Goal: Information Seeking & Learning: Learn about a topic

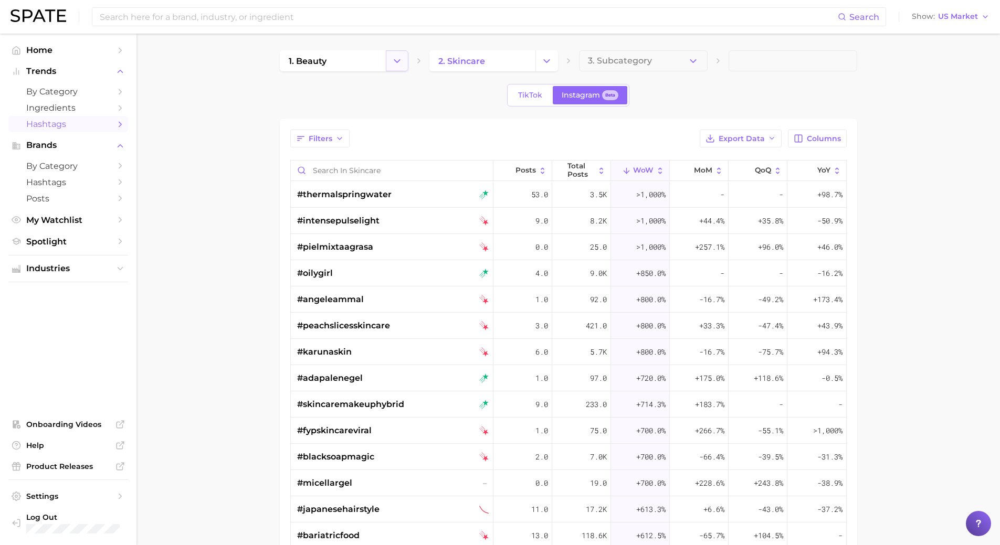
click at [386, 56] on button "Change Category" at bounding box center [397, 60] width 23 height 21
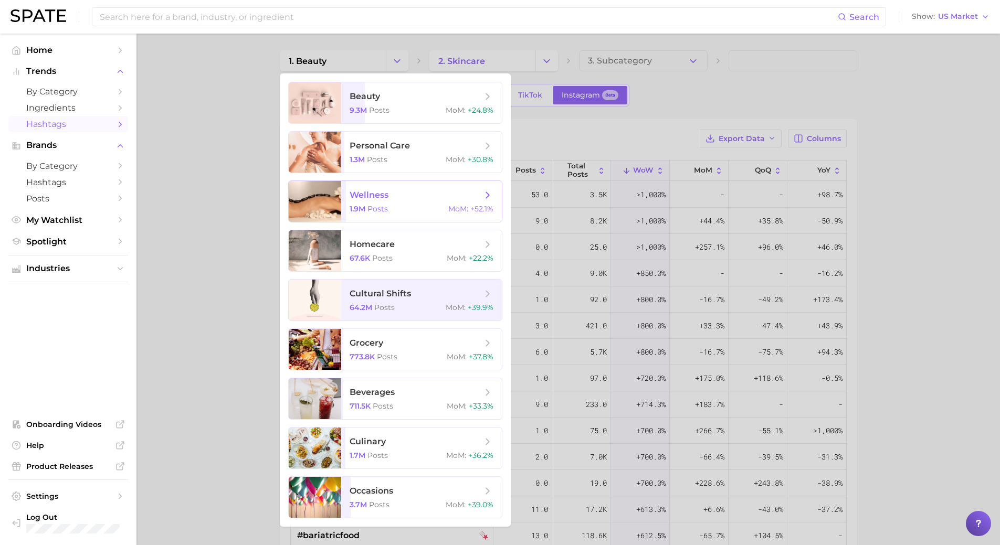
click at [410, 197] on span "wellness" at bounding box center [415, 195] width 132 height 12
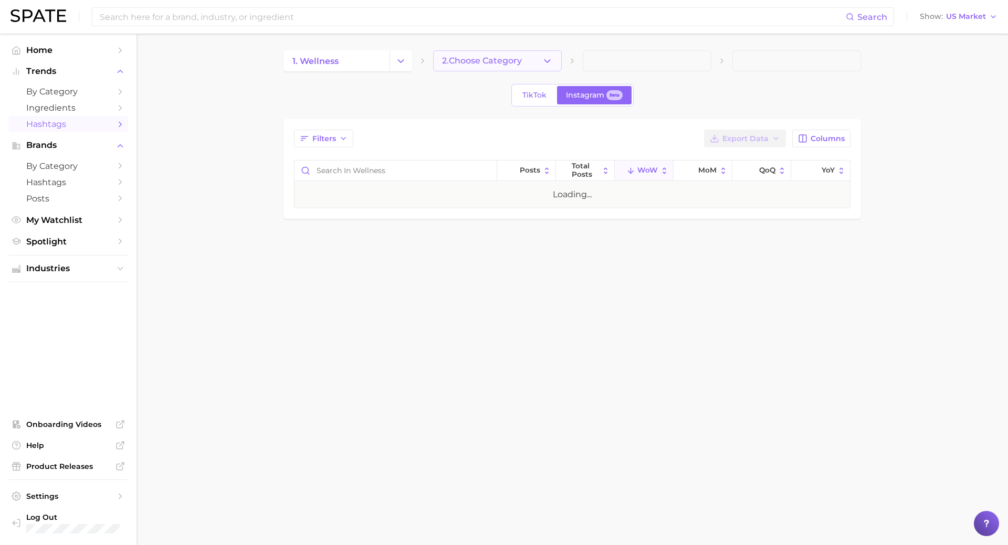
click at [502, 65] on span "2. Choose Category" at bounding box center [482, 60] width 80 height 9
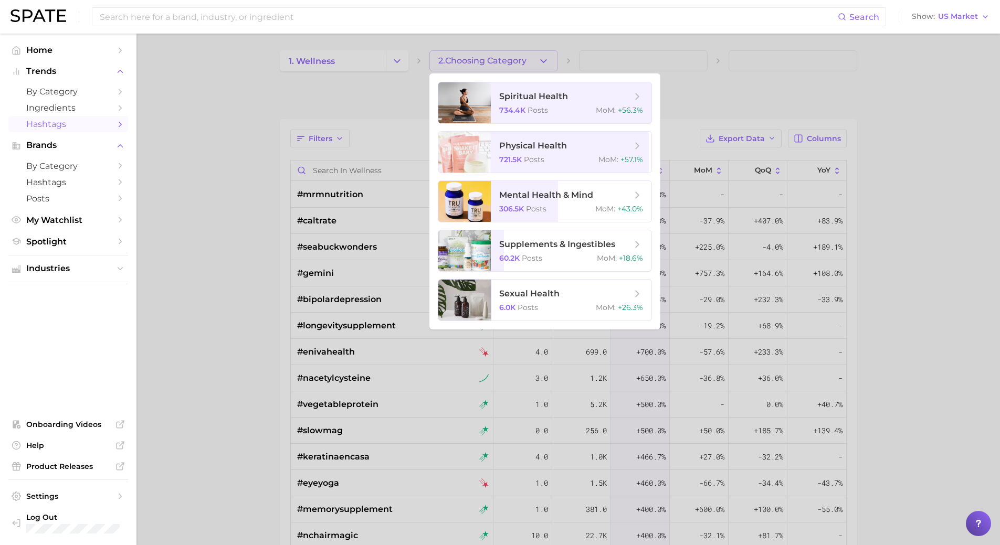
click at [383, 120] on div at bounding box center [500, 272] width 1000 height 545
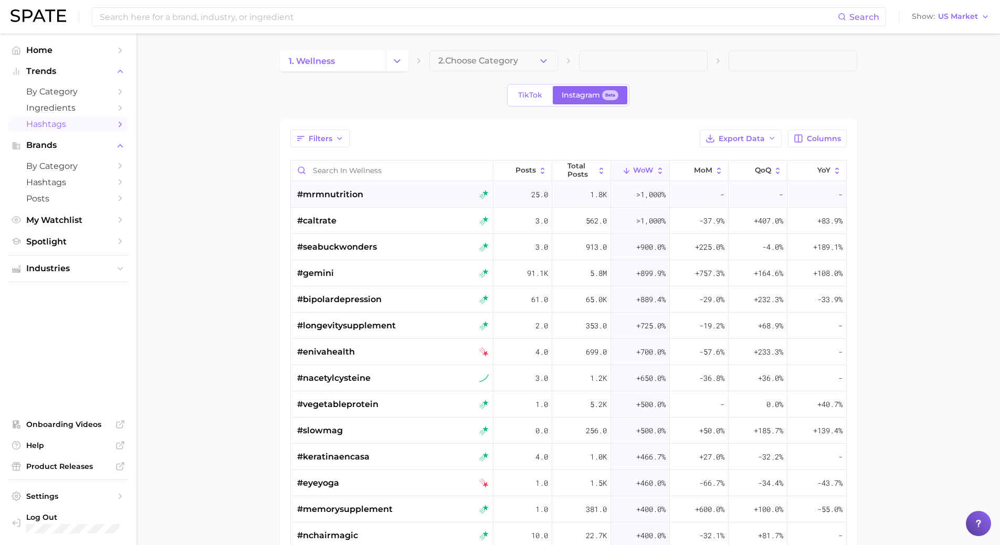
click at [366, 205] on div "#mrmnutrition" at bounding box center [393, 195] width 192 height 26
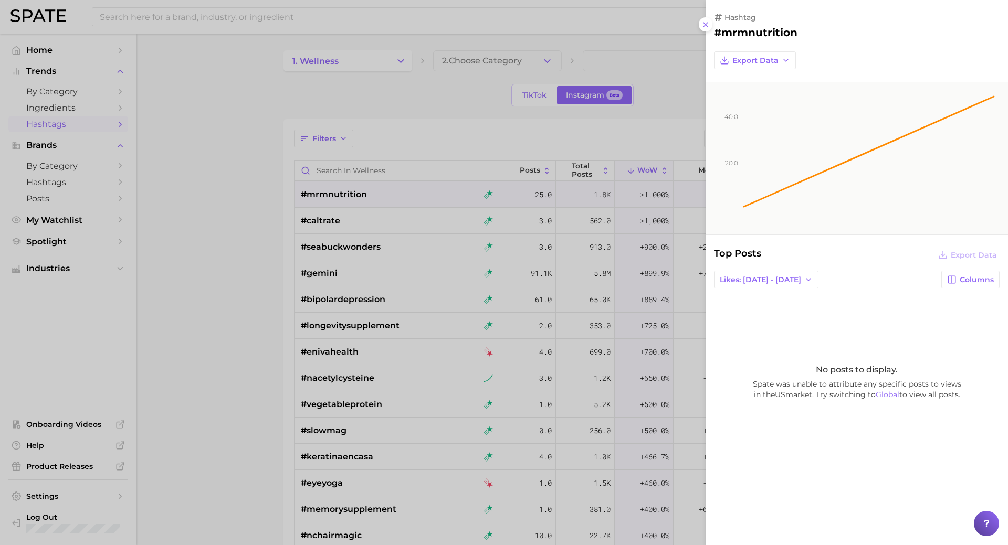
click at [454, 139] on div at bounding box center [504, 272] width 1008 height 545
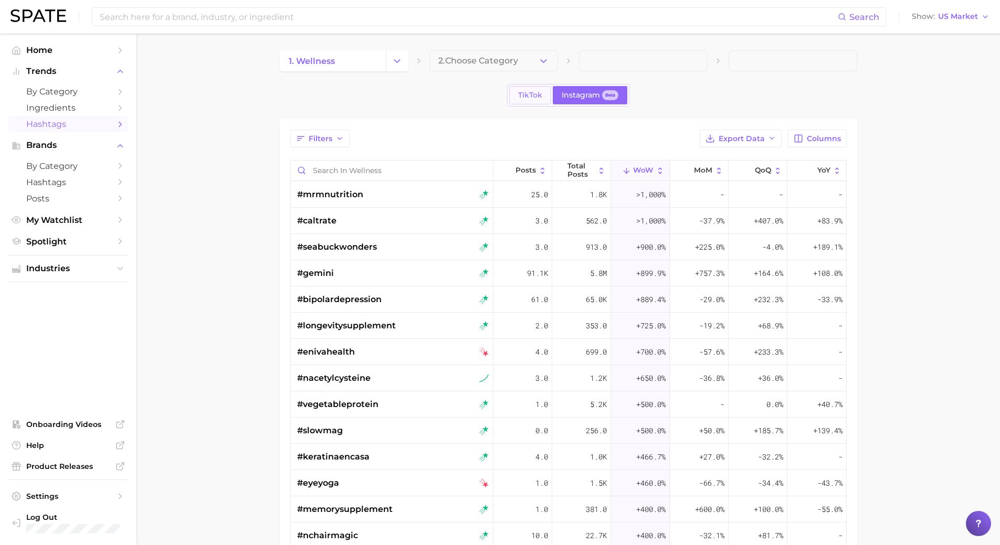
click at [533, 95] on span "TikTok" at bounding box center [530, 95] width 24 height 9
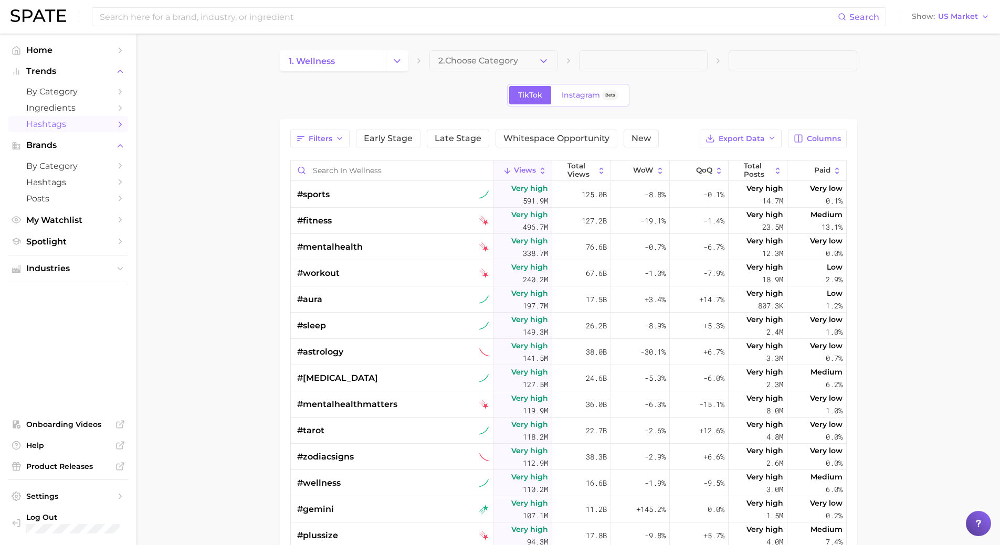
click at [487, 71] on div "1. wellness 2. Choose Category TikTok Instagram Beta Filters Early Stage Late S…" at bounding box center [568, 382] width 577 height 665
click at [489, 64] on span "2. Choose Category" at bounding box center [478, 60] width 80 height 9
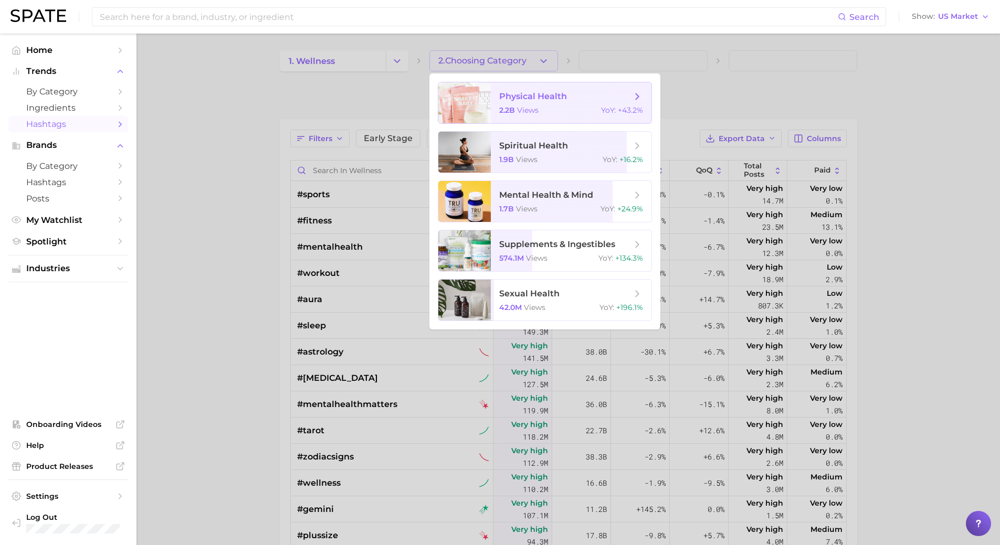
click at [502, 118] on span "physical health 2.2b views YoY : +43.2%" at bounding box center [571, 102] width 161 height 41
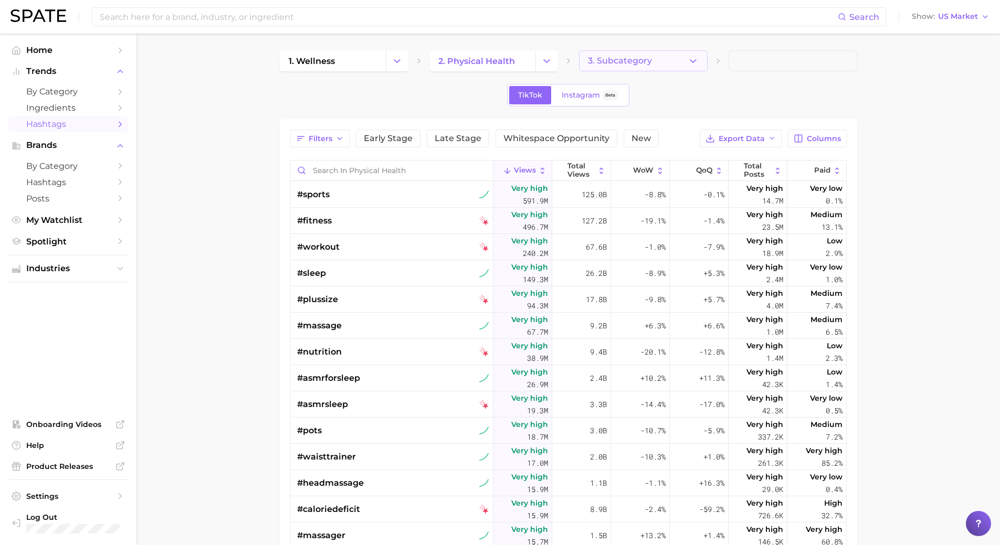
click at [658, 58] on button "3. Subcategory" at bounding box center [643, 60] width 129 height 21
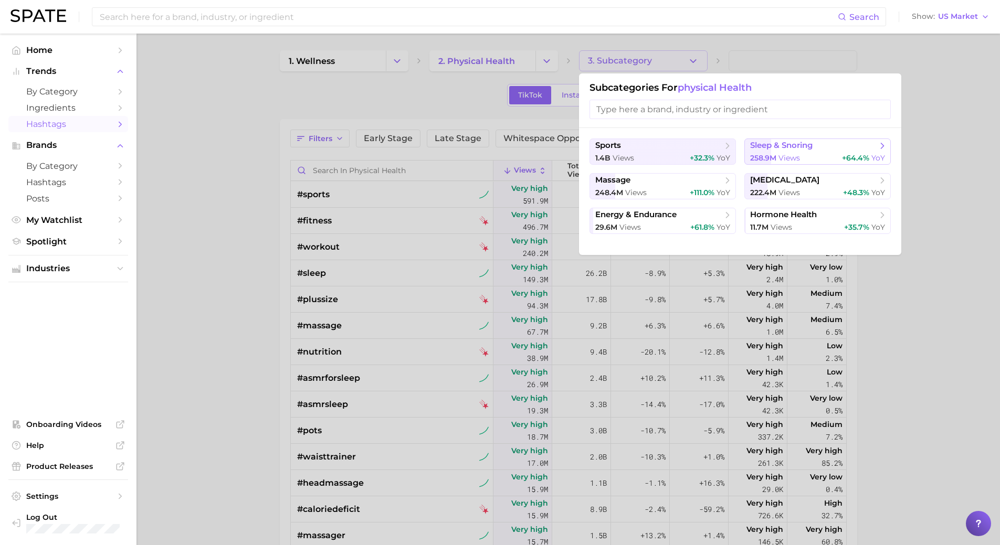
click at [854, 144] on span "sleep & snoring" at bounding box center [814, 146] width 128 height 10
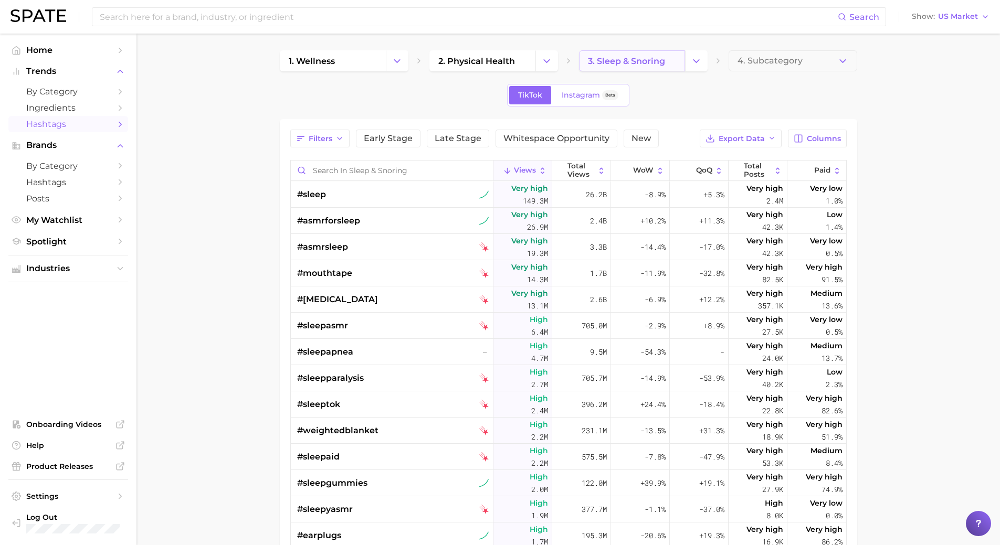
click at [683, 65] on link "3. sleep & snoring" at bounding box center [632, 60] width 106 height 21
click at [688, 65] on button "Change Category" at bounding box center [696, 60] width 23 height 21
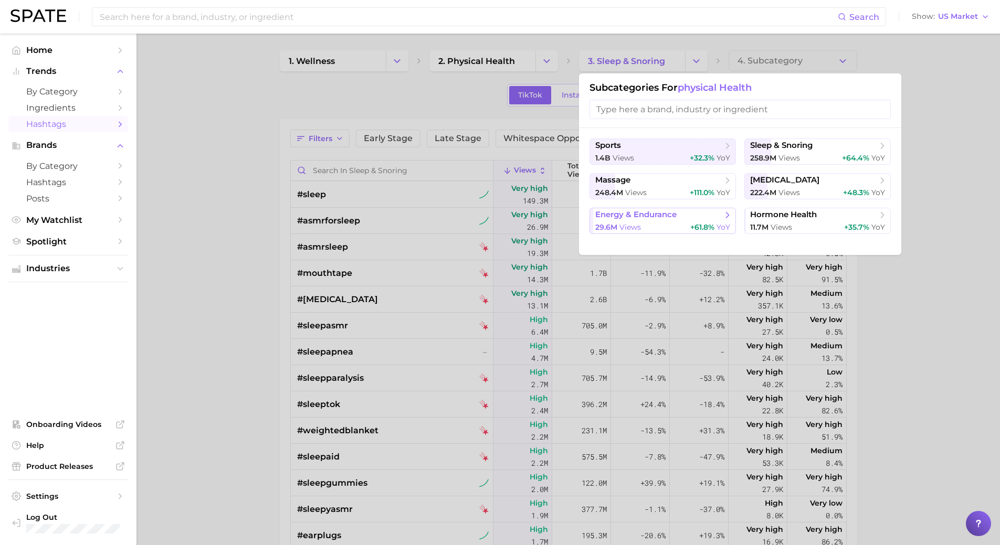
click at [683, 224] on div "29.6m views +61.8% YoY" at bounding box center [662, 227] width 135 height 10
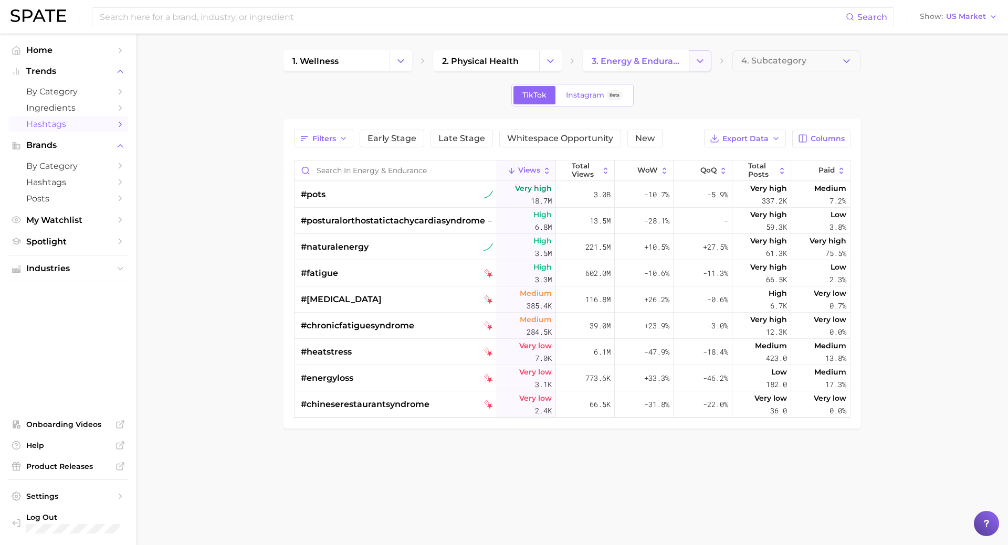
click at [702, 64] on icon "Change Category" at bounding box center [699, 61] width 11 height 11
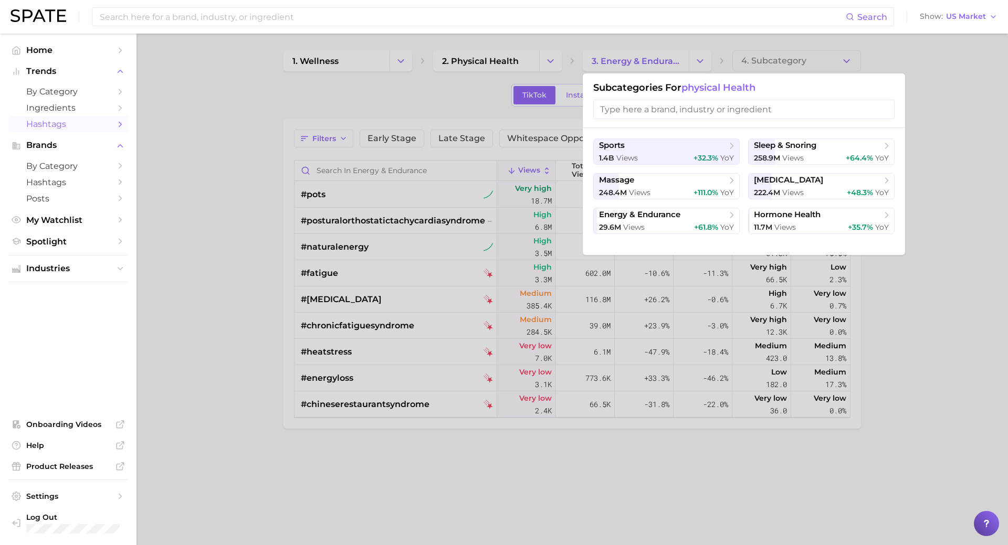
click at [479, 102] on div at bounding box center [504, 272] width 1008 height 545
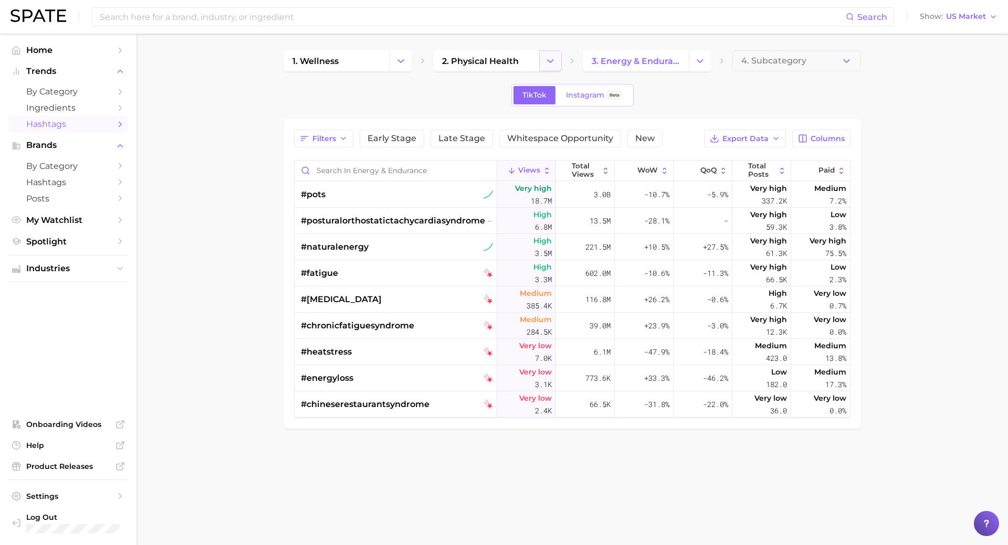
click at [556, 64] on button "Change Category" at bounding box center [550, 60] width 23 height 21
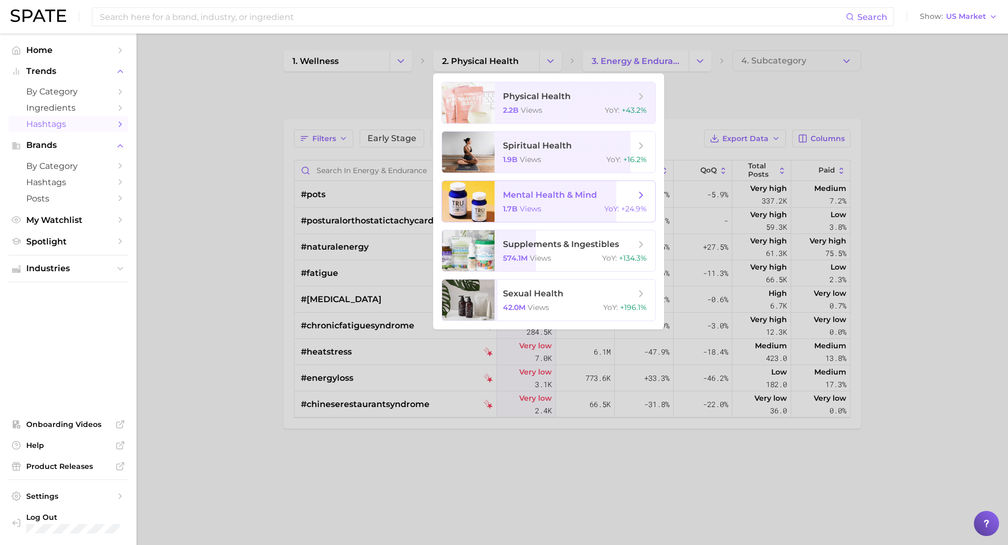
click at [563, 211] on div "1.7b views YoY : +24.9%" at bounding box center [575, 208] width 144 height 9
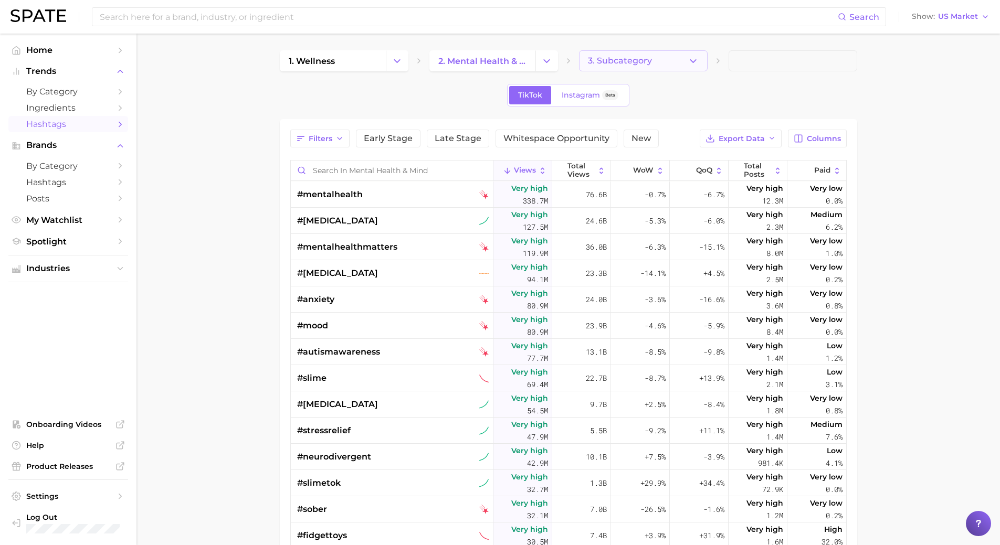
click at [698, 66] on button "3. Subcategory" at bounding box center [643, 60] width 129 height 21
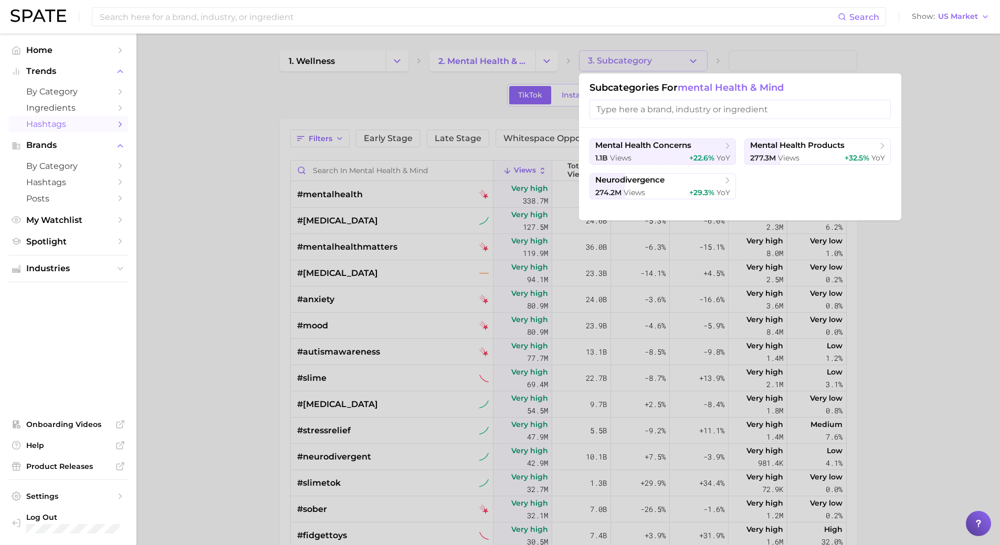
click at [493, 77] on div at bounding box center [500, 272] width 1000 height 545
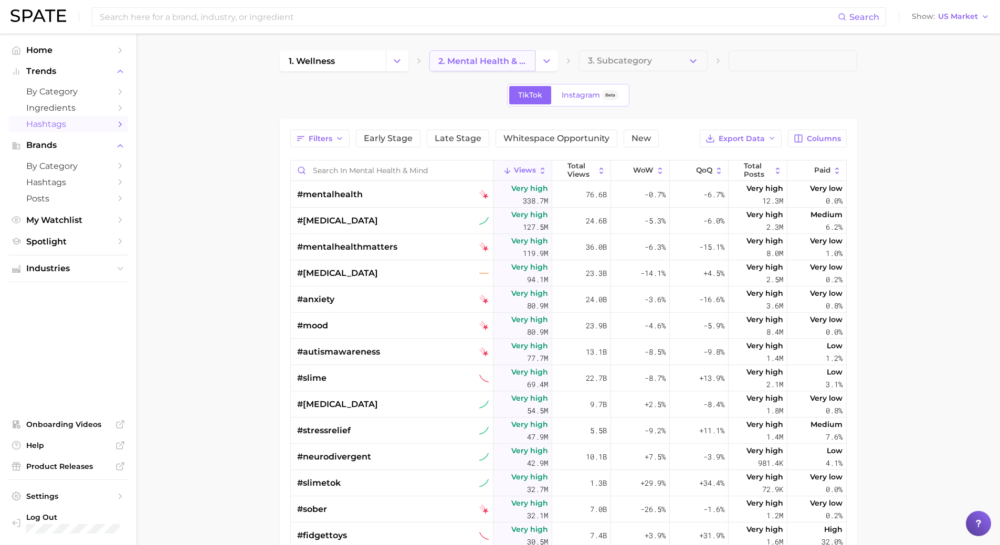
click at [501, 63] on span "2. mental health & mind" at bounding box center [482, 61] width 88 height 10
click at [549, 65] on icon "Change Category" at bounding box center [546, 61] width 11 height 11
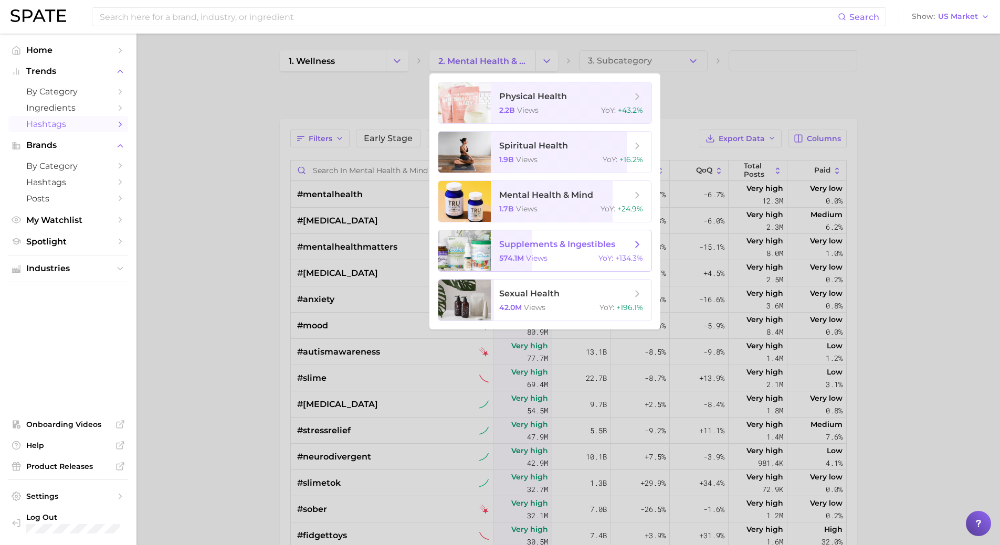
click at [568, 255] on div "574.1m views YoY : +134.3%" at bounding box center [571, 257] width 144 height 9
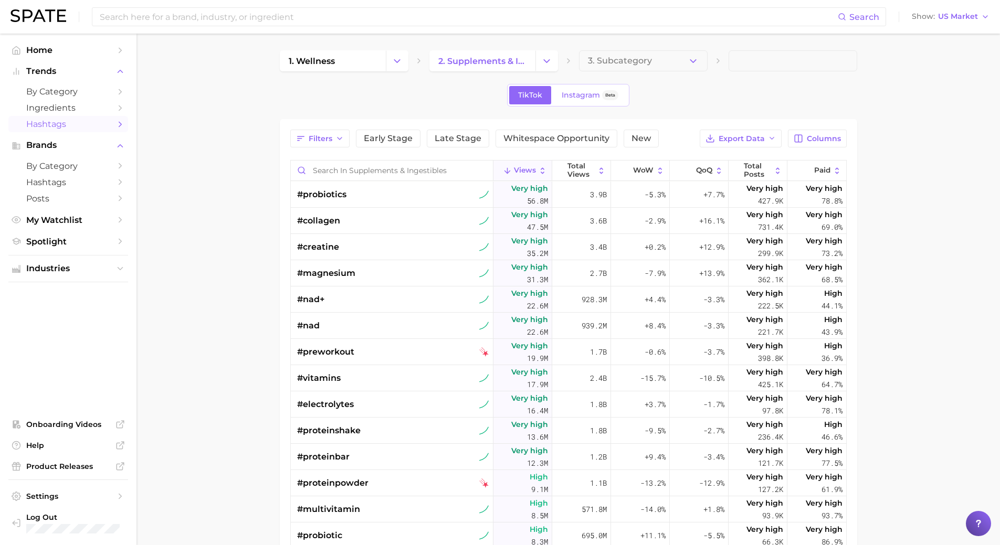
click at [254, 185] on main "1. wellness 2. supplements & ingestibles 3. Subcategory TikTok Instagram Beta F…" at bounding box center [567, 401] width 863 height 735
click at [683, 68] on button "3. Subcategory" at bounding box center [643, 60] width 129 height 21
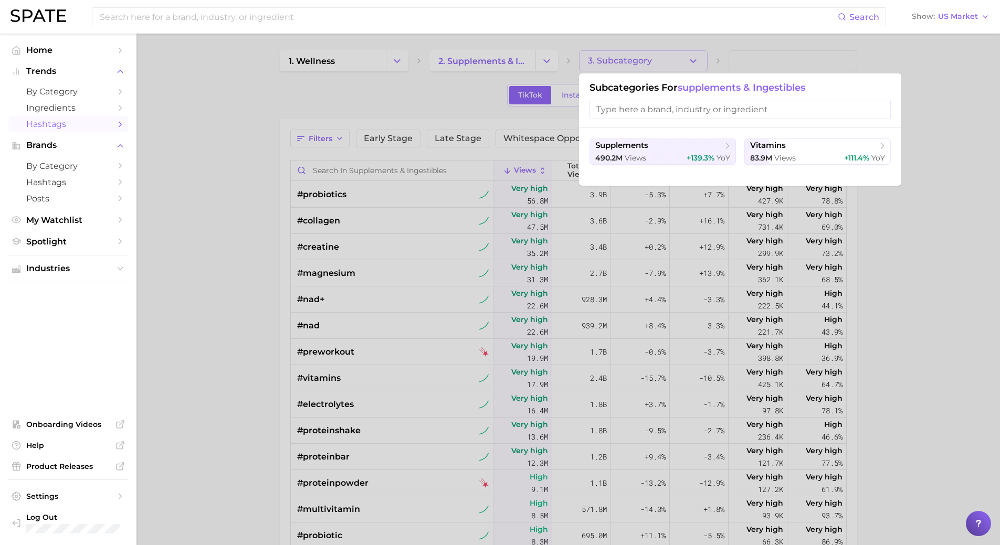
click at [482, 91] on div at bounding box center [500, 272] width 1000 height 545
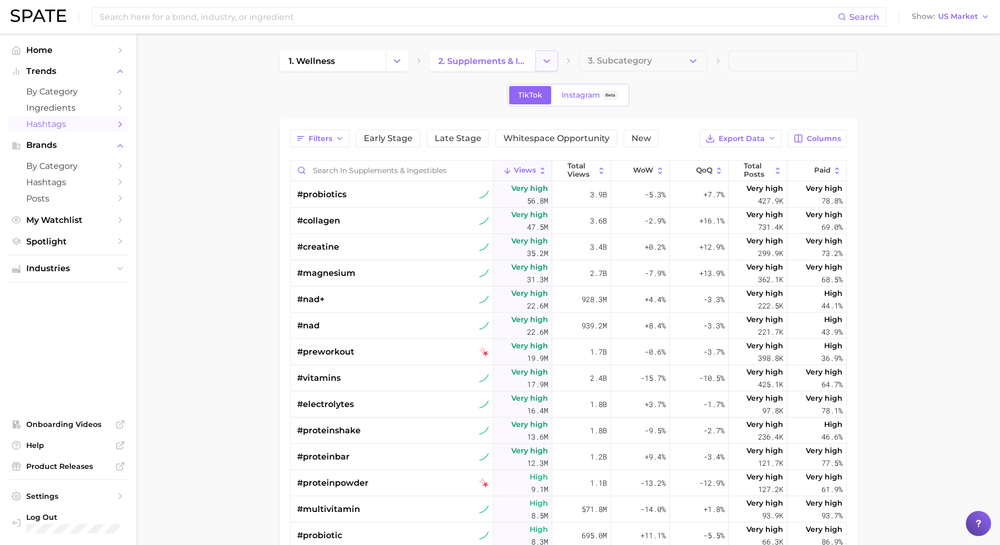
click at [541, 63] on icon "Change Category" at bounding box center [546, 61] width 11 height 11
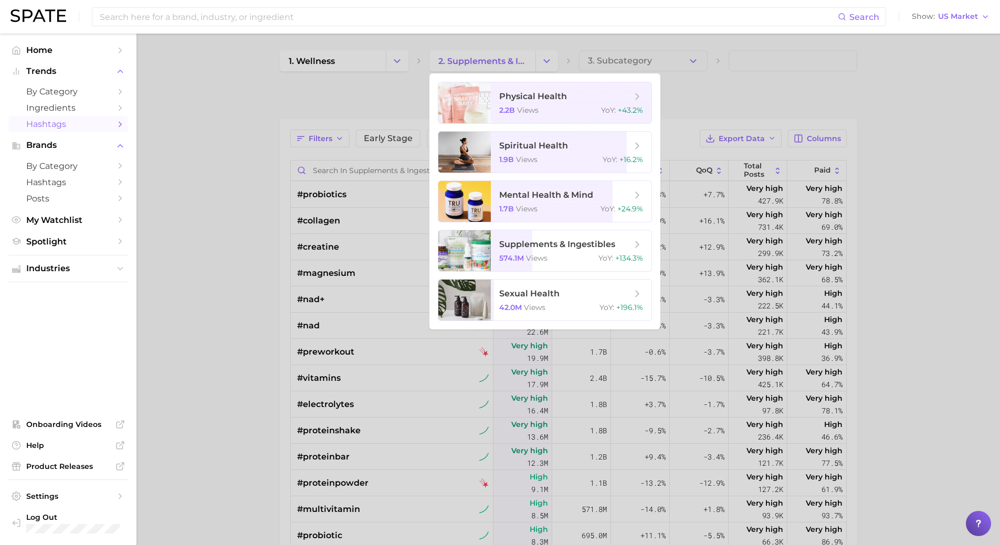
click at [683, 57] on div at bounding box center [500, 272] width 1000 height 545
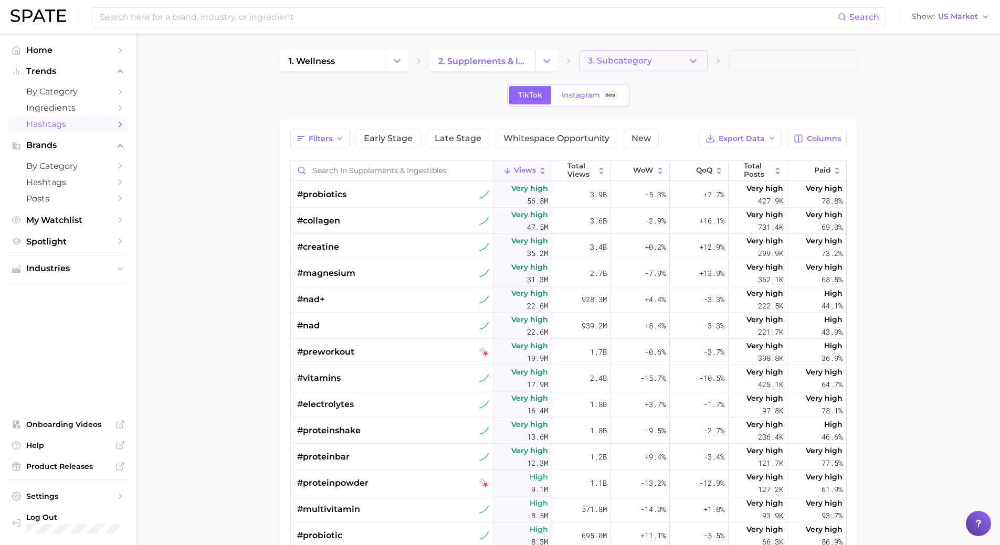
click at [690, 59] on icon "button" at bounding box center [692, 61] width 11 height 11
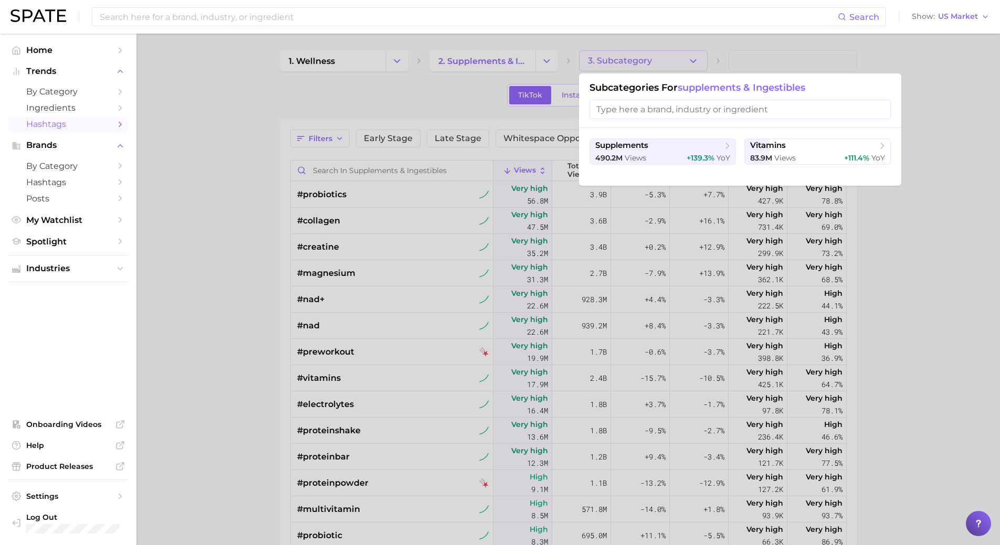
click at [390, 55] on div at bounding box center [500, 272] width 1000 height 545
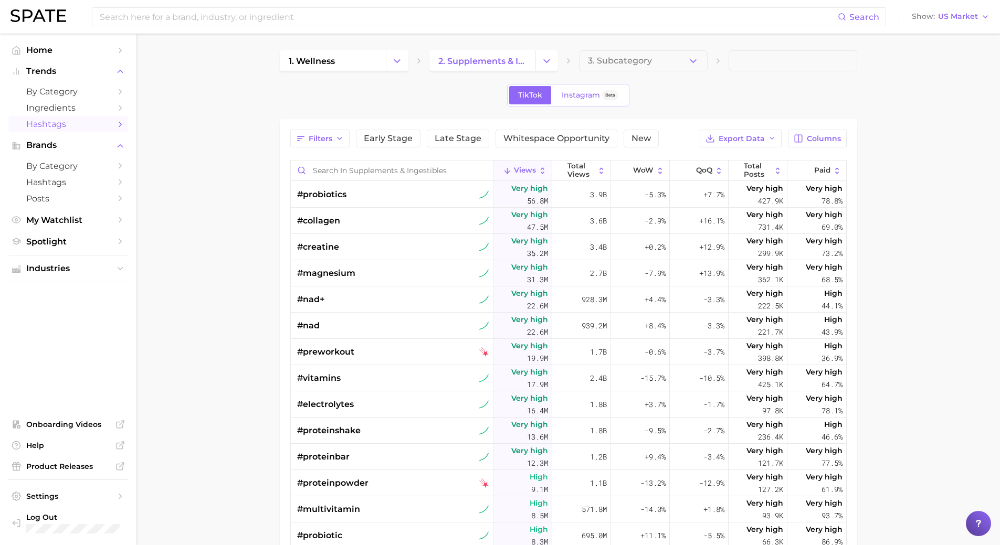
click at [390, 55] on button "Change Category" at bounding box center [397, 60] width 23 height 21
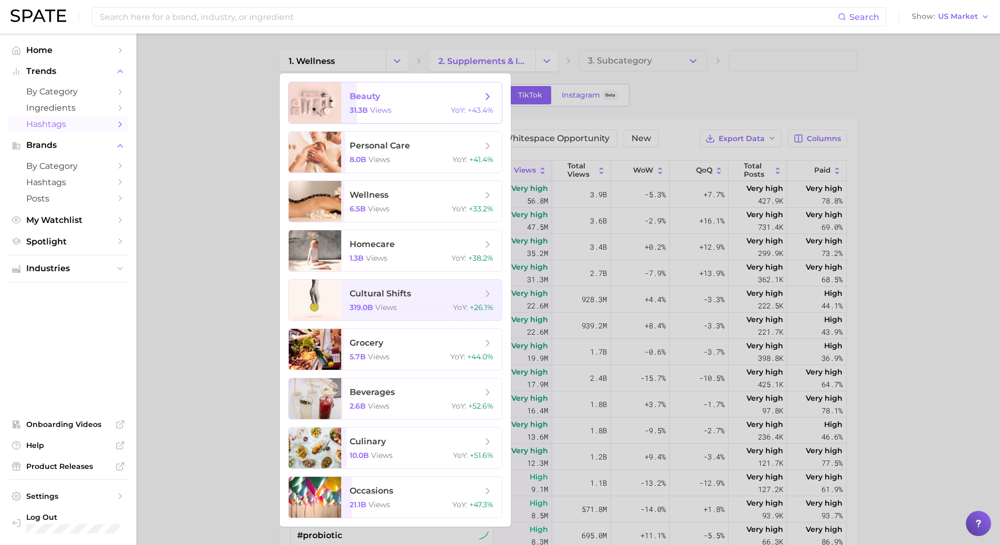
click at [460, 104] on span "beauty 31.3b views YoY : +43.4%" at bounding box center [421, 102] width 161 height 41
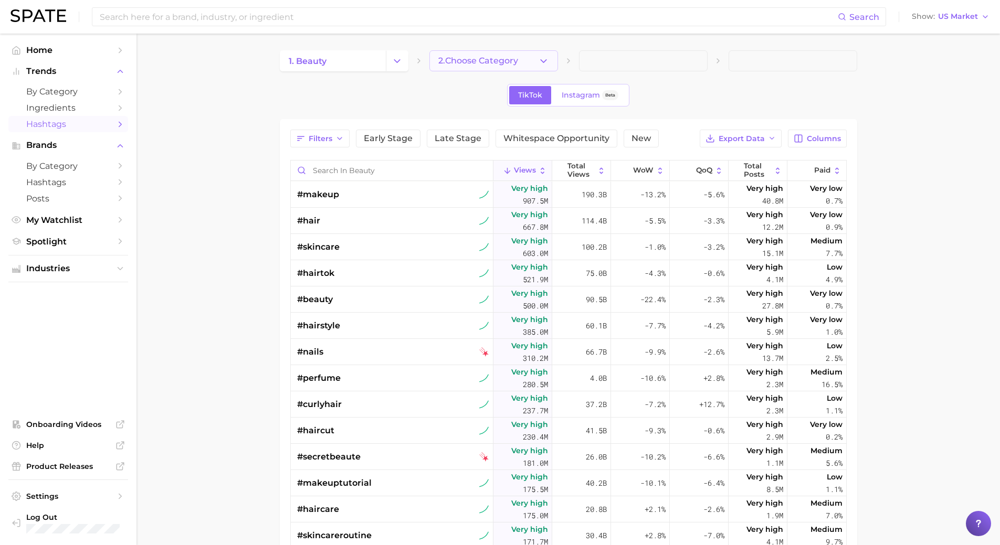
click at [503, 61] on span "2. Choose Category" at bounding box center [478, 60] width 80 height 9
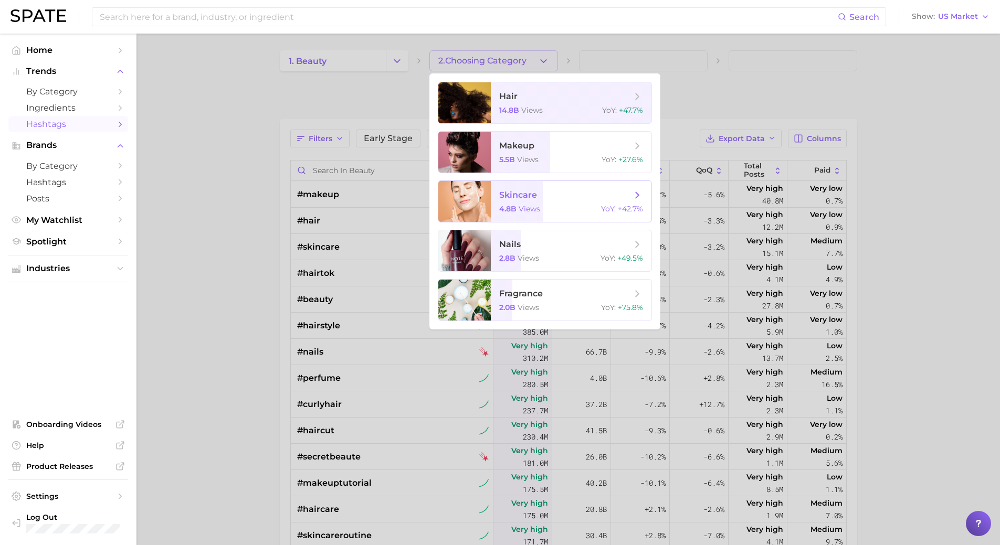
click at [510, 211] on span "4.8b" at bounding box center [507, 208] width 17 height 9
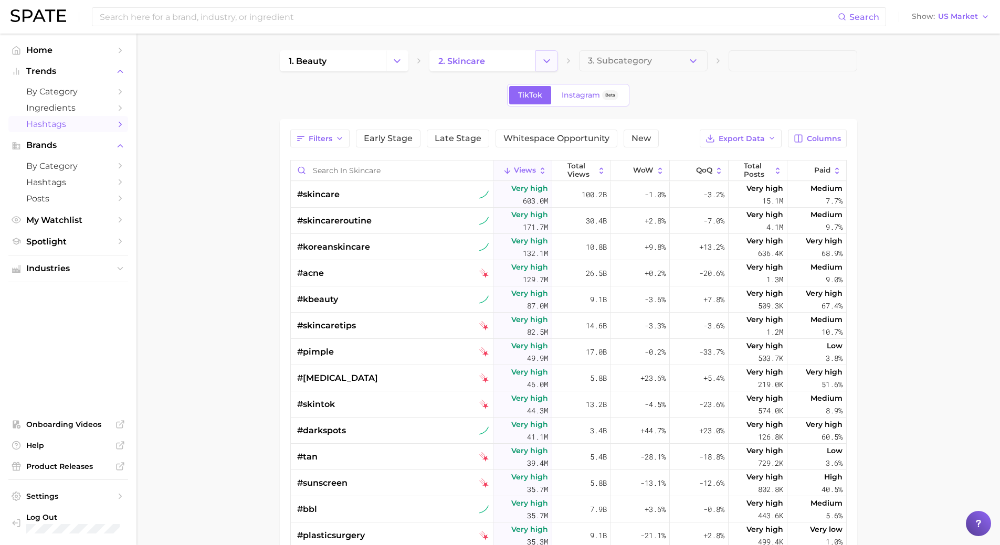
click at [546, 61] on icon "Change Category" at bounding box center [546, 61] width 11 height 11
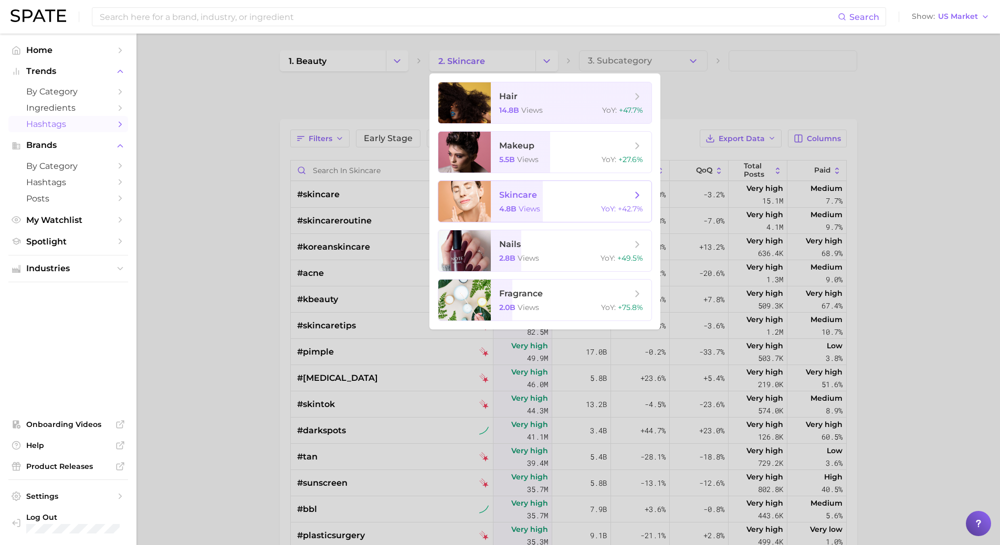
click at [546, 198] on span "skincare" at bounding box center [565, 195] width 132 height 12
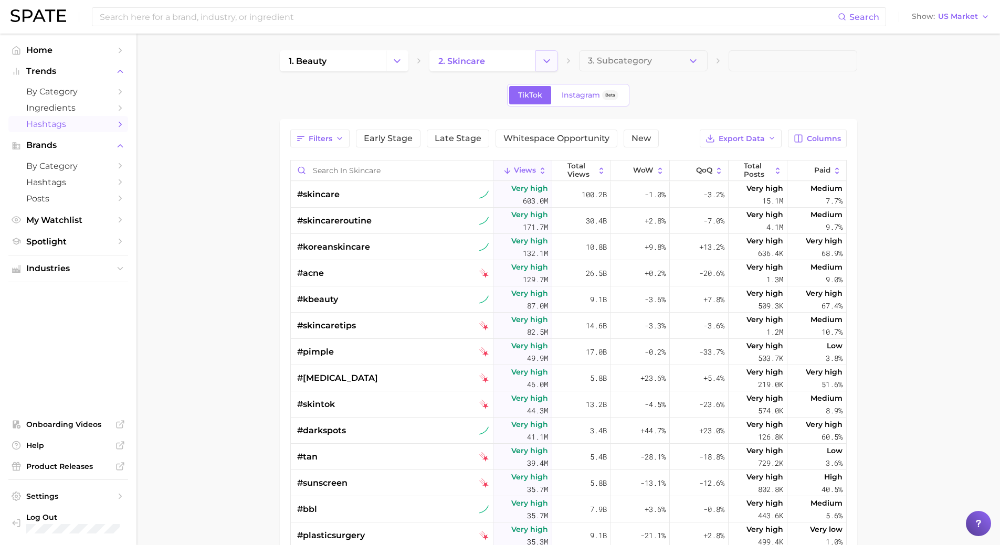
click at [541, 62] on icon "Change Category" at bounding box center [546, 61] width 11 height 11
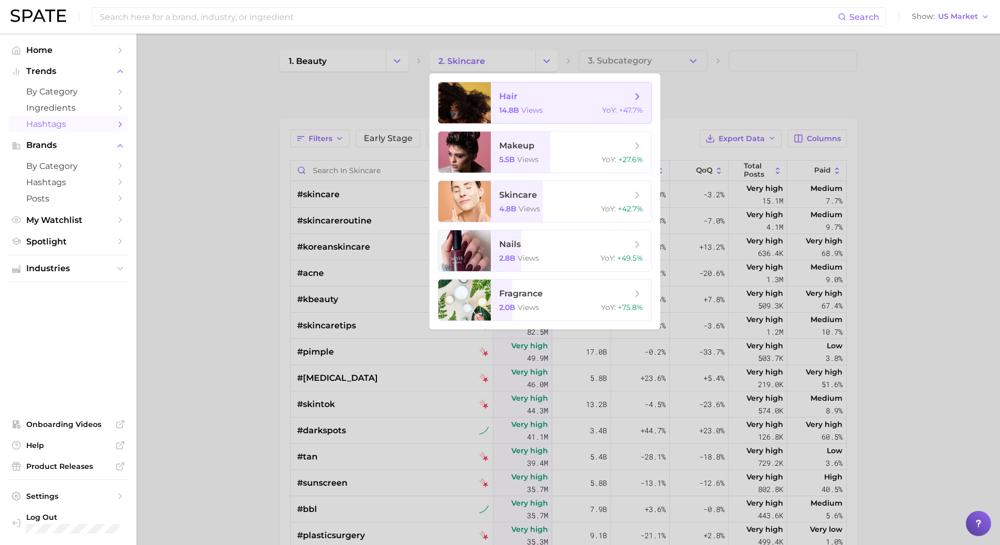
click at [526, 100] on span "hair" at bounding box center [565, 97] width 132 height 12
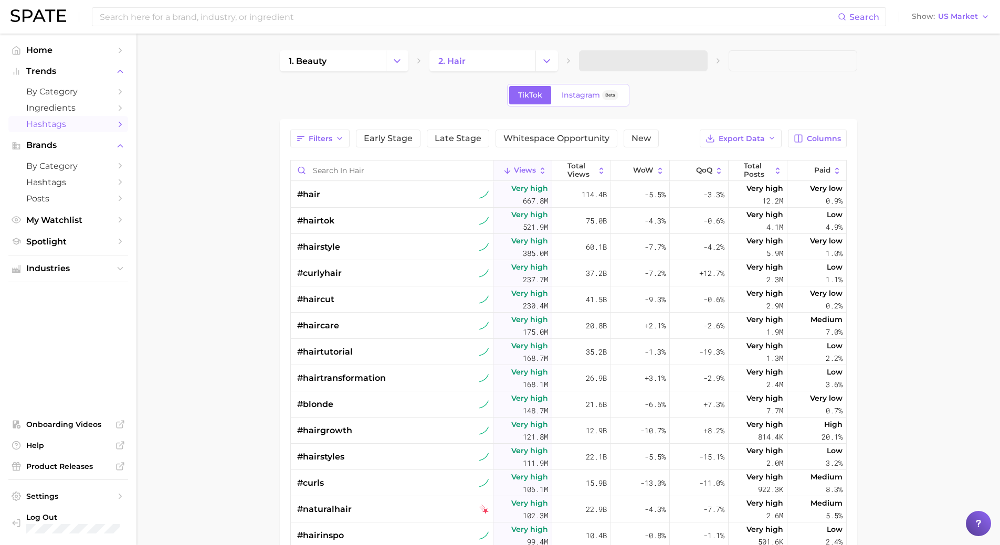
click at [227, 165] on main "1. beauty 2. hair TikTok Instagram Beta Filters Early Stage Late Stage Whitespa…" at bounding box center [567, 401] width 863 height 735
click at [660, 54] on button "3. Subcategory" at bounding box center [643, 60] width 129 height 21
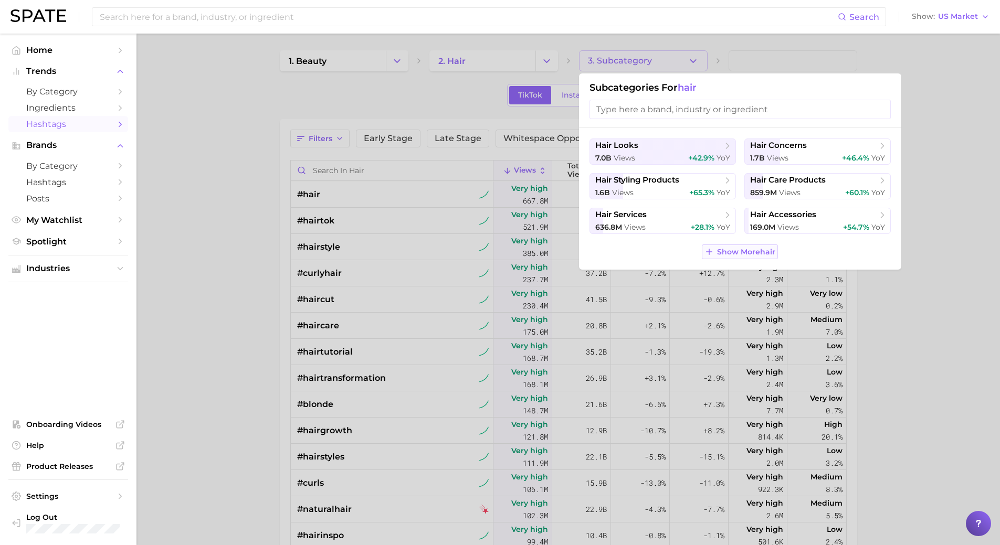
click at [736, 258] on button "Show More hair" at bounding box center [740, 252] width 76 height 15
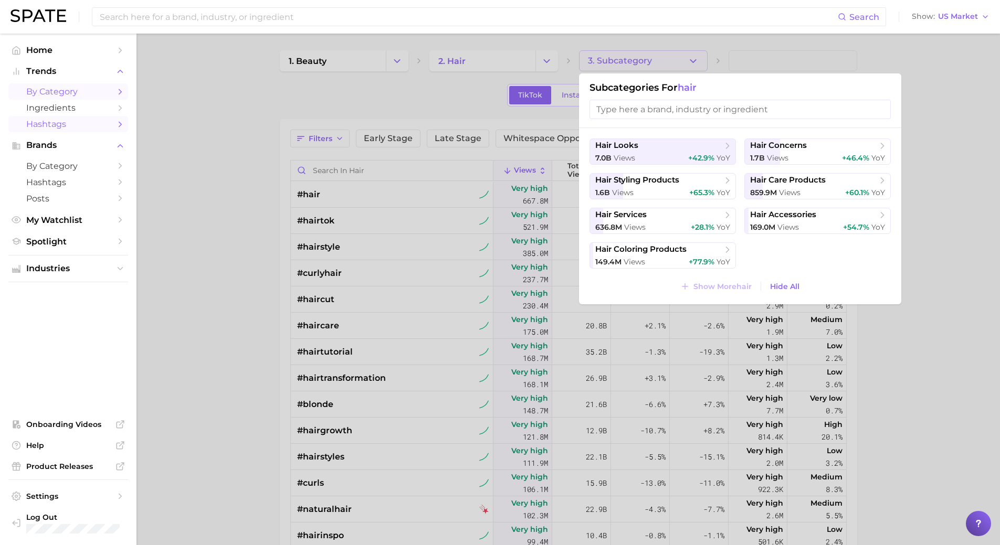
click at [113, 92] on link "by Category" at bounding box center [68, 91] width 120 height 16
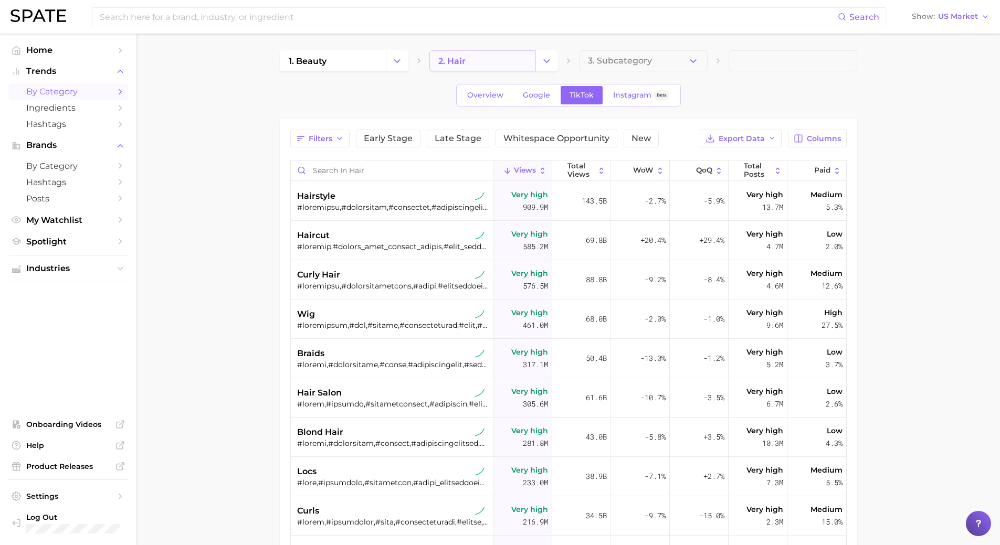
click at [491, 55] on link "2. hair" at bounding box center [482, 60] width 106 height 21
click at [545, 67] on button "Change Category" at bounding box center [546, 60] width 23 height 21
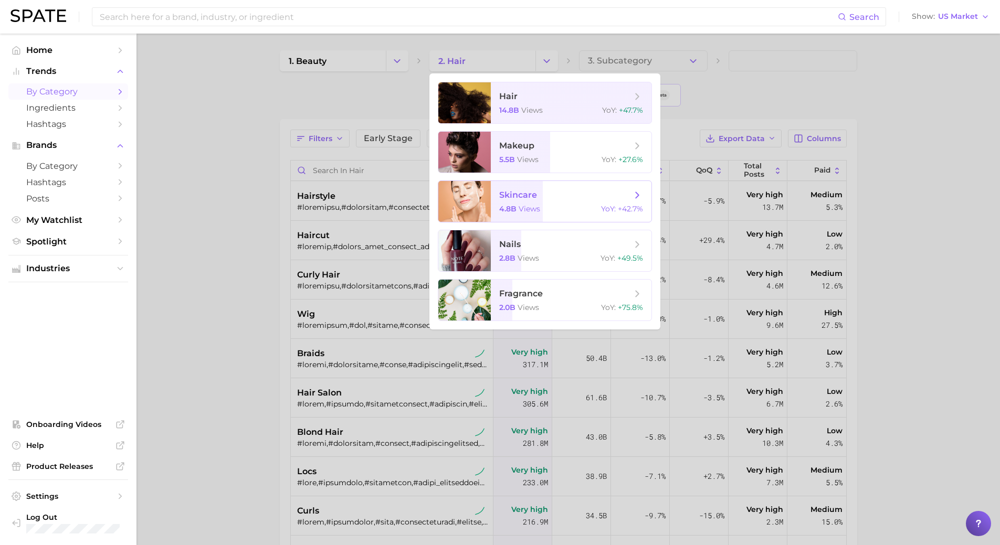
click at [523, 188] on span "skincare 4.8b views YoY : +42.7%" at bounding box center [571, 201] width 161 height 41
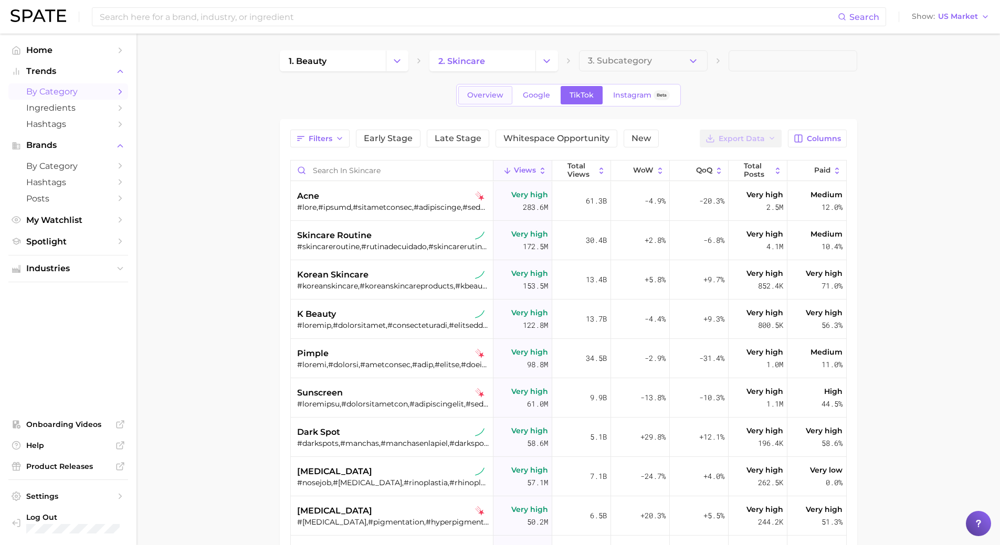
click at [482, 102] on link "Overview" at bounding box center [485, 95] width 54 height 18
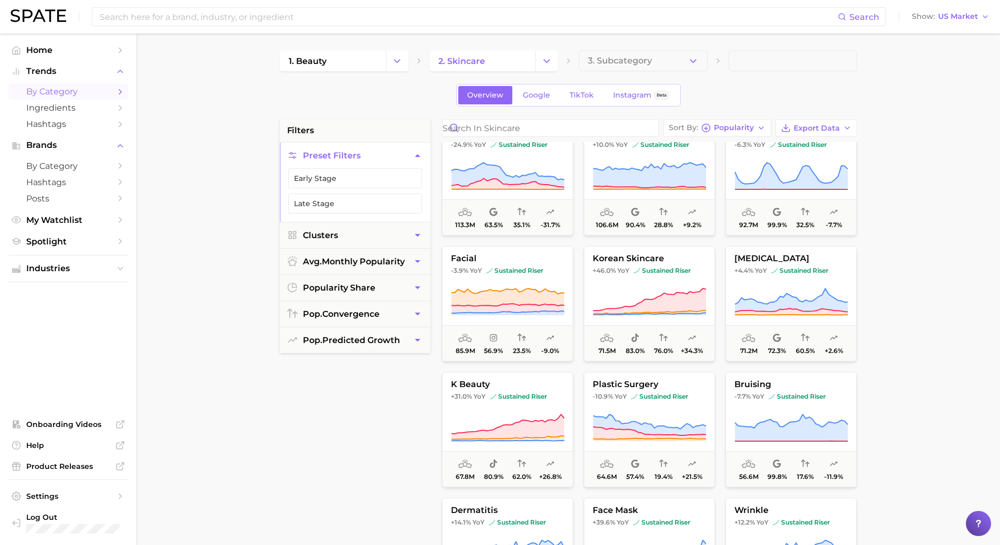
scroll to position [315, 0]
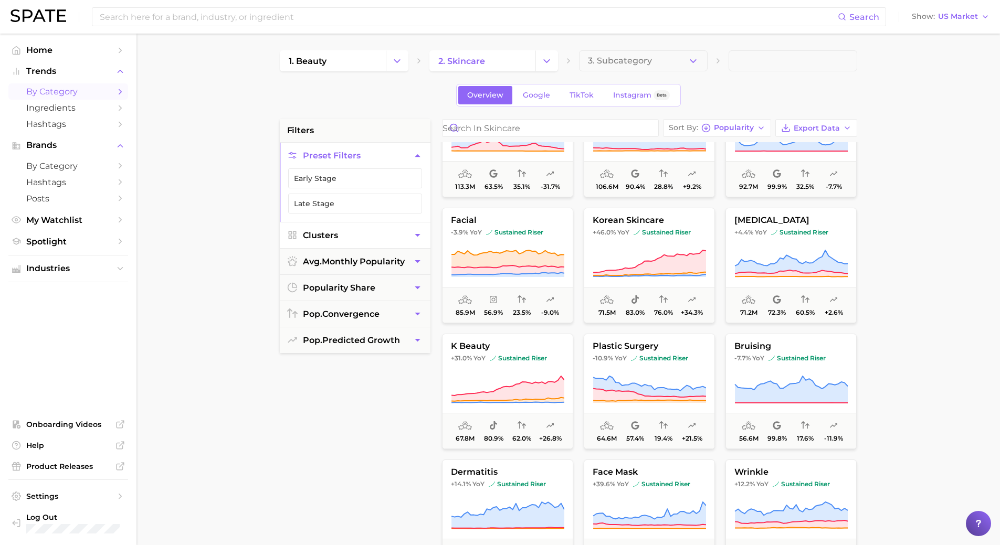
click at [417, 235] on icon "button" at bounding box center [417, 235] width 5 height 3
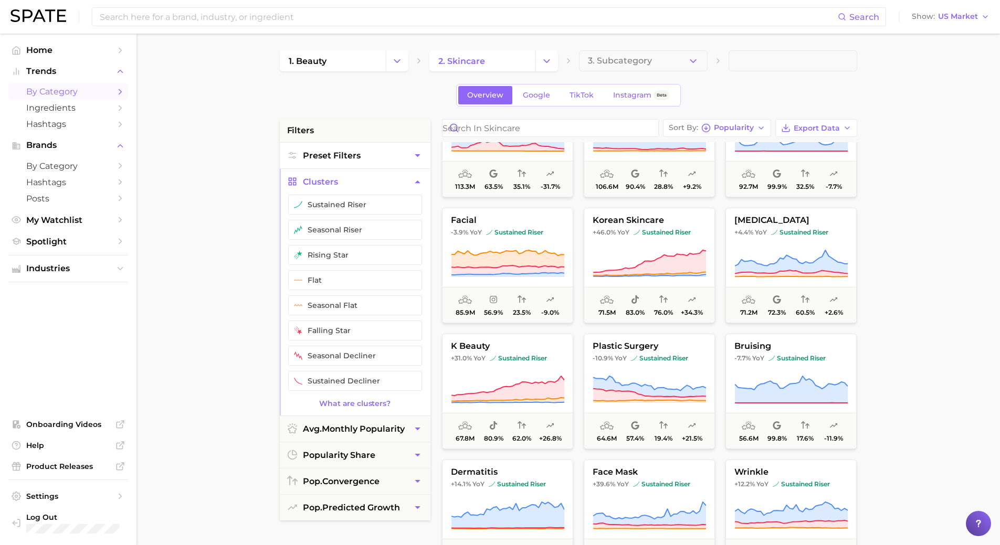
click at [416, 154] on icon "button" at bounding box center [417, 155] width 5 height 3
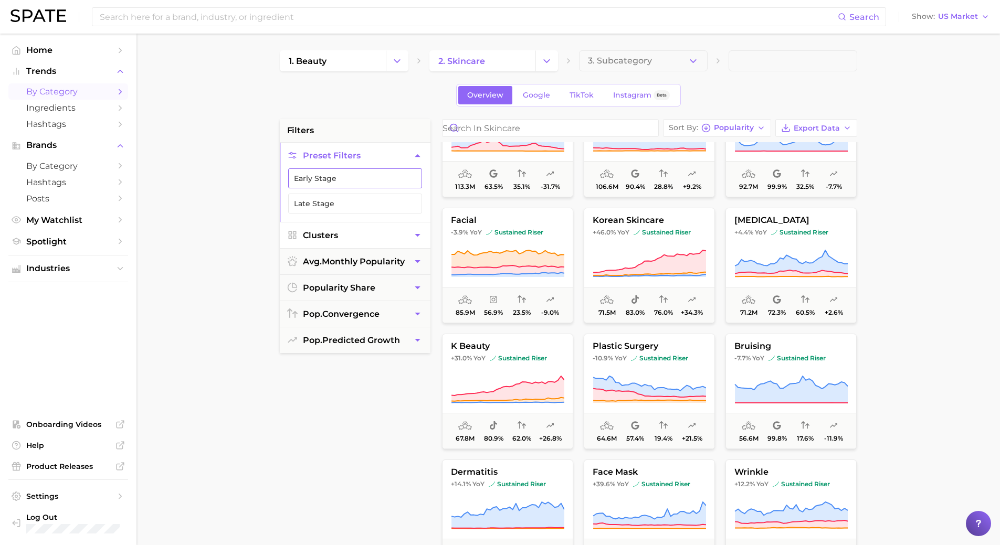
click at [410, 183] on button "Early Stage" at bounding box center [355, 178] width 134 height 20
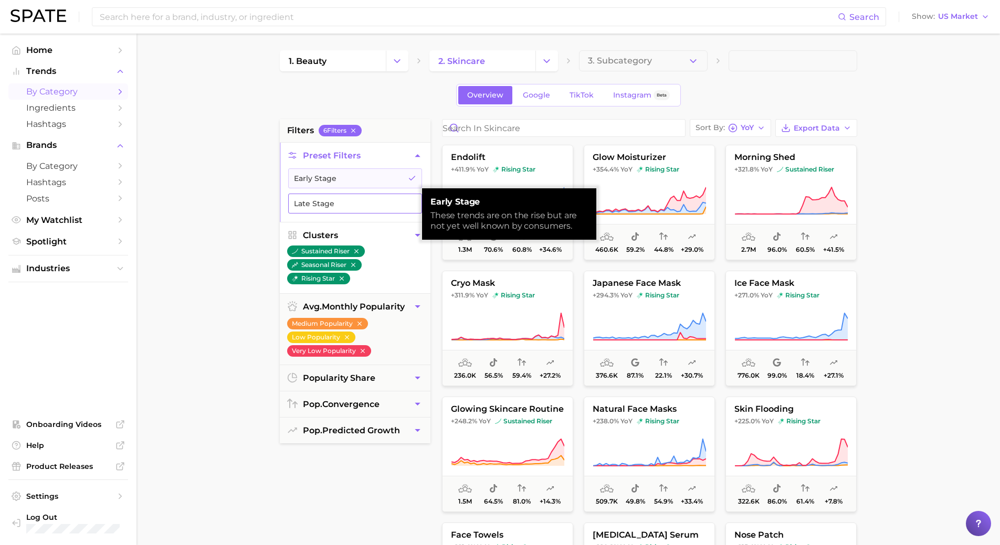
click at [408, 198] on button "Late Stage" at bounding box center [355, 204] width 134 height 20
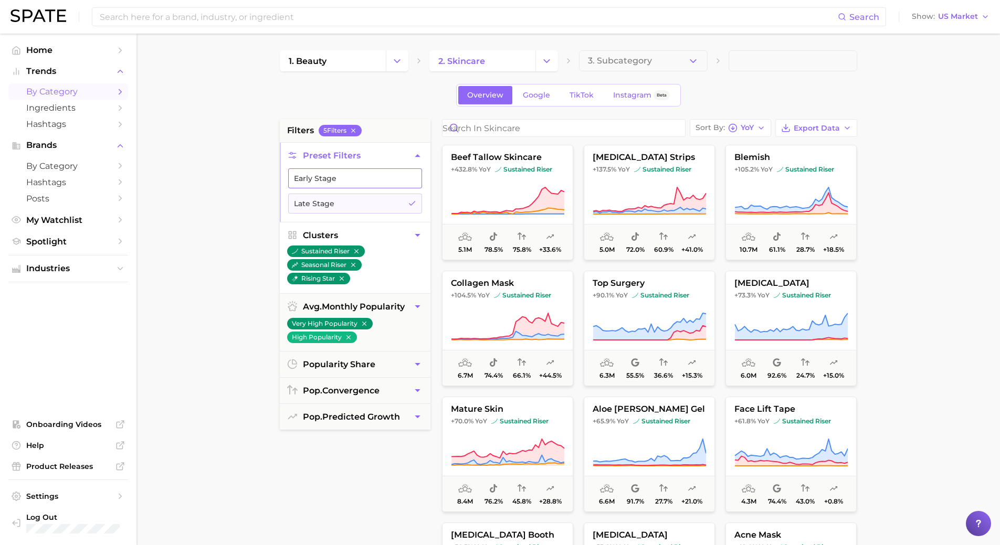
click at [337, 183] on button "Early Stage" at bounding box center [355, 178] width 134 height 20
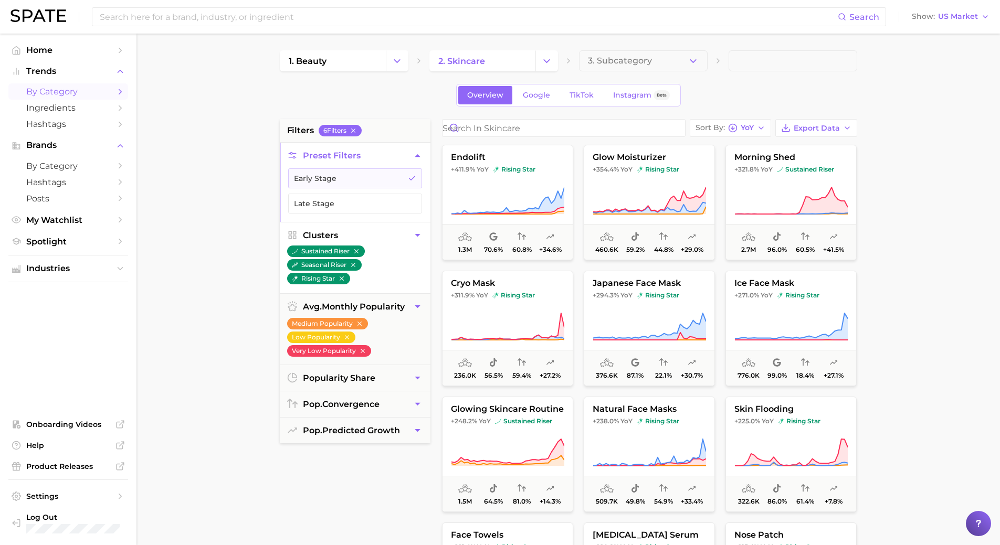
click at [243, 153] on main "1. beauty 2. skincare 3. Subcategory Overview Google TikTok Instagram Beta filt…" at bounding box center [567, 432] width 863 height 796
click at [380, 195] on button "Late Stage" at bounding box center [355, 204] width 134 height 20
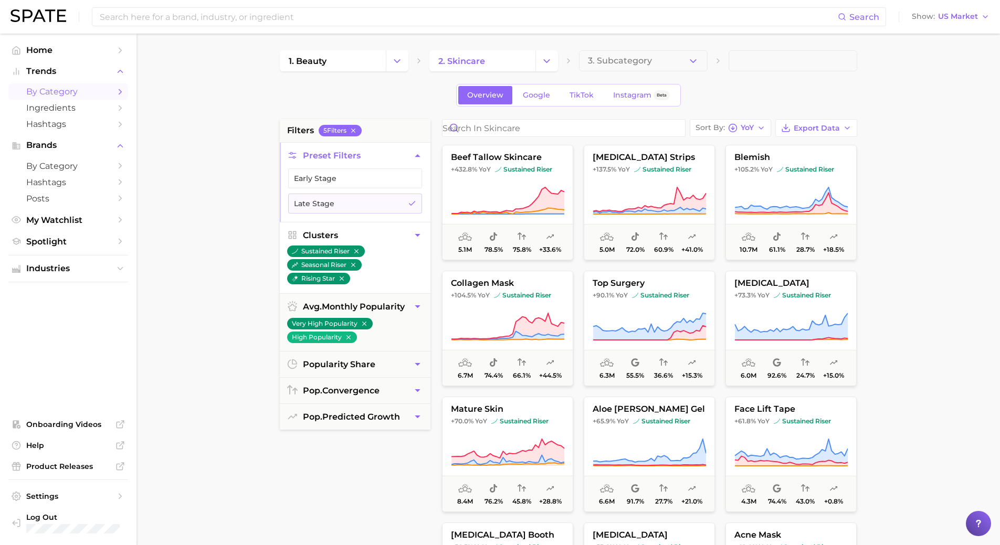
click at [220, 171] on main "1. beauty 2. skincare 3. Subcategory Overview Google TikTok Instagram Beta filt…" at bounding box center [567, 432] width 863 height 796
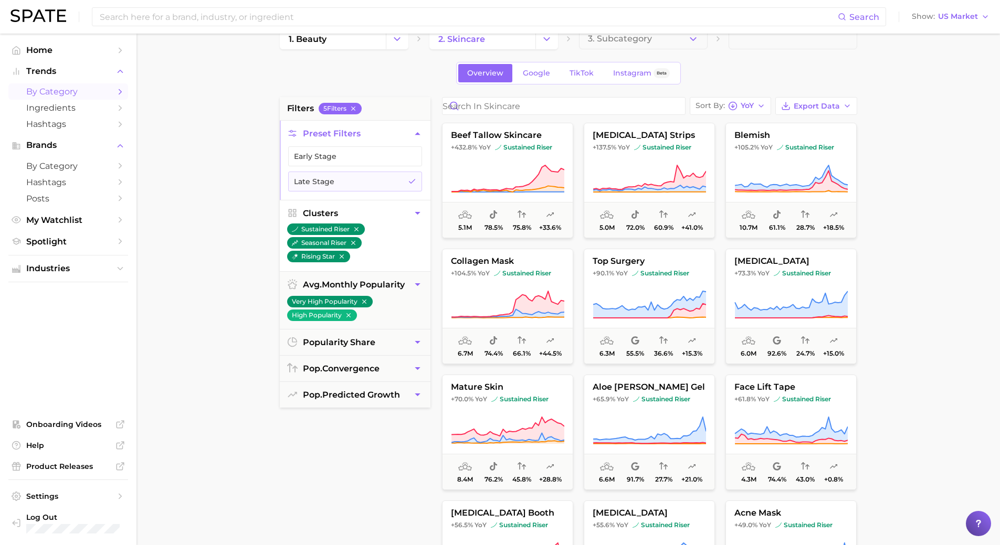
scroll to position [179, 0]
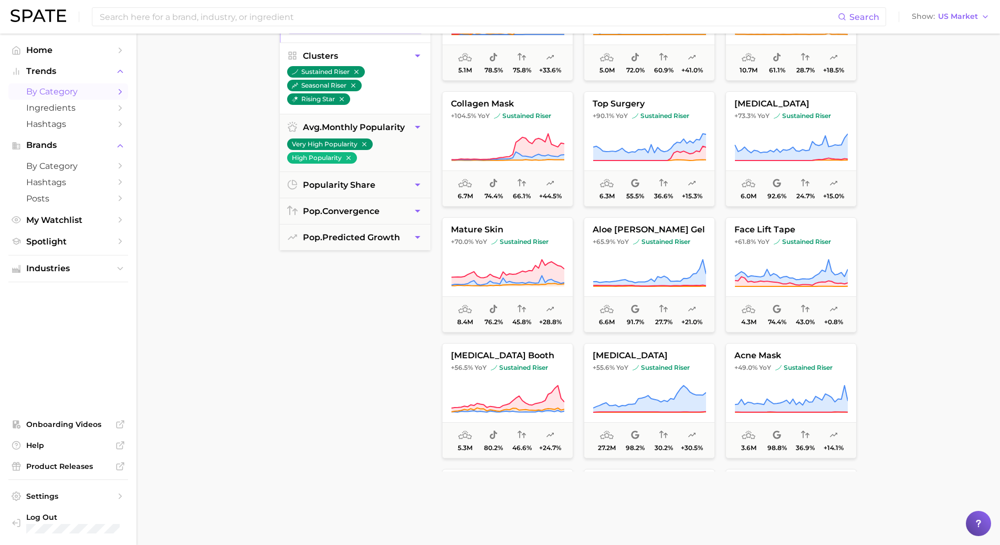
click at [383, 312] on div "filters 5 Filter s Preset Filters Early Stage Late Stage Clusters sustained ris…" at bounding box center [355, 206] width 151 height 532
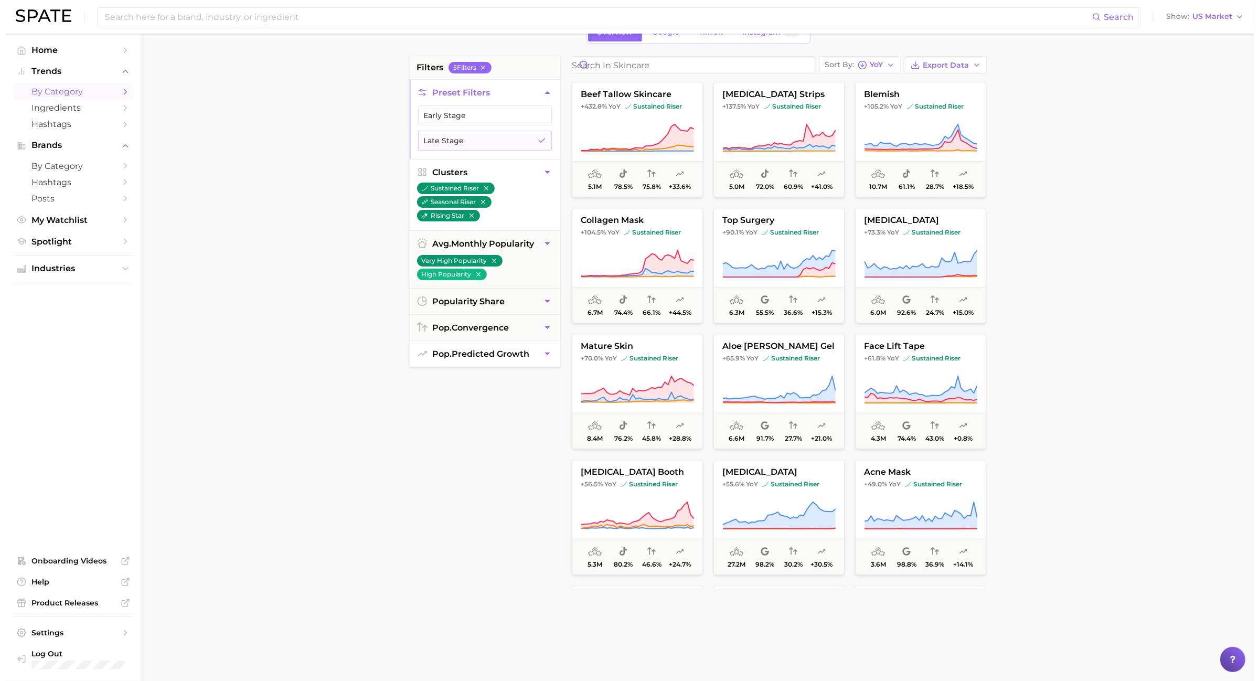
scroll to position [0, 0]
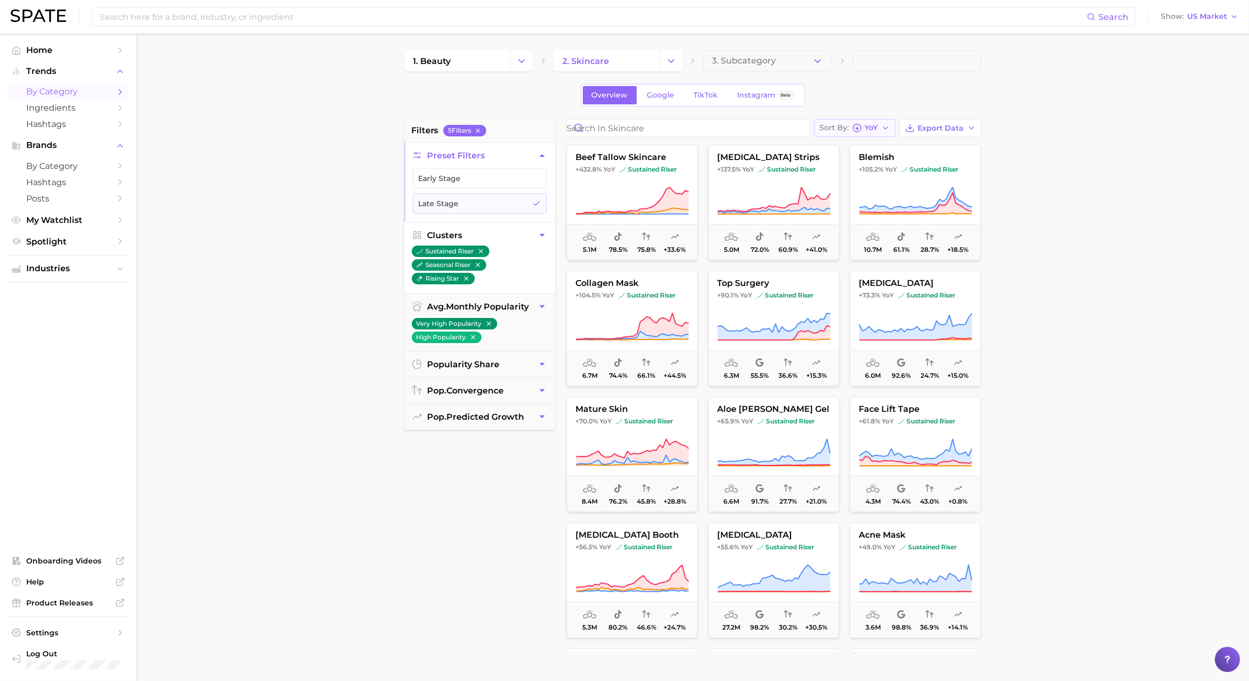
click at [870, 130] on span "YoY" at bounding box center [871, 128] width 13 height 6
click at [877, 141] on button "Popularity high to low" at bounding box center [876, 147] width 125 height 19
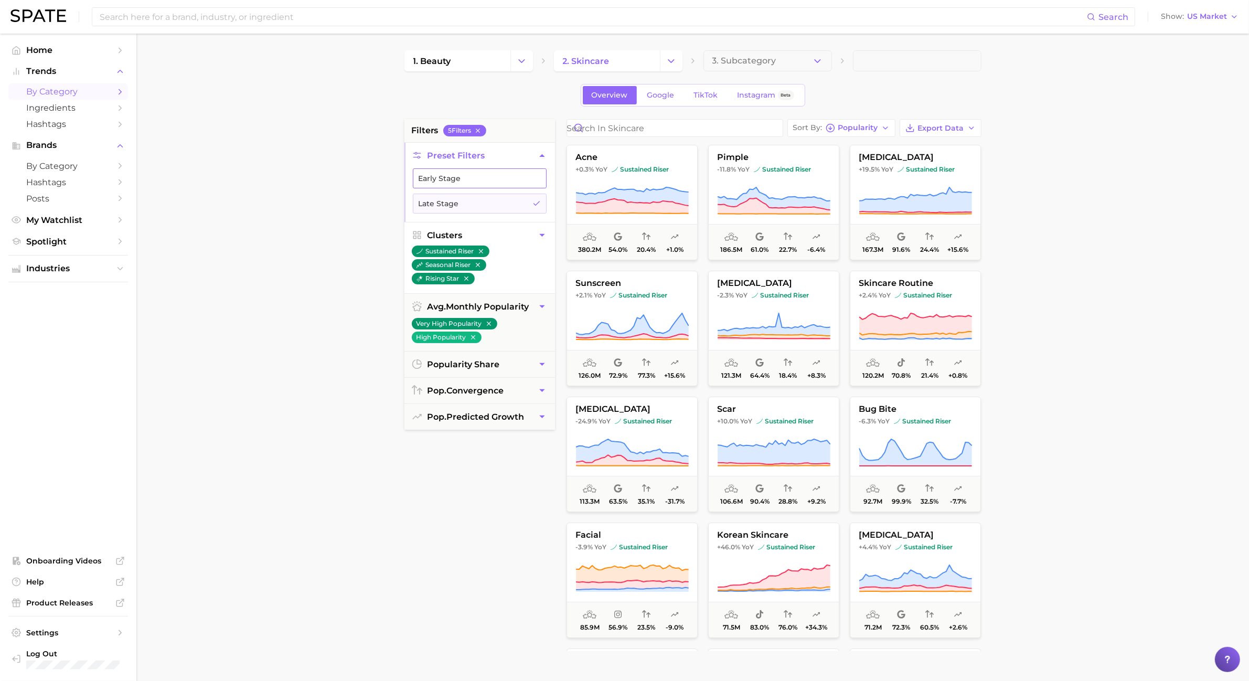
click at [439, 179] on button "Early Stage" at bounding box center [480, 178] width 134 height 20
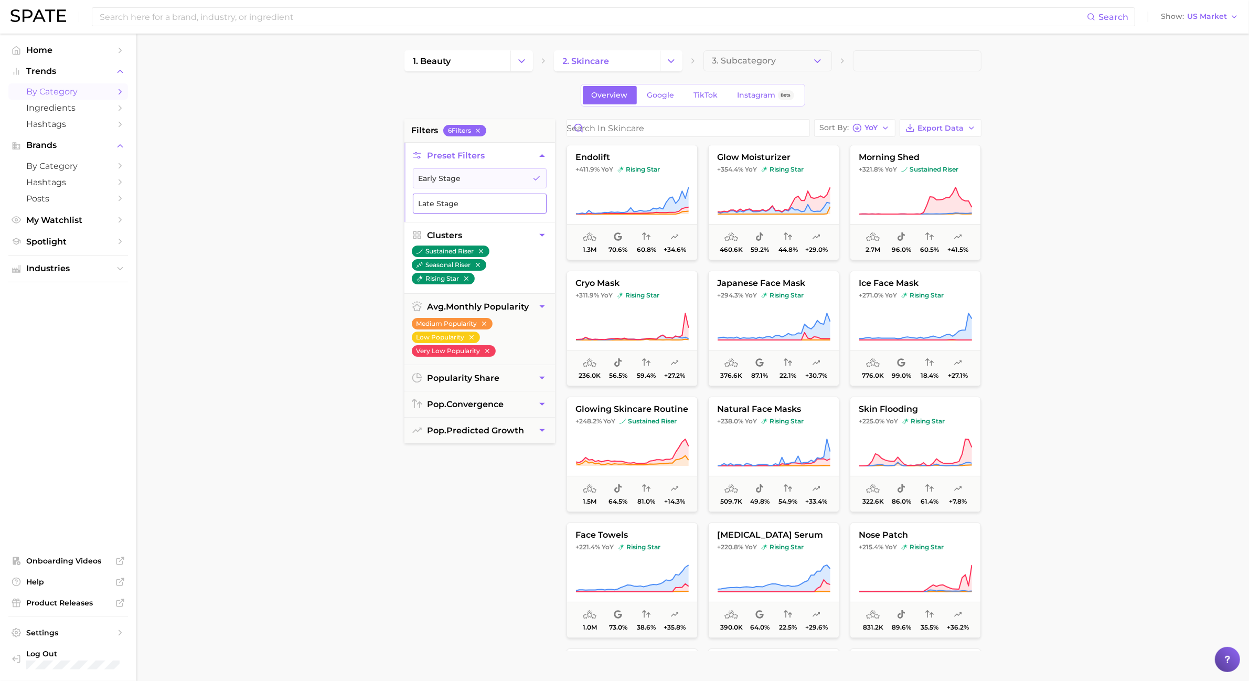
click at [436, 197] on button "Late Stage" at bounding box center [480, 204] width 134 height 20
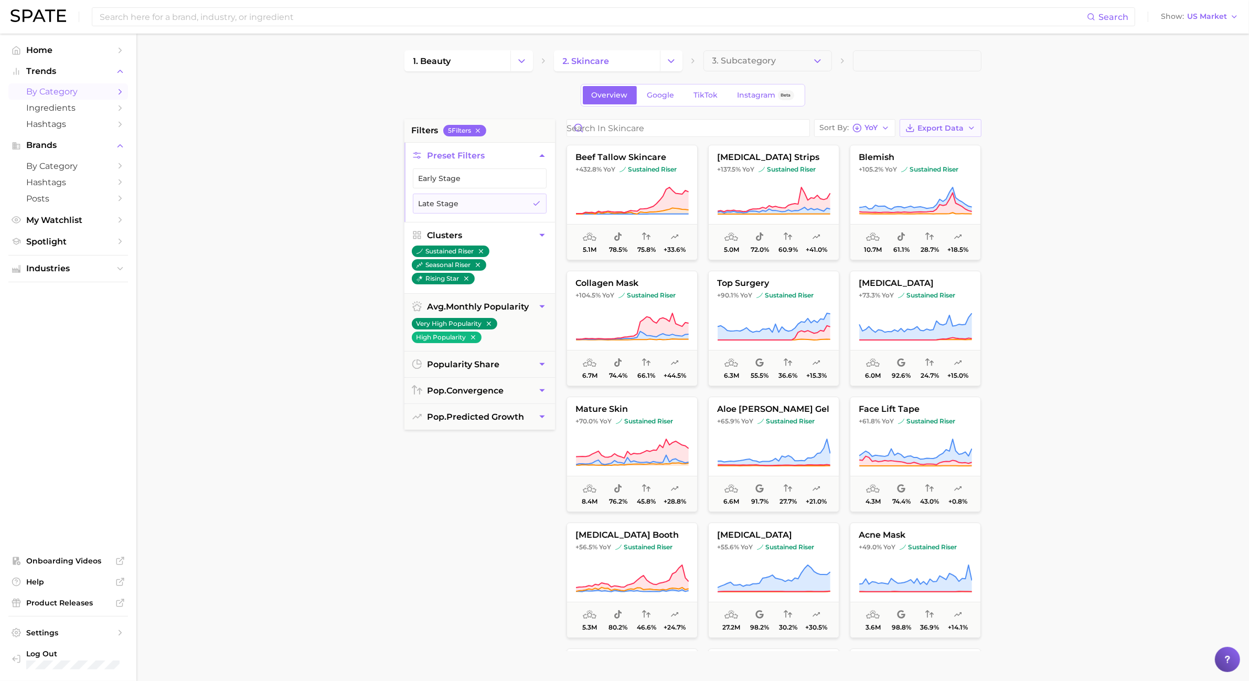
click at [953, 132] on span "Export Data" at bounding box center [941, 128] width 46 height 9
click at [945, 150] on button "Card Data CSV" at bounding box center [923, 147] width 115 height 19
click at [963, 125] on span "Export Data" at bounding box center [941, 128] width 46 height 9
click at [936, 155] on button "Card Data CSV" at bounding box center [923, 147] width 115 height 19
click at [518, 169] on button "Early Stage" at bounding box center [480, 178] width 134 height 20
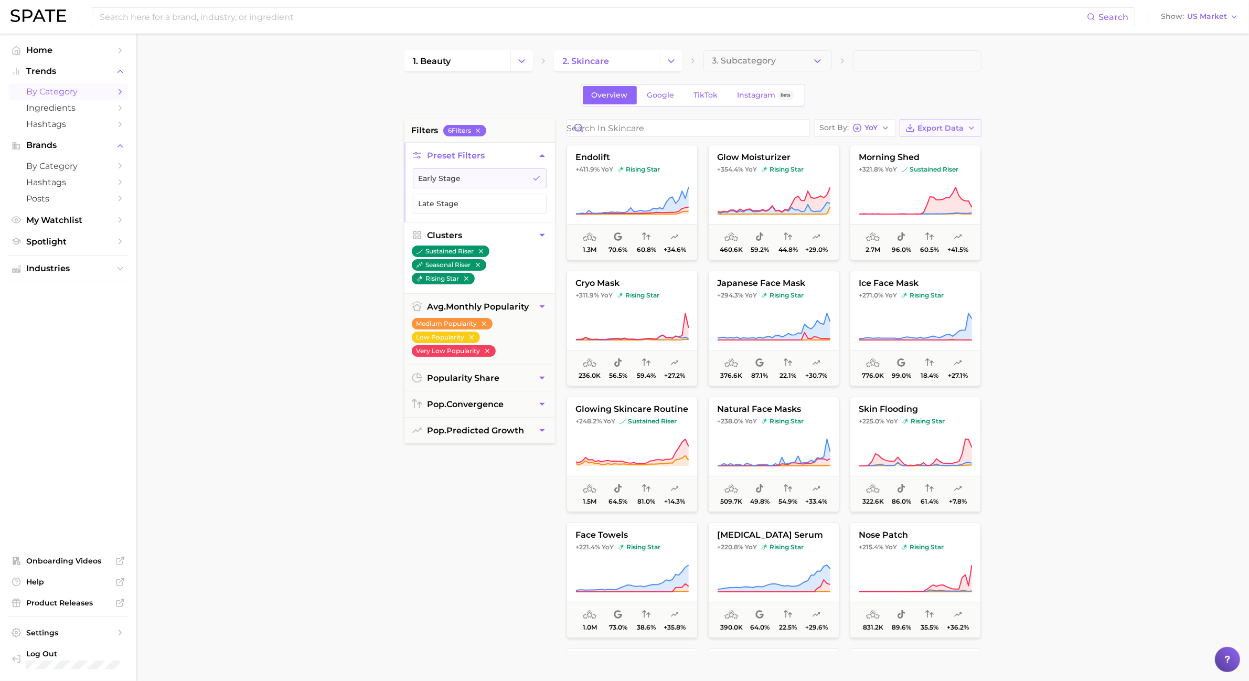
click at [963, 126] on span "Export Data" at bounding box center [941, 128] width 46 height 9
click at [961, 154] on button "Card Data CSV" at bounding box center [923, 147] width 115 height 19
click at [310, 129] on main "1. beauty 2. skincare 3. Subcategory Overview Google TikTok Instagram Beta filt…" at bounding box center [692, 432] width 1113 height 796
click at [482, 252] on icon "button" at bounding box center [481, 251] width 4 height 4
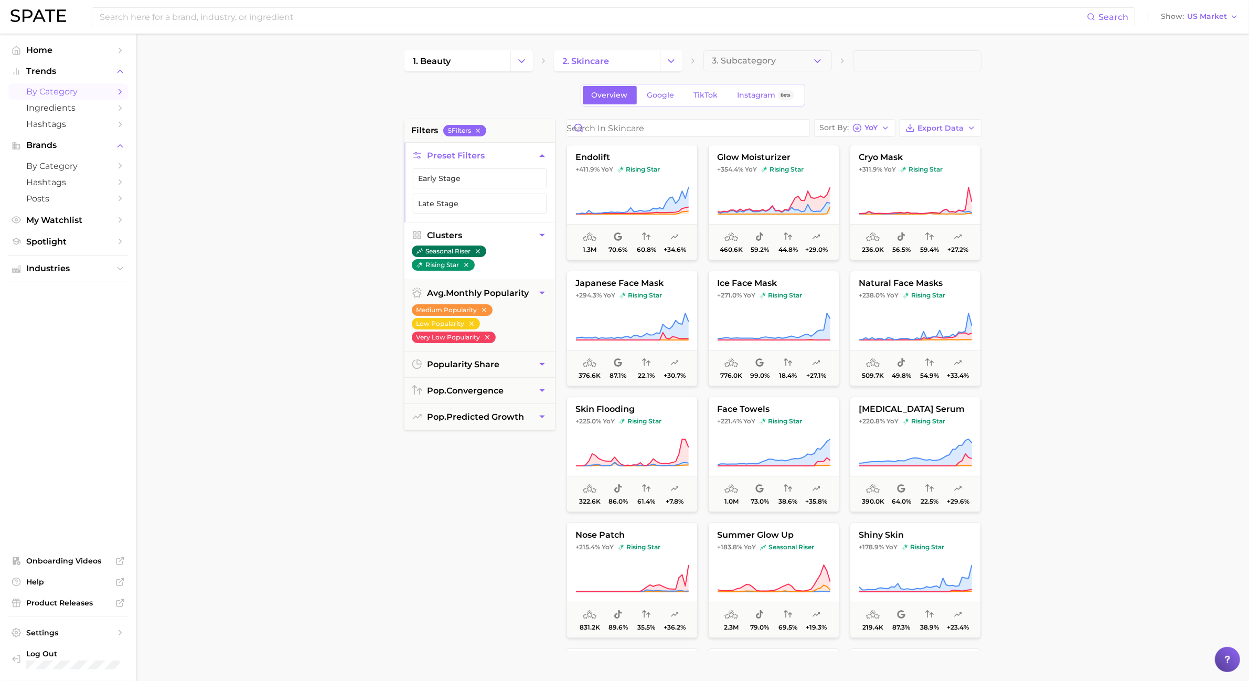
click at [483, 250] on button "seasonal riser" at bounding box center [449, 252] width 75 height 12
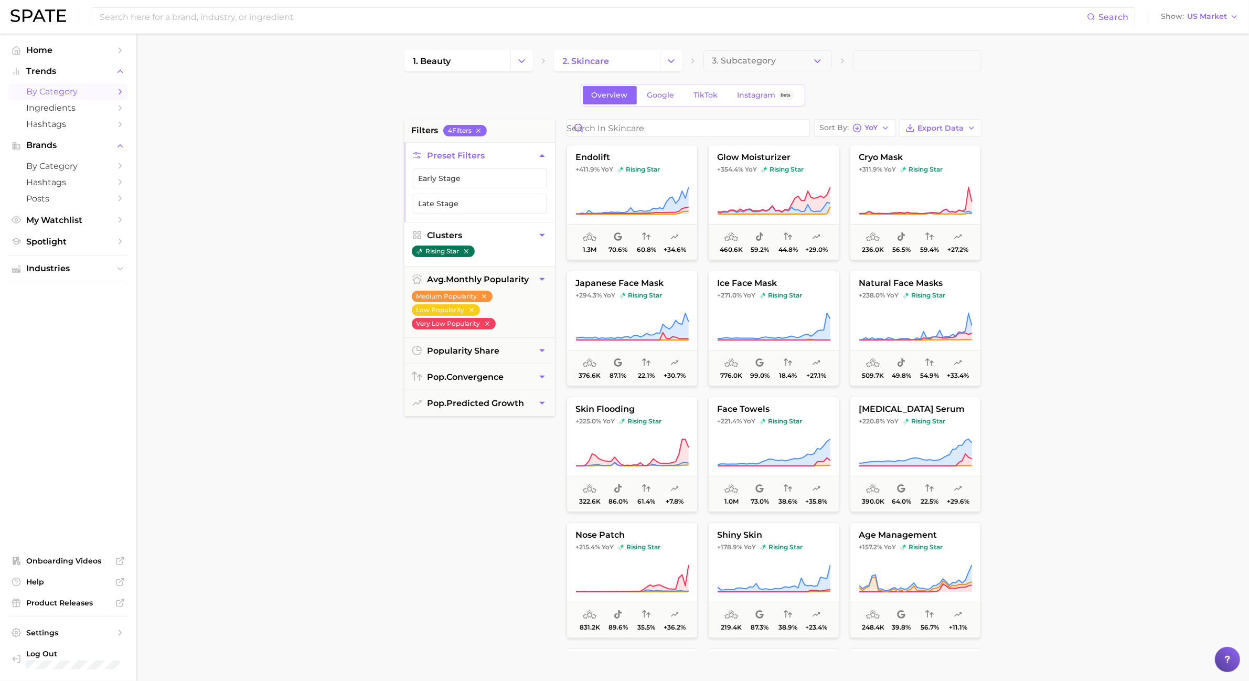
click at [471, 250] on button "rising star" at bounding box center [443, 252] width 63 height 12
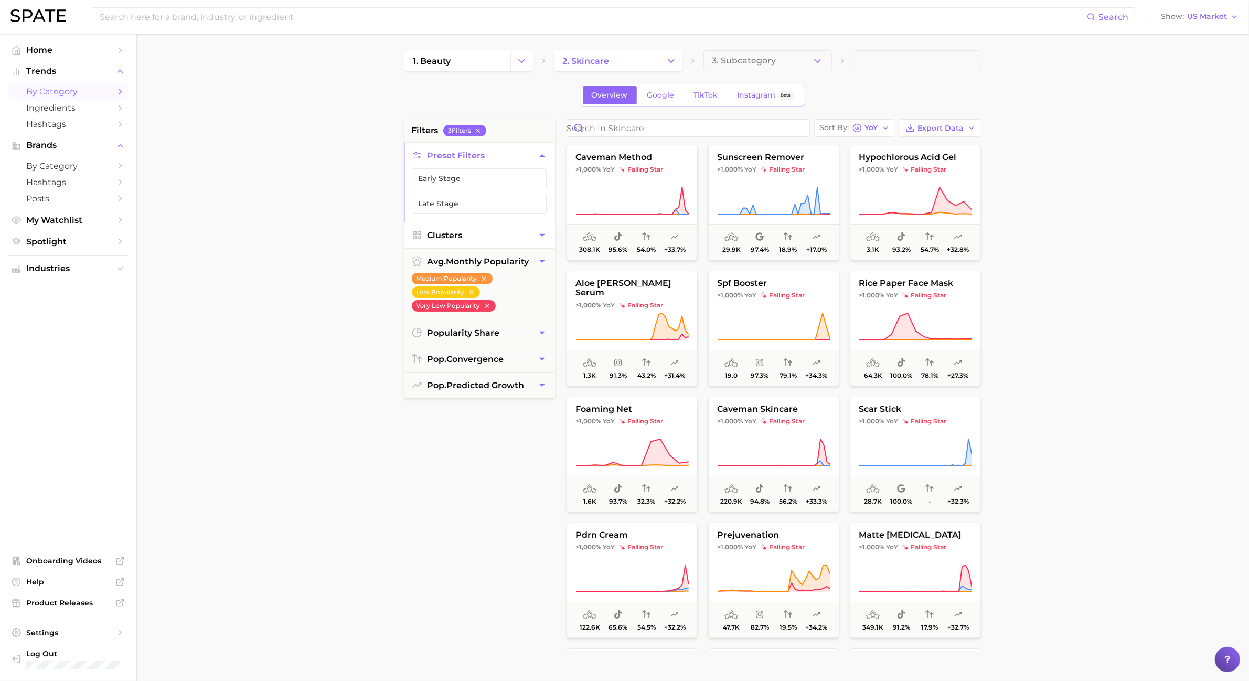
click at [484, 227] on button "Clusters" at bounding box center [480, 235] width 151 height 26
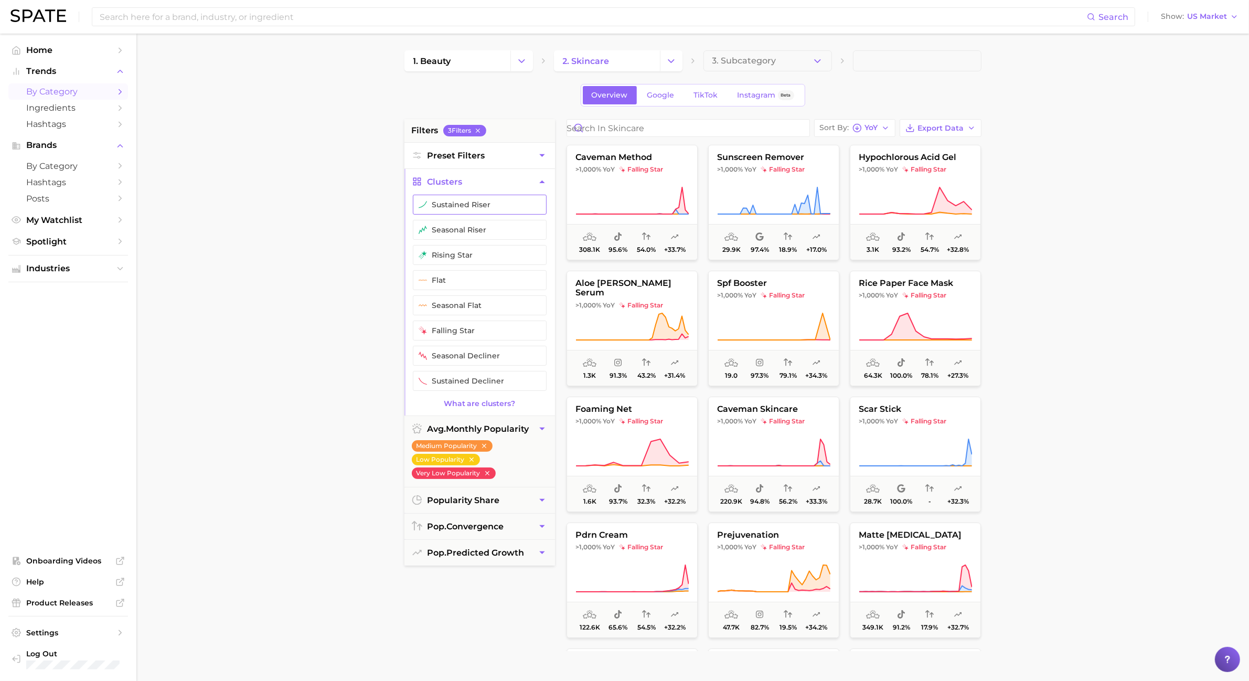
click at [454, 211] on button "sustained riser" at bounding box center [480, 205] width 134 height 20
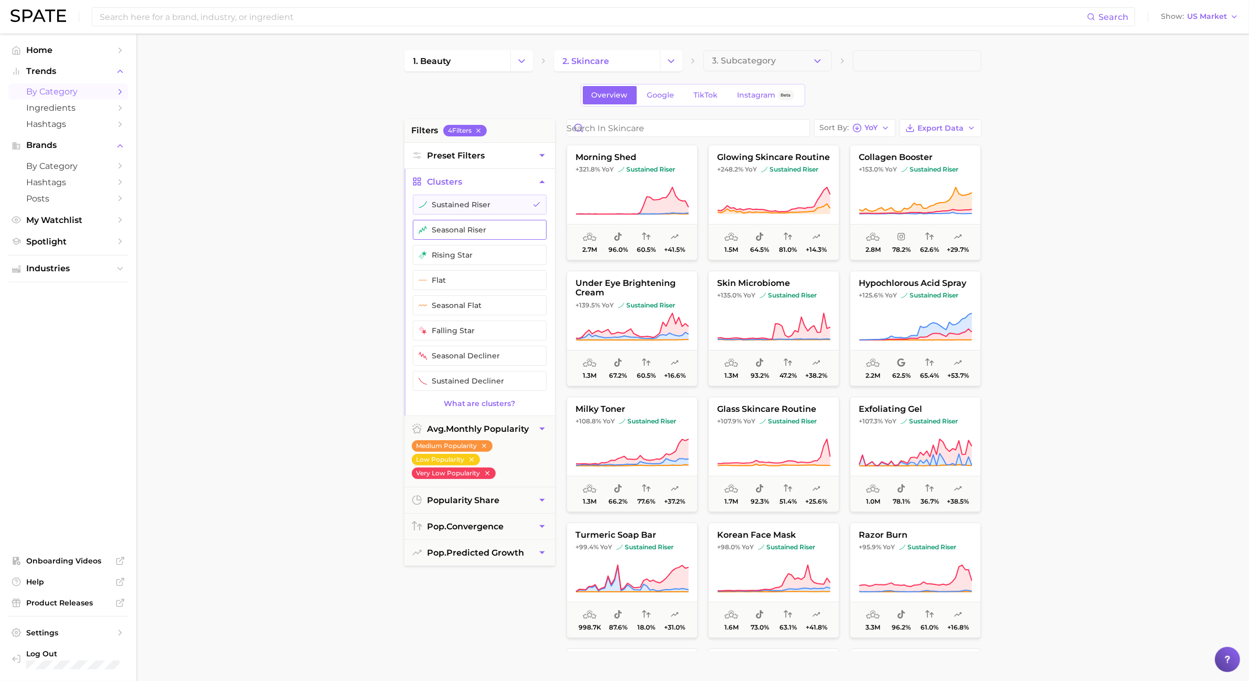
click at [454, 229] on button "seasonal riser" at bounding box center [480, 230] width 134 height 20
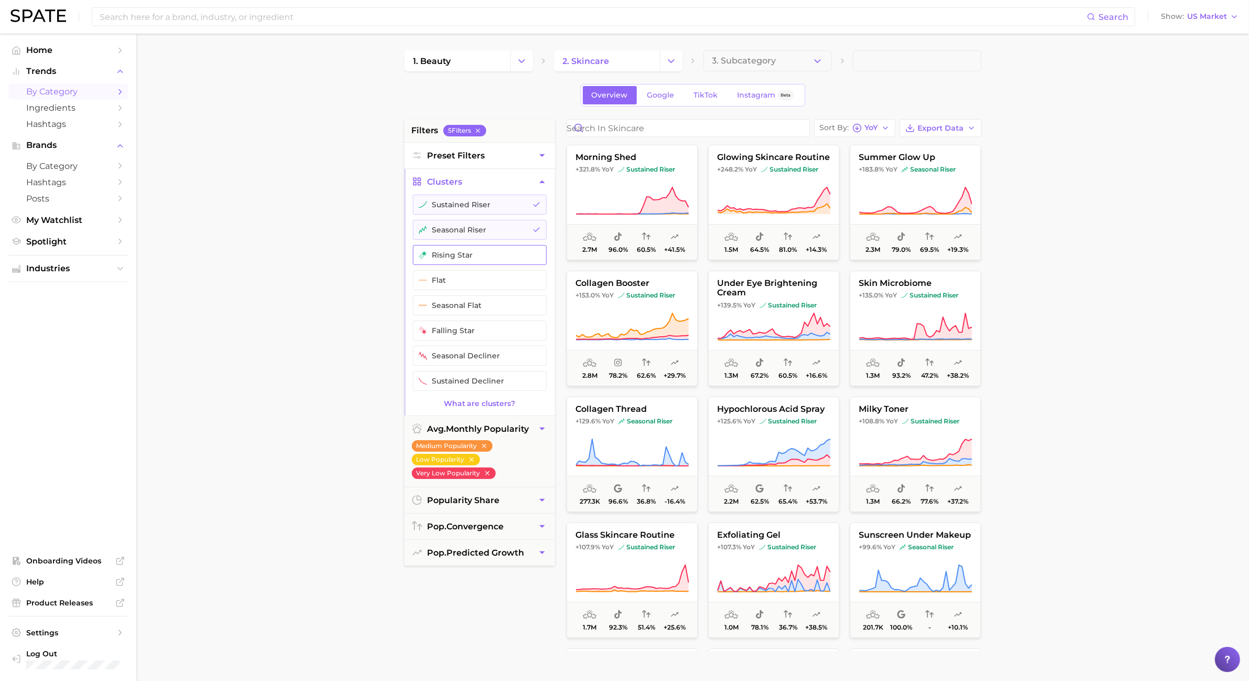
click at [454, 258] on button "rising star" at bounding box center [480, 255] width 134 height 20
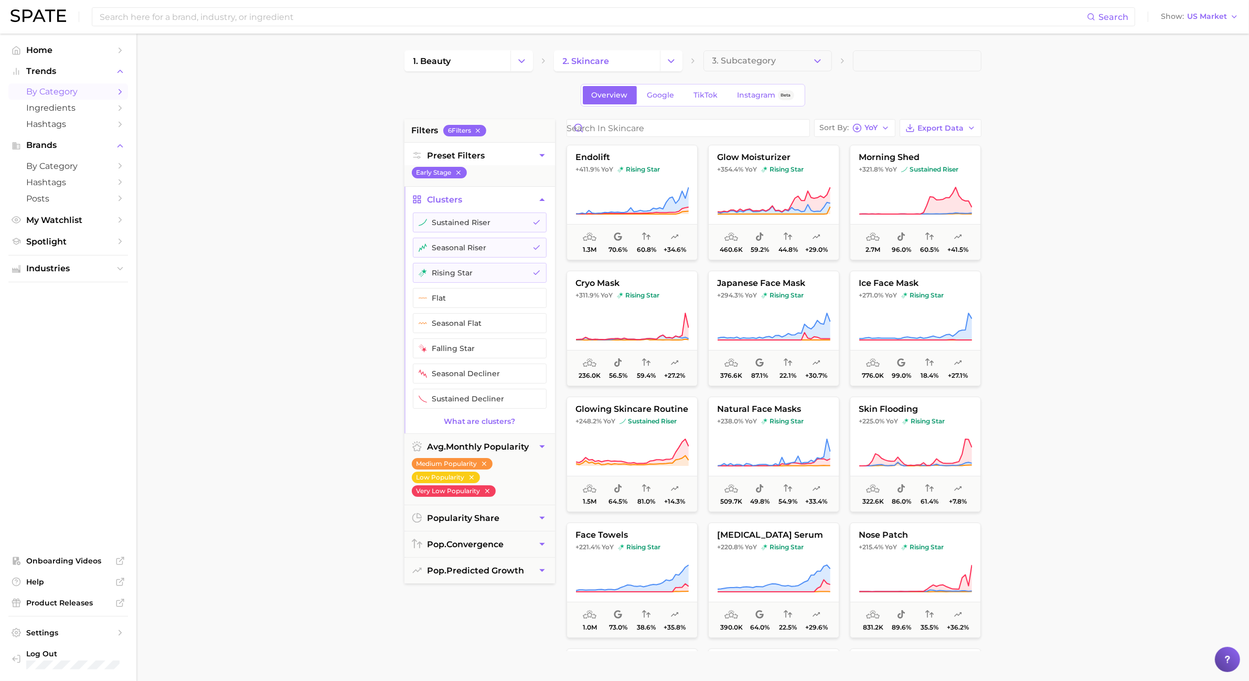
click at [355, 311] on main "1. beauty 2. skincare 3. Subcategory Overview Google TikTok Instagram Beta filt…" at bounding box center [692, 432] width 1113 height 796
click at [514, 525] on button "popularity share" at bounding box center [480, 518] width 151 height 26
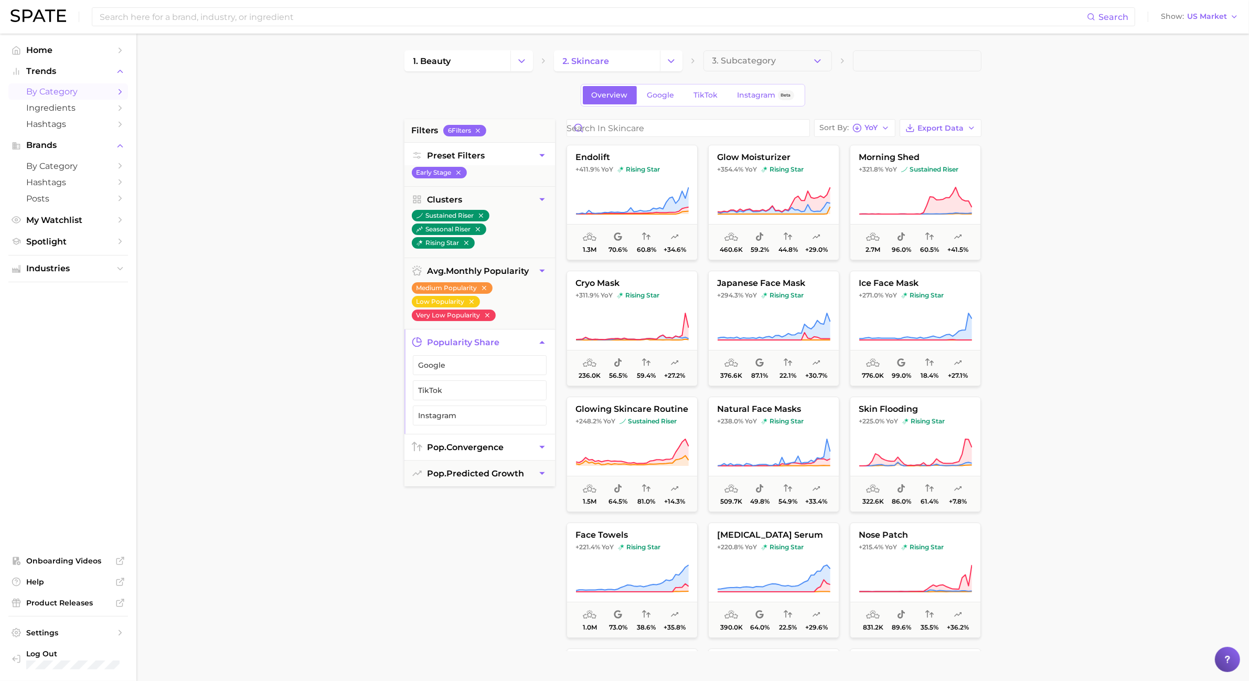
click at [511, 444] on button "pop. convergence" at bounding box center [480, 447] width 151 height 26
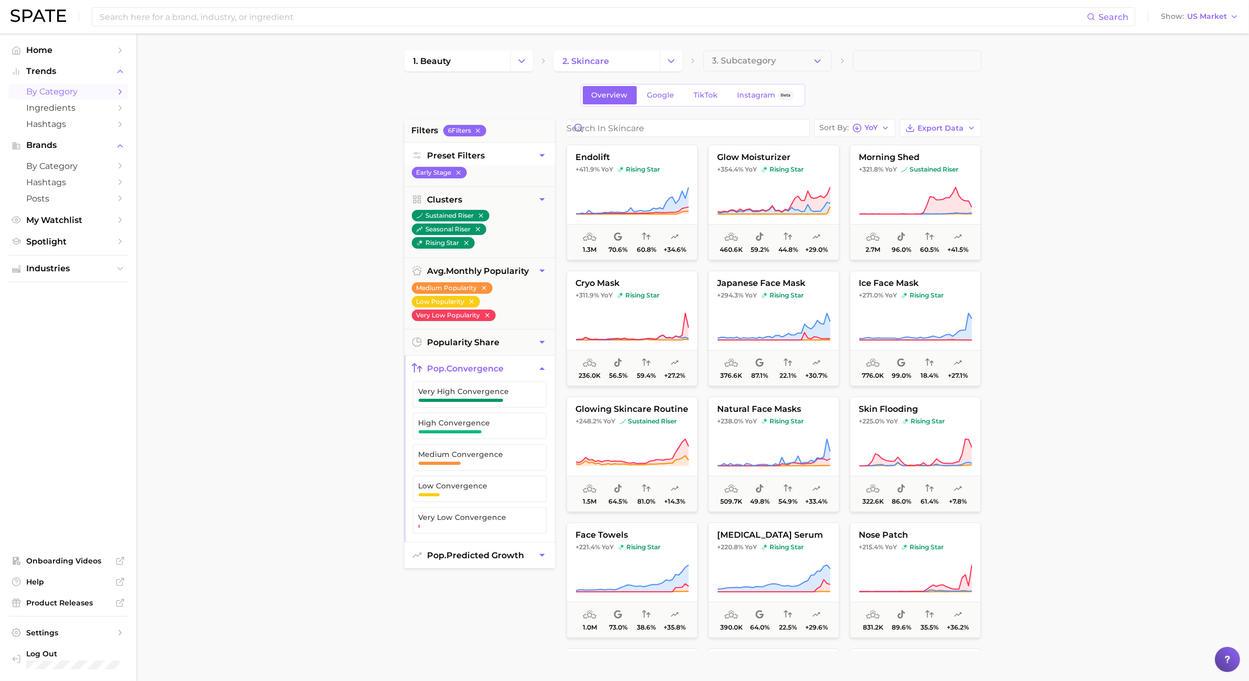
click at [534, 545] on button "pop. predicted growth" at bounding box center [480, 556] width 151 height 26
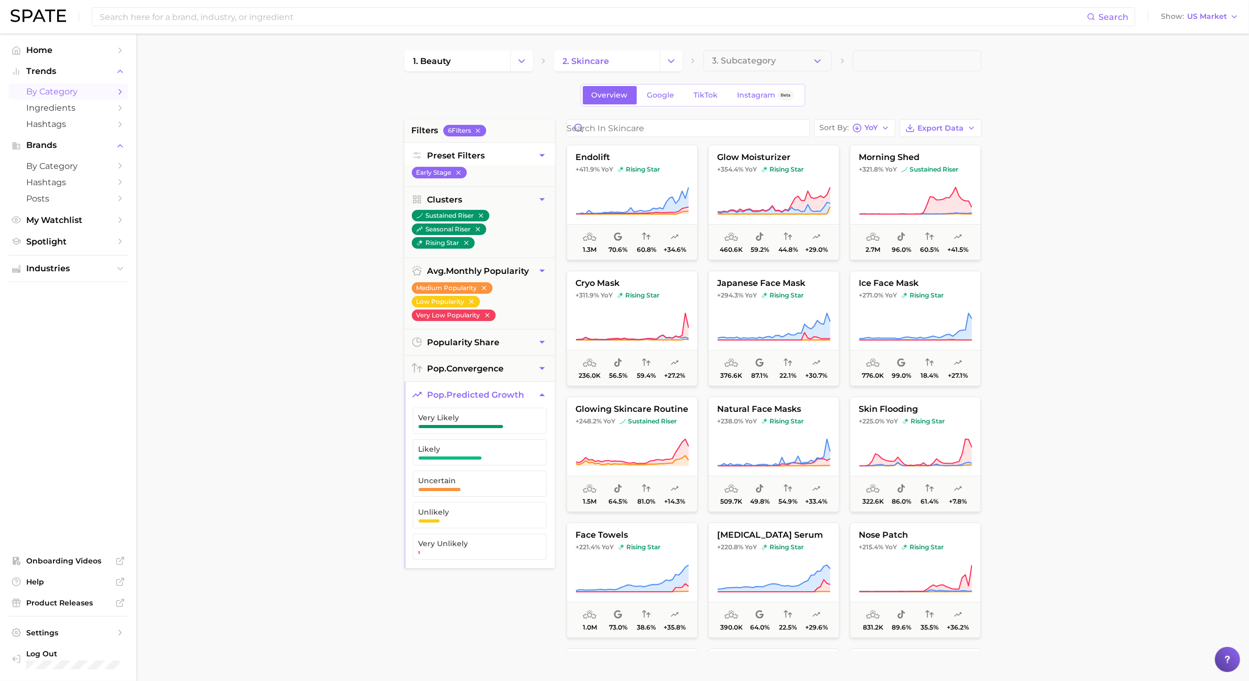
click at [999, 376] on main "1. beauty 2. skincare 3. Subcategory Overview Google TikTok Instagram Beta filt…" at bounding box center [692, 432] width 1113 height 796
click at [862, 126] on div "Sort By [PERSON_NAME]" at bounding box center [849, 127] width 58 height 9
click at [874, 151] on span "Popularity high to low" at bounding box center [876, 147] width 89 height 9
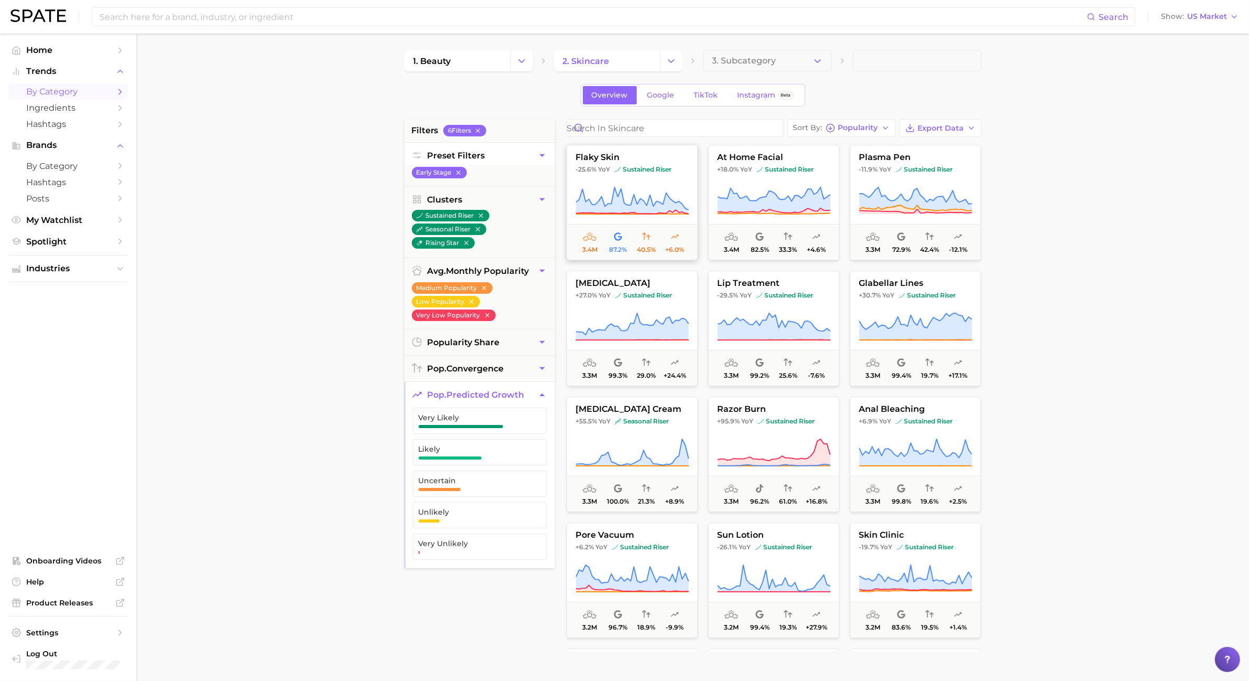
click at [621, 210] on icon at bounding box center [632, 200] width 113 height 26
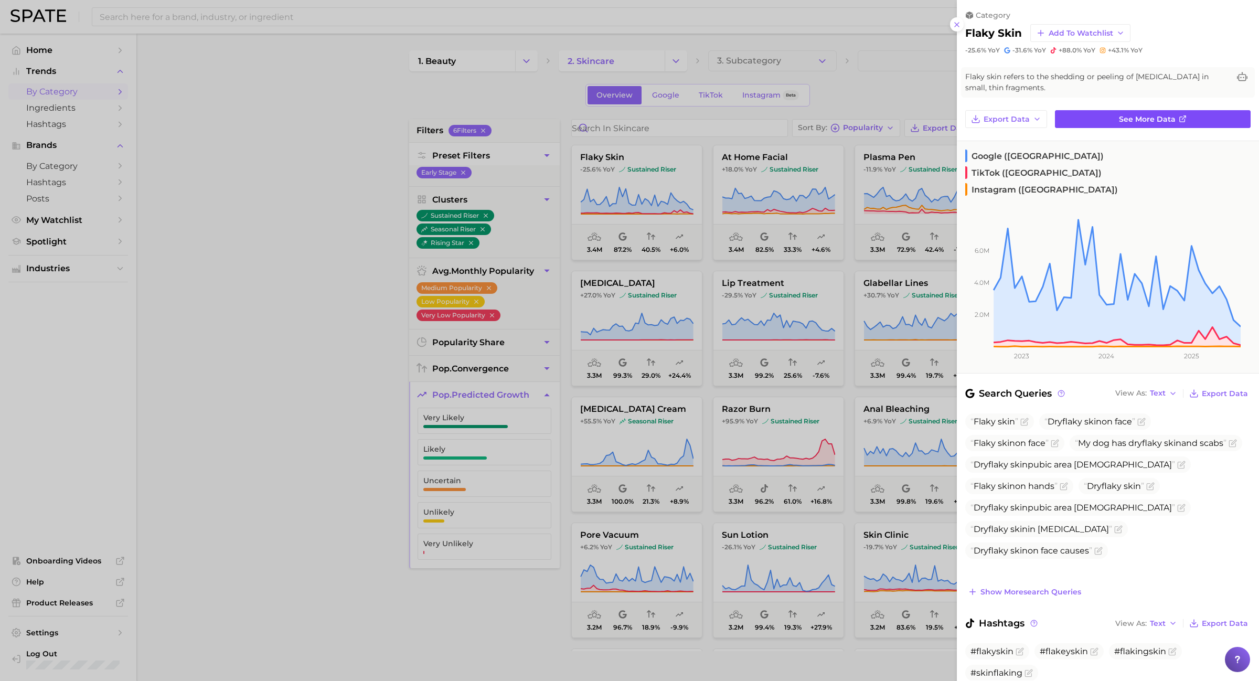
click at [999, 123] on link "See more data" at bounding box center [1153, 119] width 196 height 18
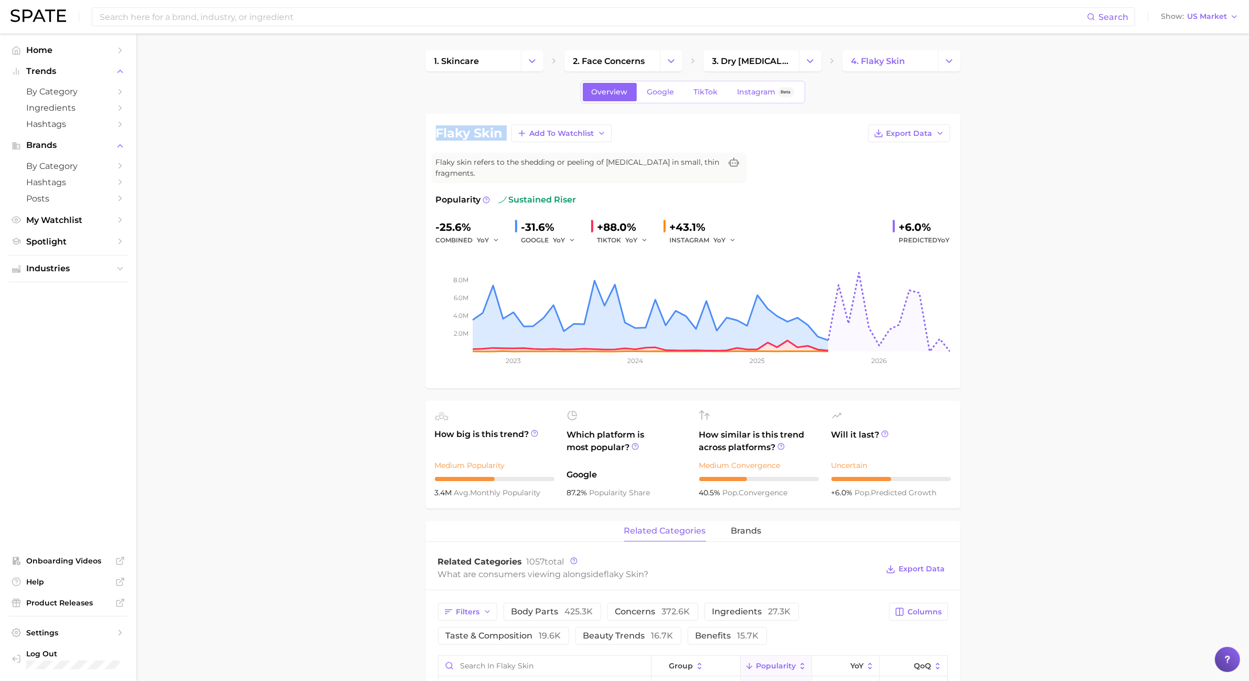
drag, startPoint x: 433, startPoint y: 133, endPoint x: 525, endPoint y: 144, distance: 92.0
click at [495, 147] on div "flaky skin Add to Watchlist Export Data Flaky skin refers to the shedding or pe…" at bounding box center [693, 251] width 535 height 274
click at [707, 96] on span "TikTok" at bounding box center [706, 92] width 24 height 9
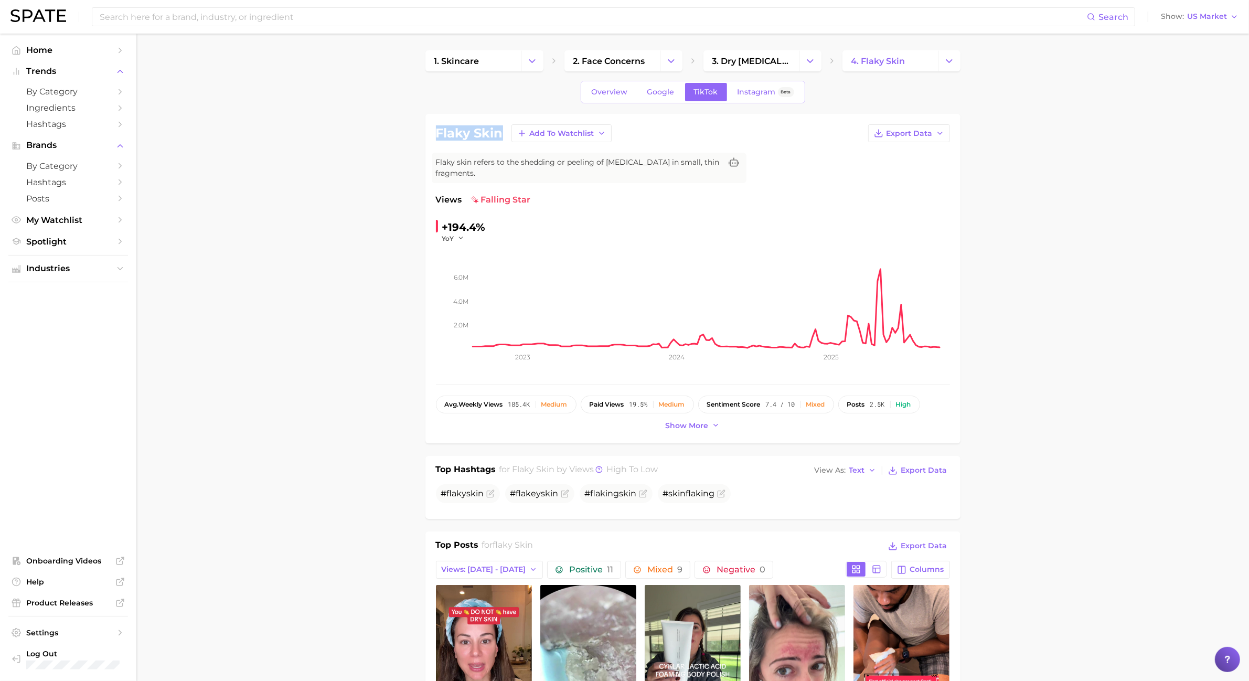
drag, startPoint x: 439, startPoint y: 131, endPoint x: 494, endPoint y: 134, distance: 55.2
click at [499, 134] on h1 "flaky skin" at bounding box center [469, 133] width 67 height 13
copy h1 "flaky skin"
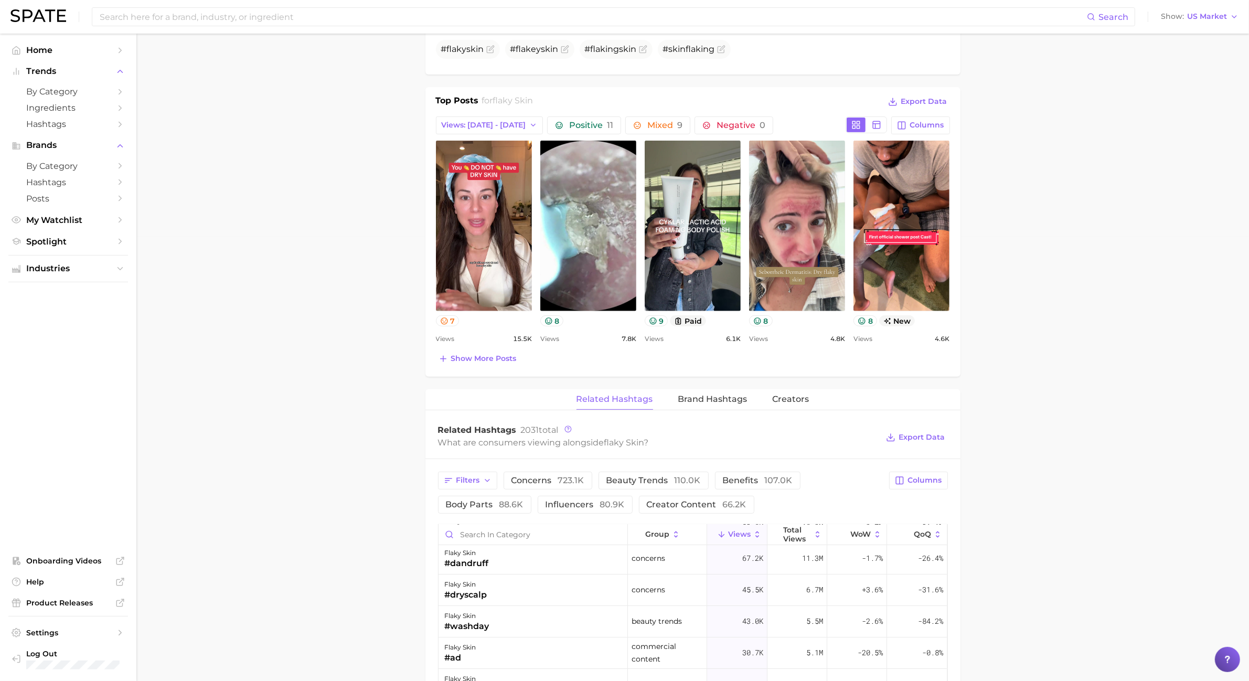
scroll to position [459, 0]
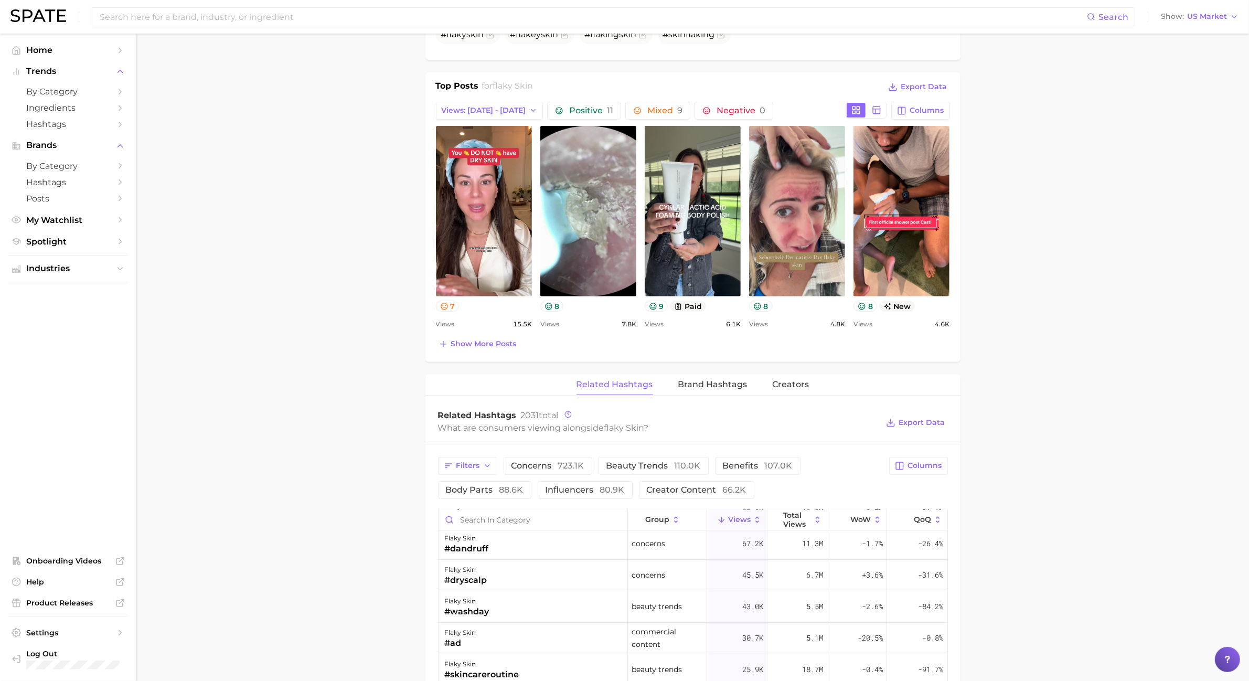
click at [334, 433] on main "1. skincare 2. face concerns 3. dry skin condition 4. flaky skin Overview Googl…" at bounding box center [692, 414] width 1113 height 1681
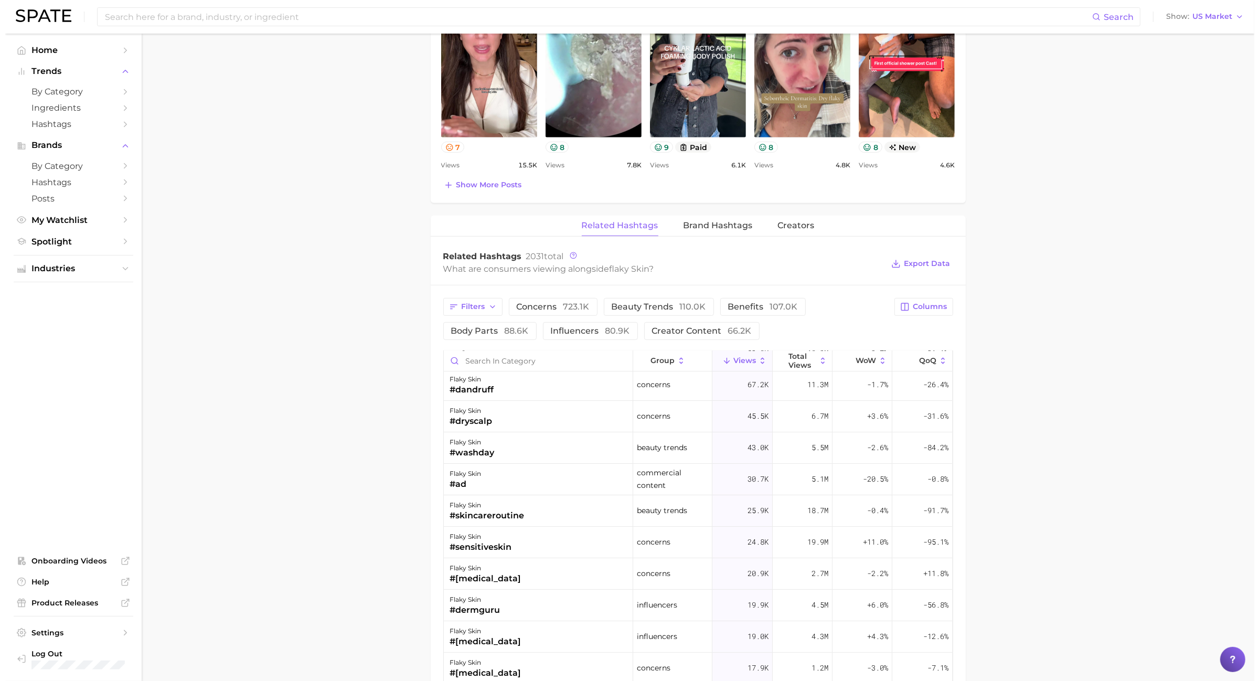
scroll to position [722, 0]
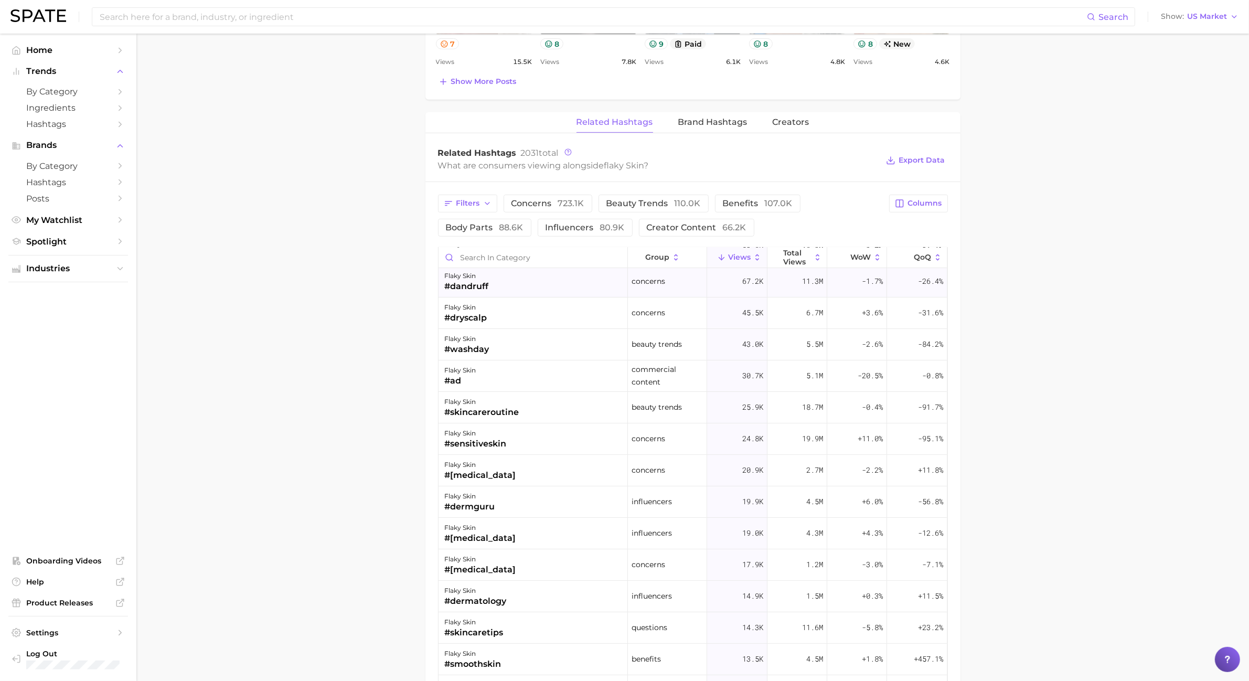
click at [523, 278] on div "flaky skin #dandruff" at bounding box center [533, 281] width 189 height 31
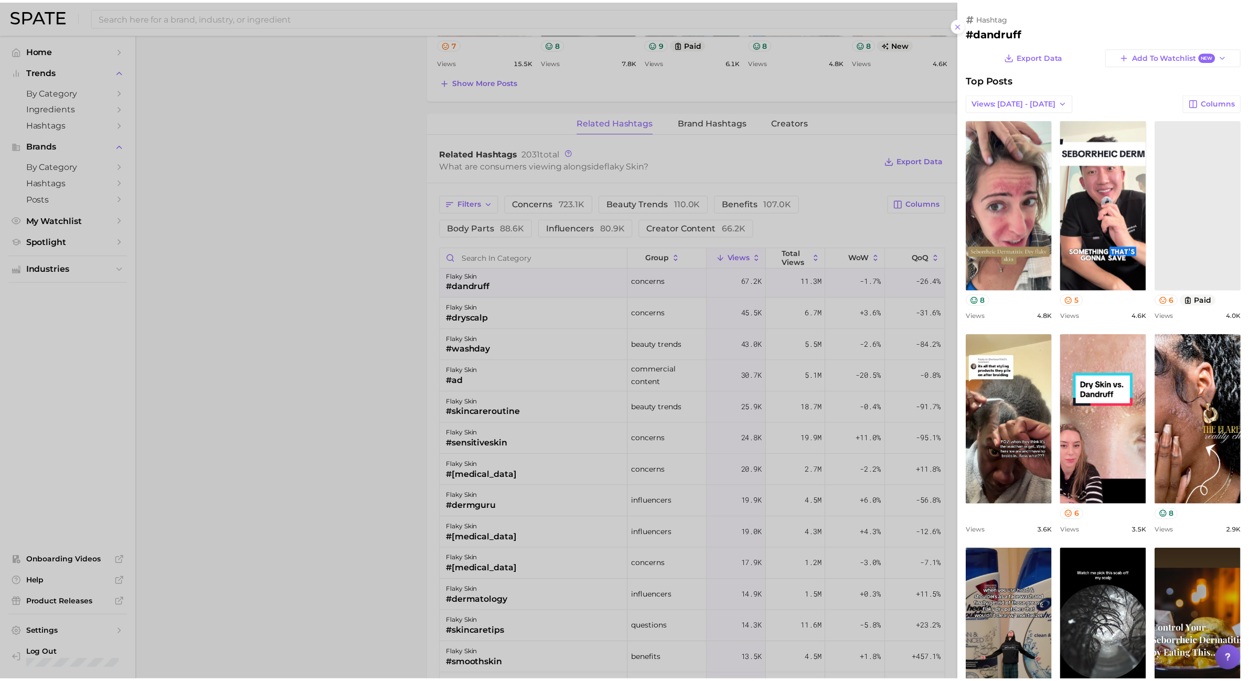
scroll to position [0, 0]
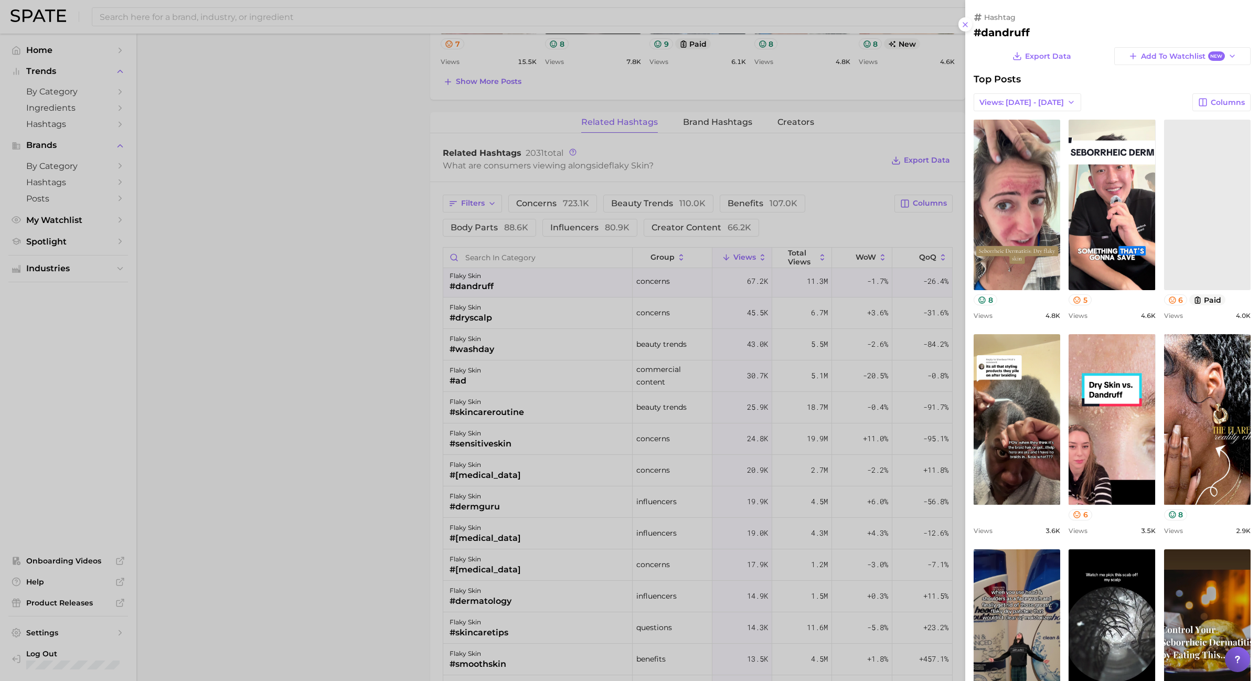
click at [379, 290] on div at bounding box center [629, 340] width 1259 height 681
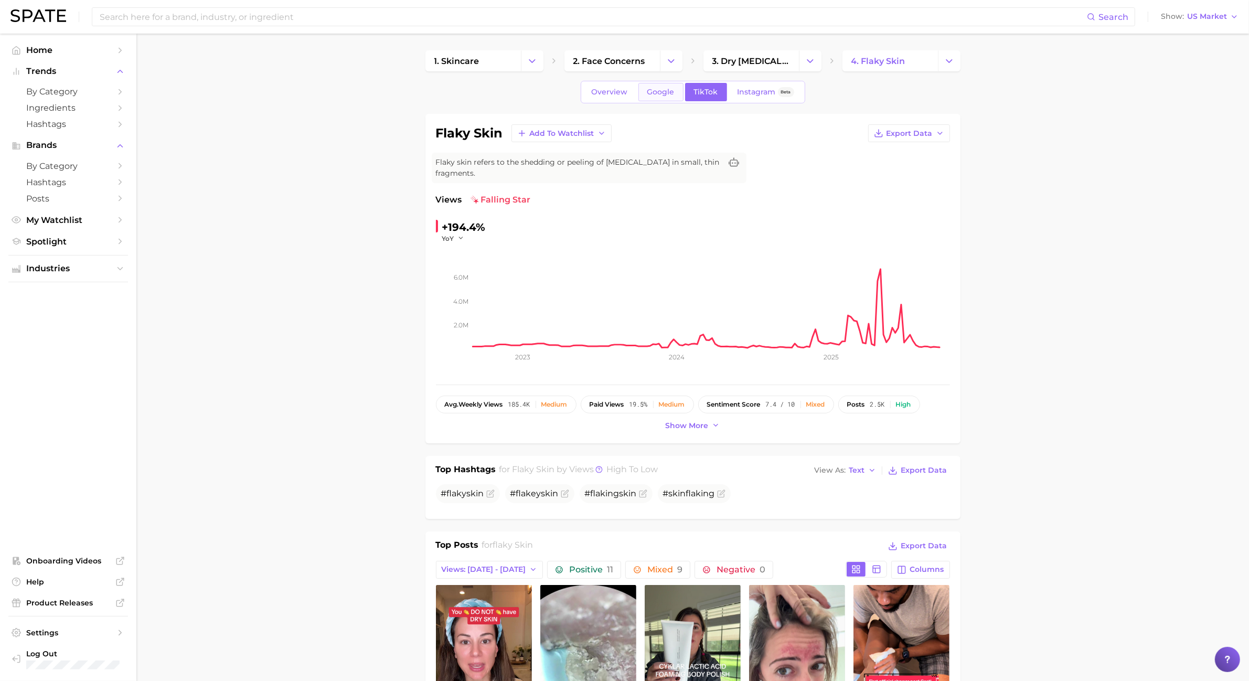
click at [677, 96] on link "Google" at bounding box center [661, 92] width 45 height 18
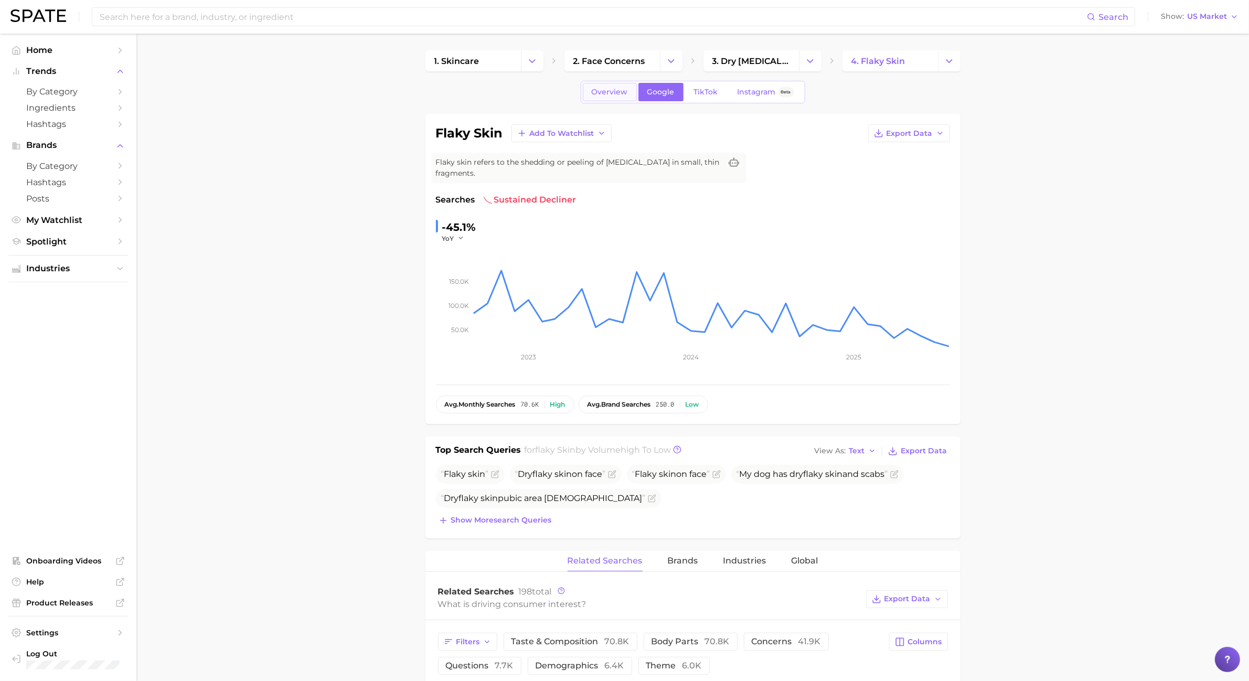
click at [605, 93] on span "Overview" at bounding box center [610, 92] width 36 height 9
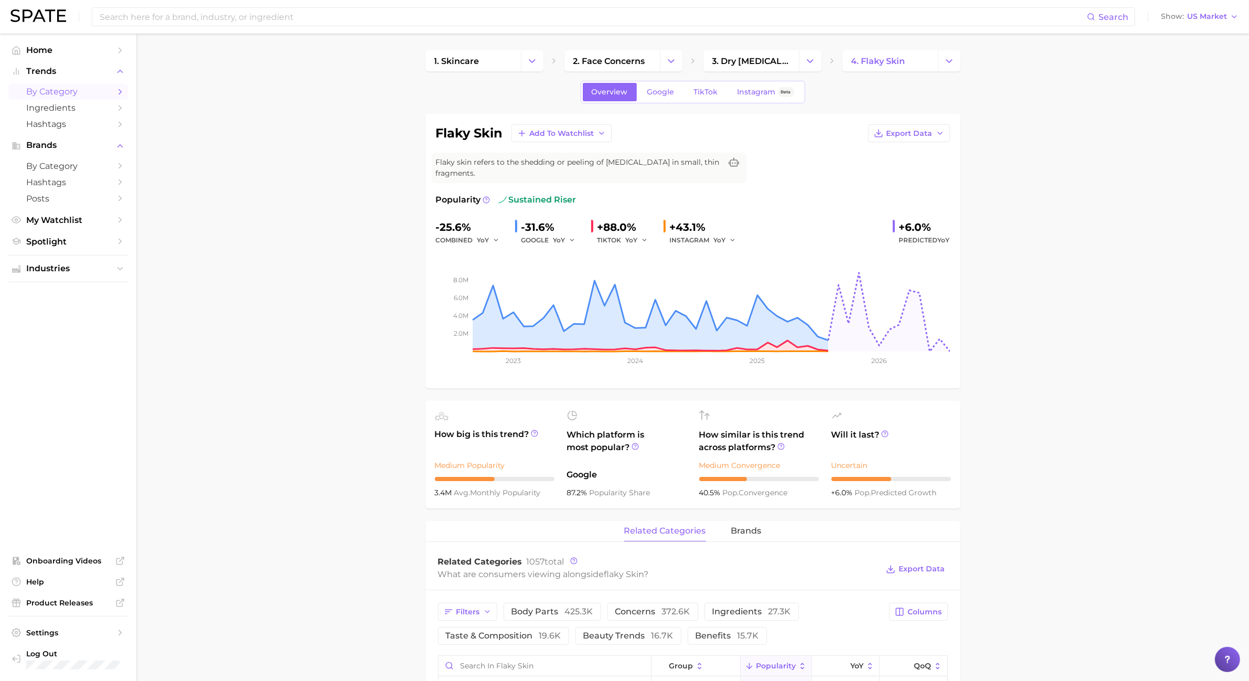
click at [76, 96] on span "by Category" at bounding box center [68, 92] width 84 height 10
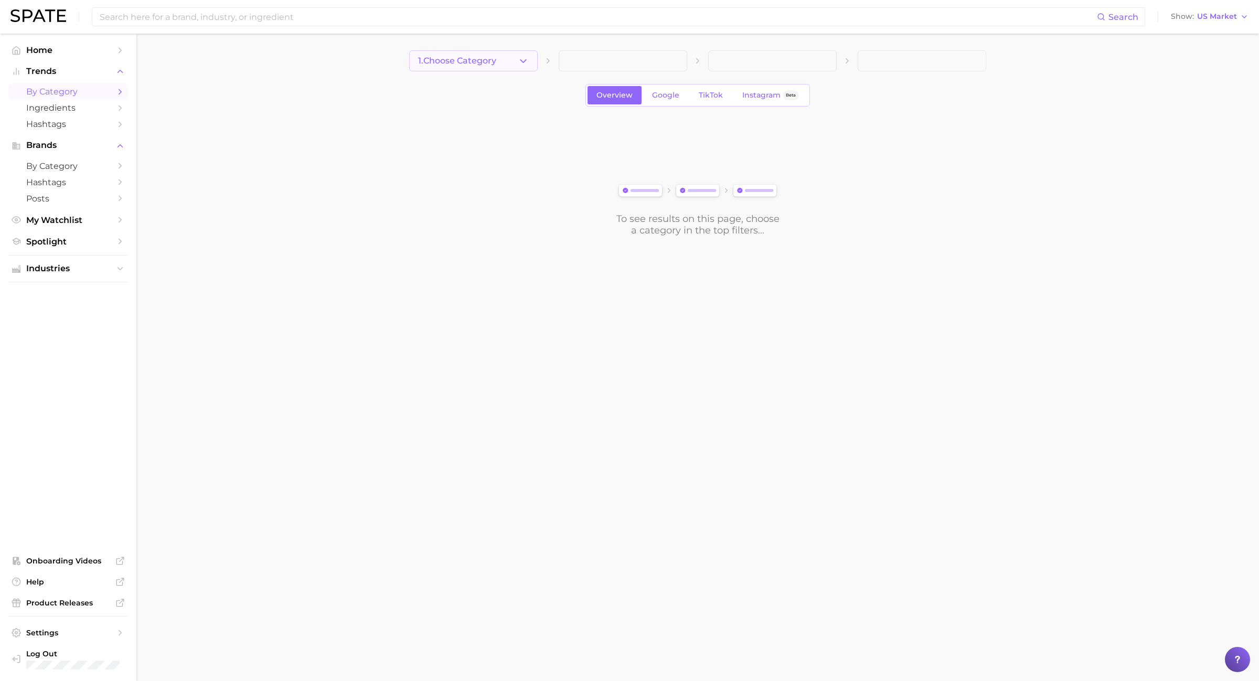
click at [499, 63] on button "1. Choose Category" at bounding box center [473, 60] width 129 height 21
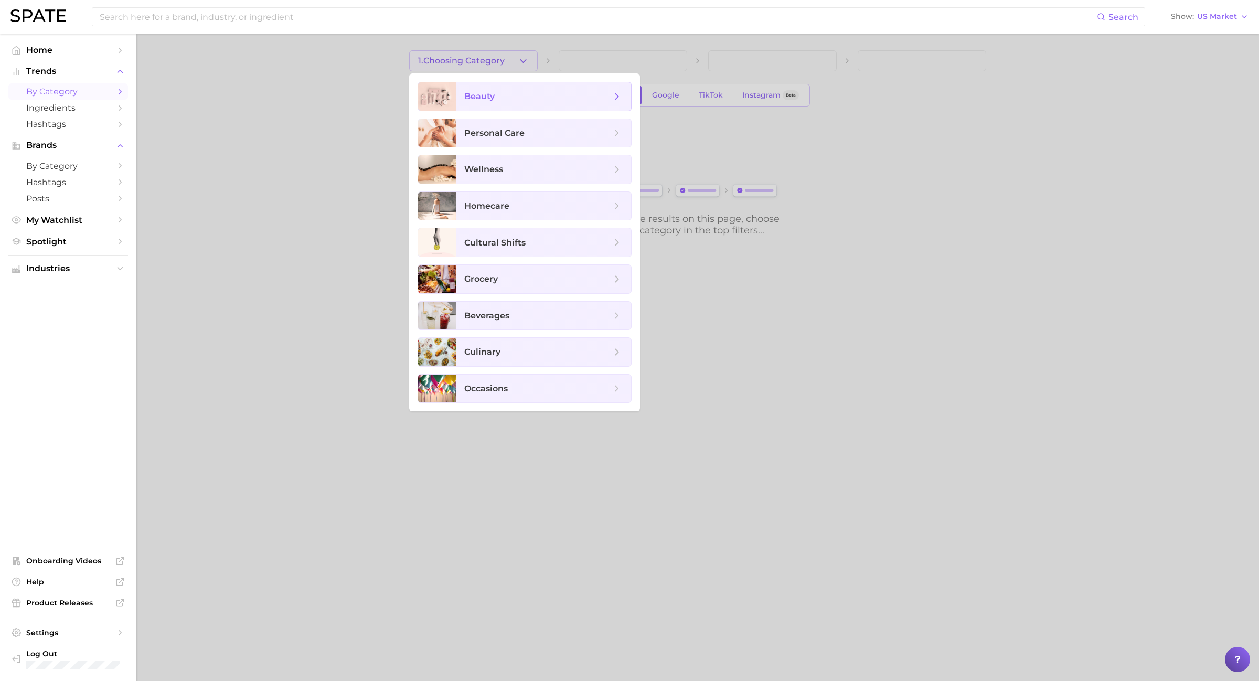
click at [506, 103] on span "beauty" at bounding box center [543, 96] width 175 height 28
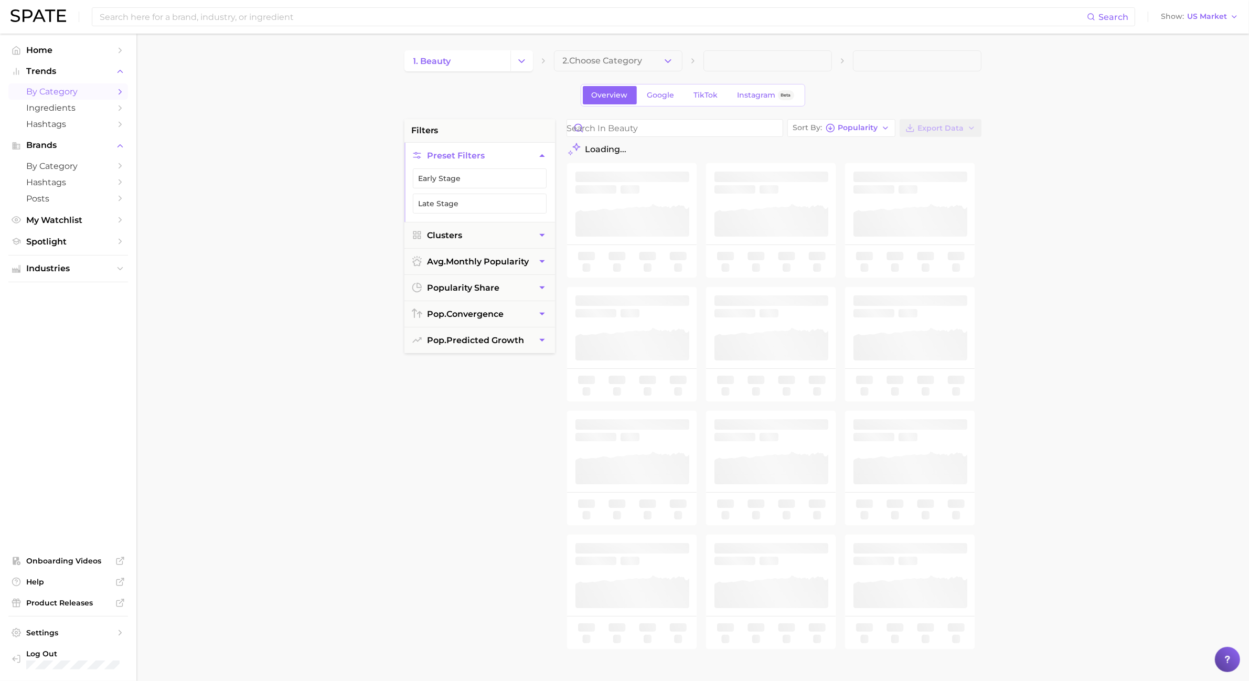
click at [611, 67] on button "2. Choose Category" at bounding box center [618, 60] width 129 height 21
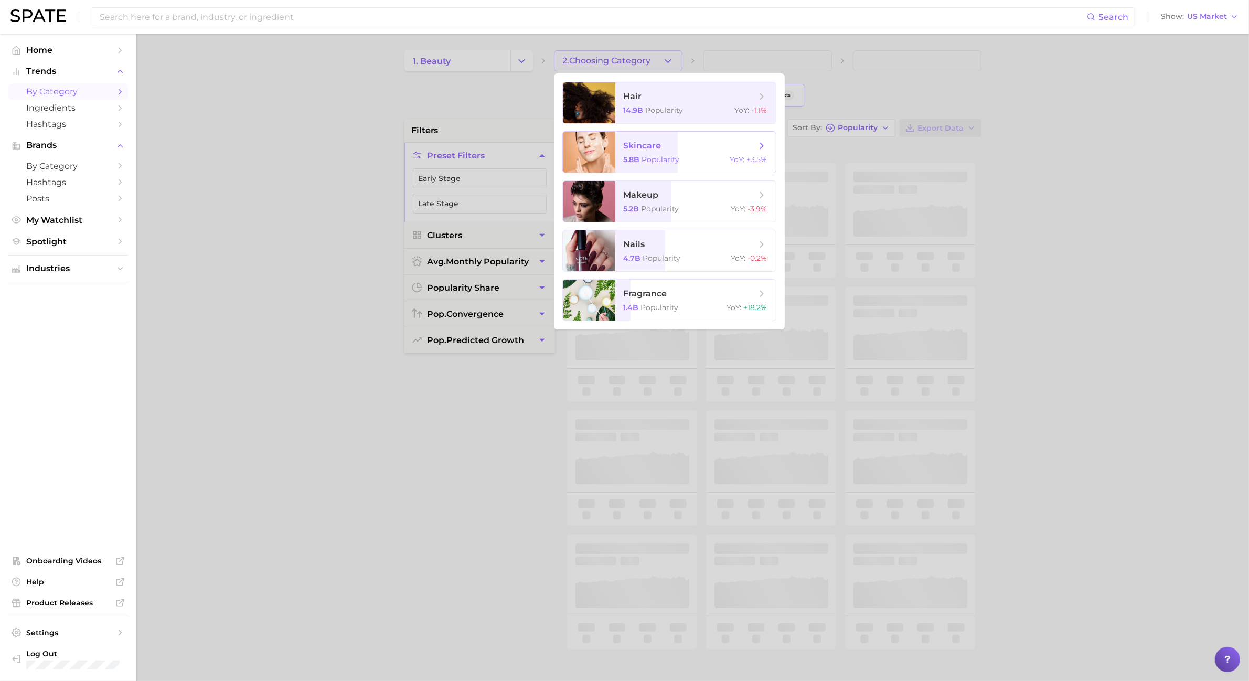
click at [643, 155] on span "Popularity" at bounding box center [661, 159] width 38 height 9
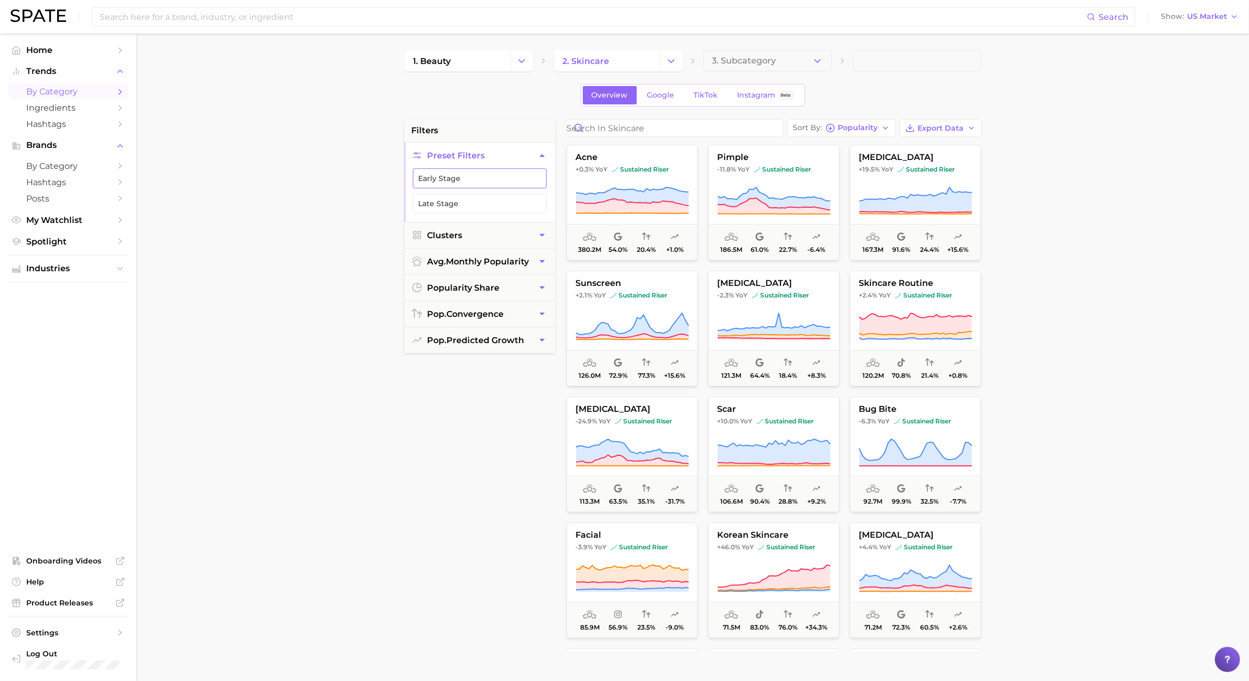
click at [520, 181] on button "Early Stage" at bounding box center [480, 178] width 134 height 20
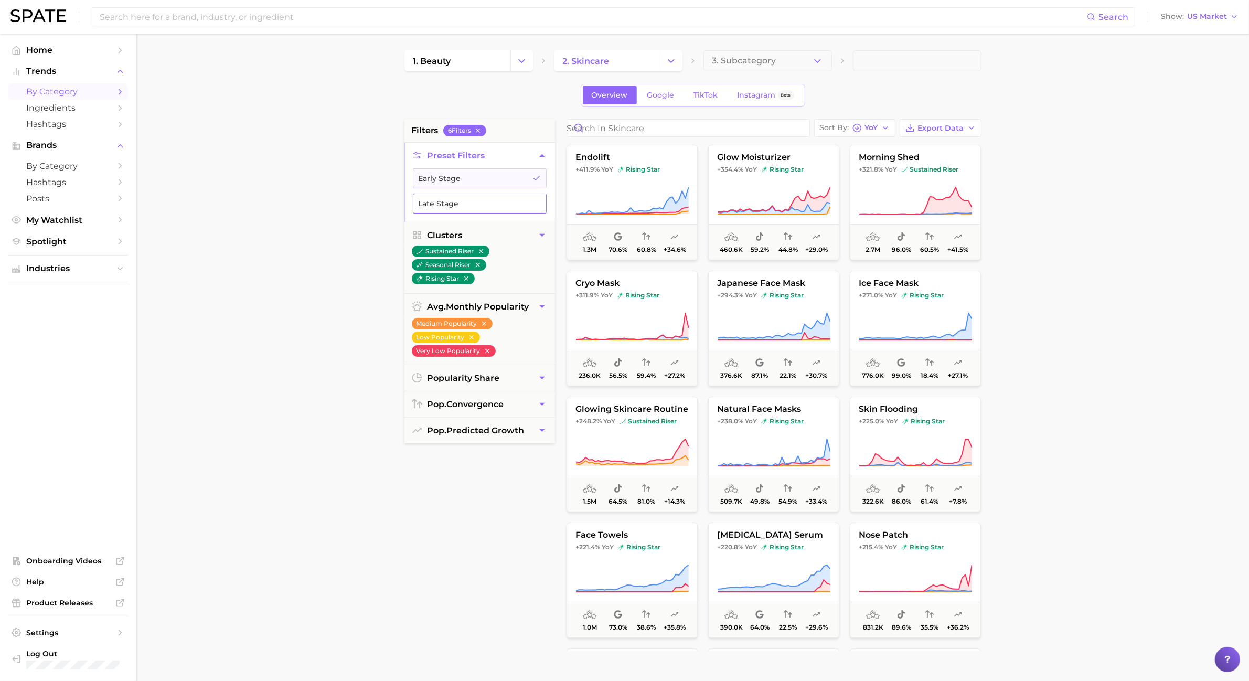
click at [518, 200] on button "Late Stage" at bounding box center [480, 204] width 134 height 20
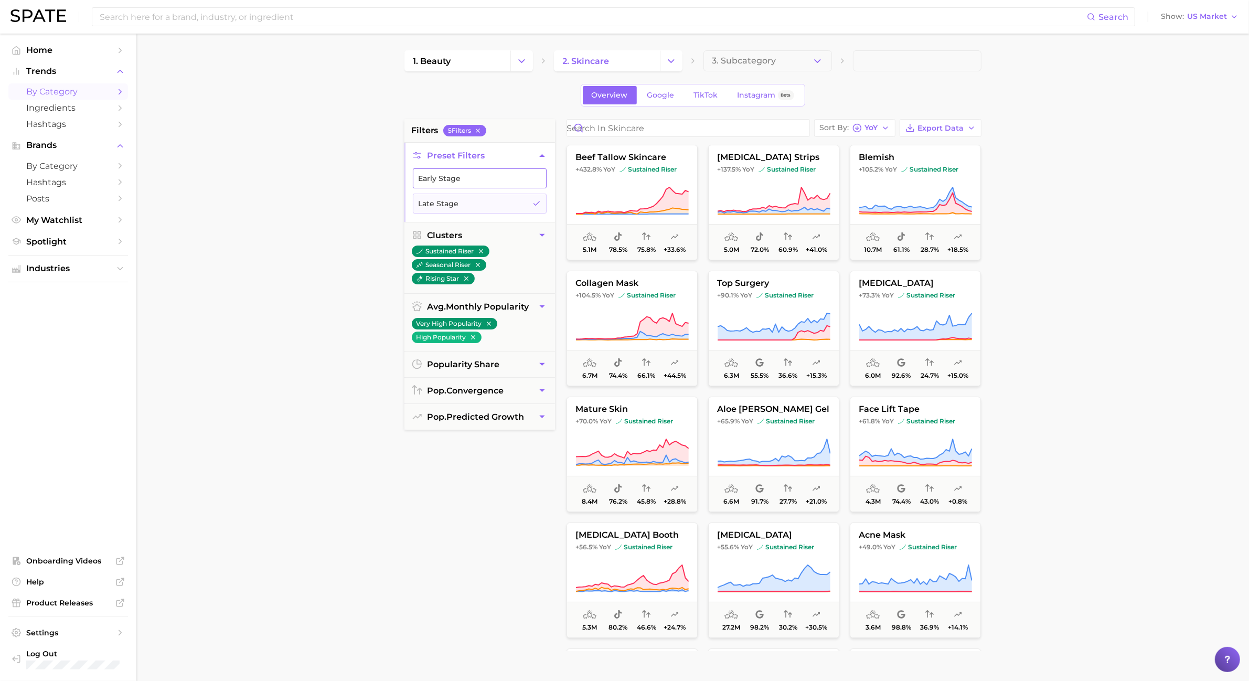
click at [515, 187] on button "Early Stage" at bounding box center [480, 178] width 134 height 20
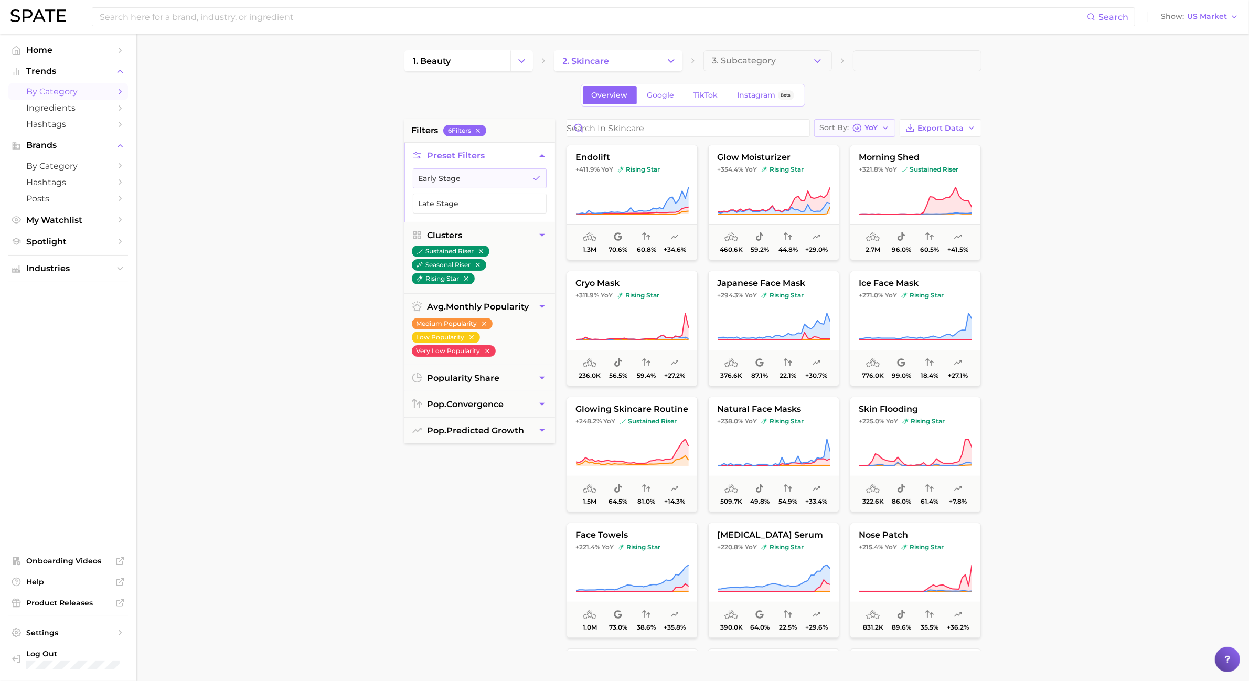
click at [878, 126] on span "YoY" at bounding box center [871, 128] width 13 height 6
click at [879, 142] on button "Popularity high to low" at bounding box center [876, 147] width 125 height 19
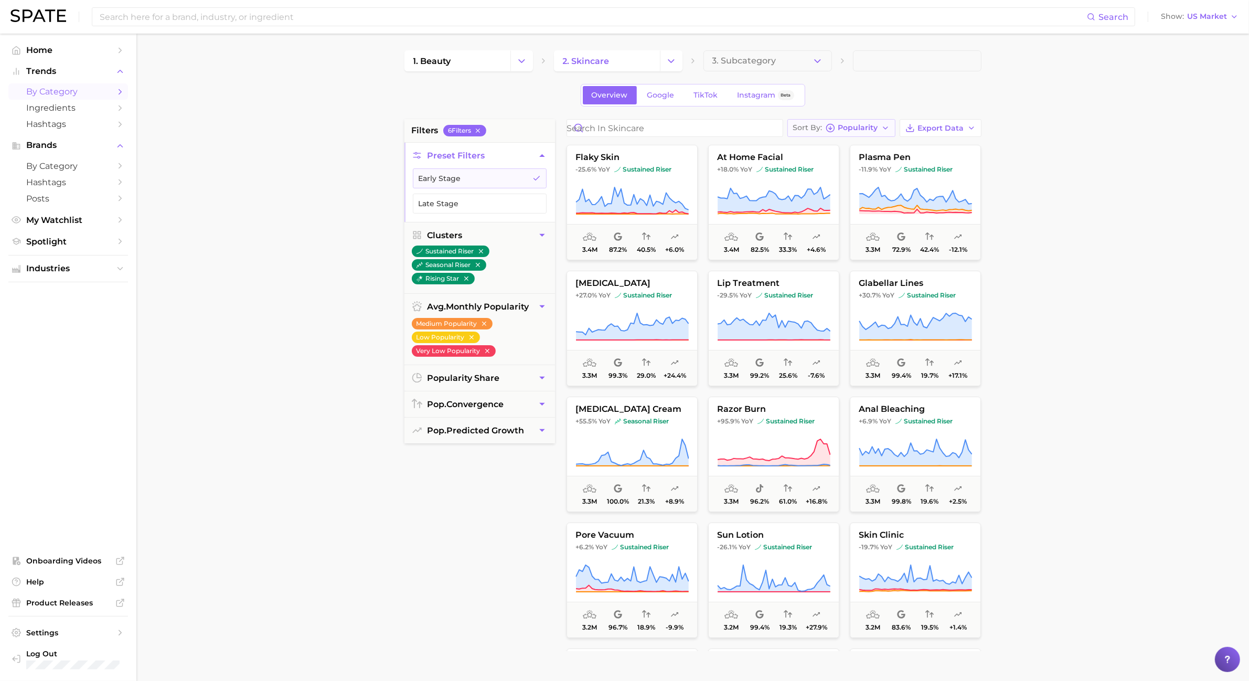
click at [878, 129] on span "Popularity" at bounding box center [859, 128] width 40 height 6
click at [879, 159] on button "YoY high to low" at bounding box center [850, 166] width 125 height 19
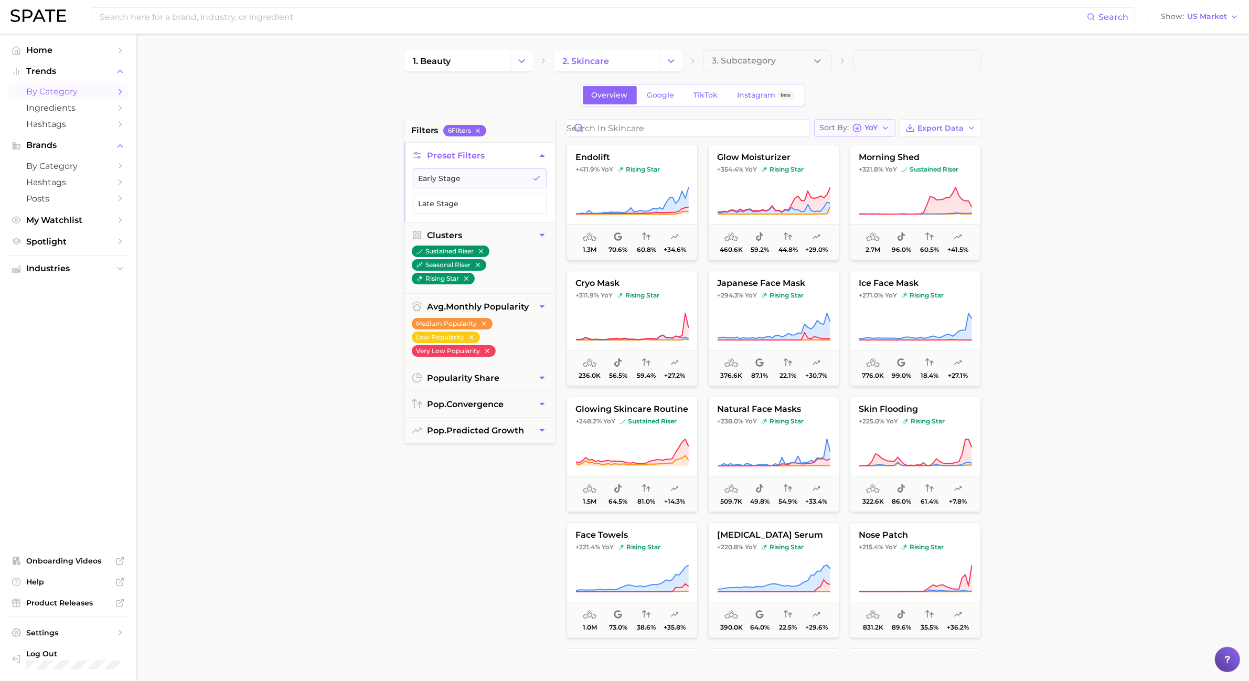
click at [875, 133] on div "Sort By [PERSON_NAME]" at bounding box center [849, 127] width 58 height 9
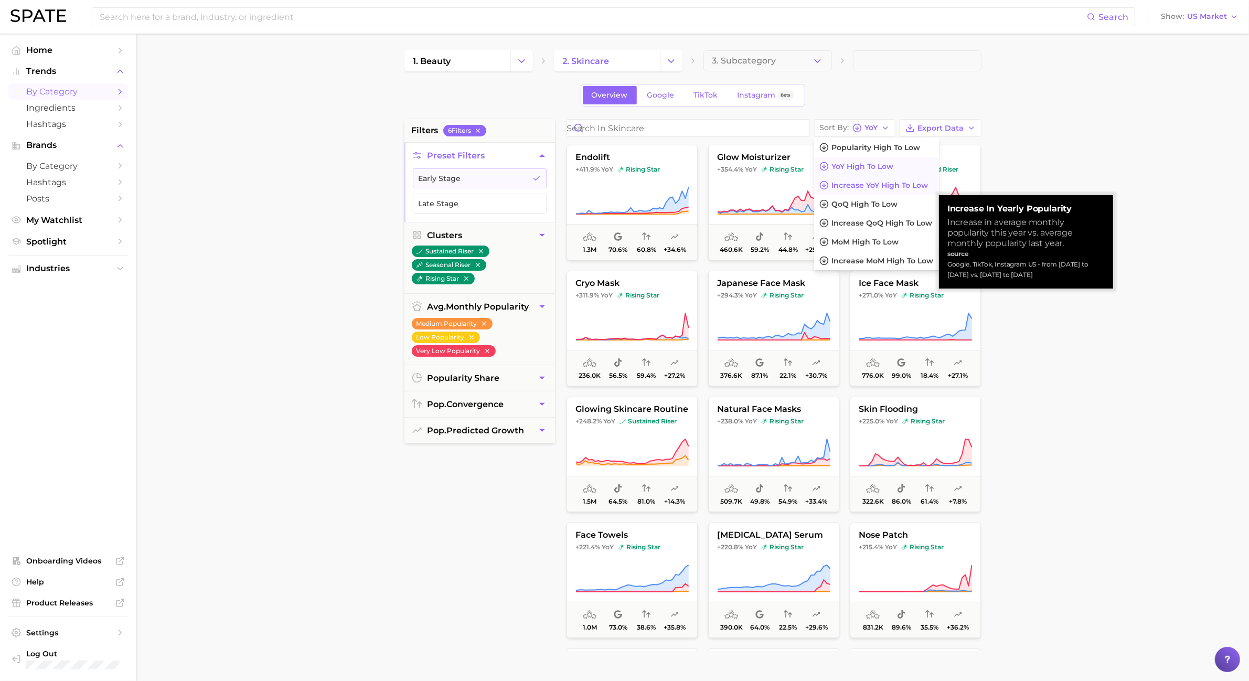
click at [881, 187] on span "Increase YoY high to low" at bounding box center [880, 185] width 97 height 9
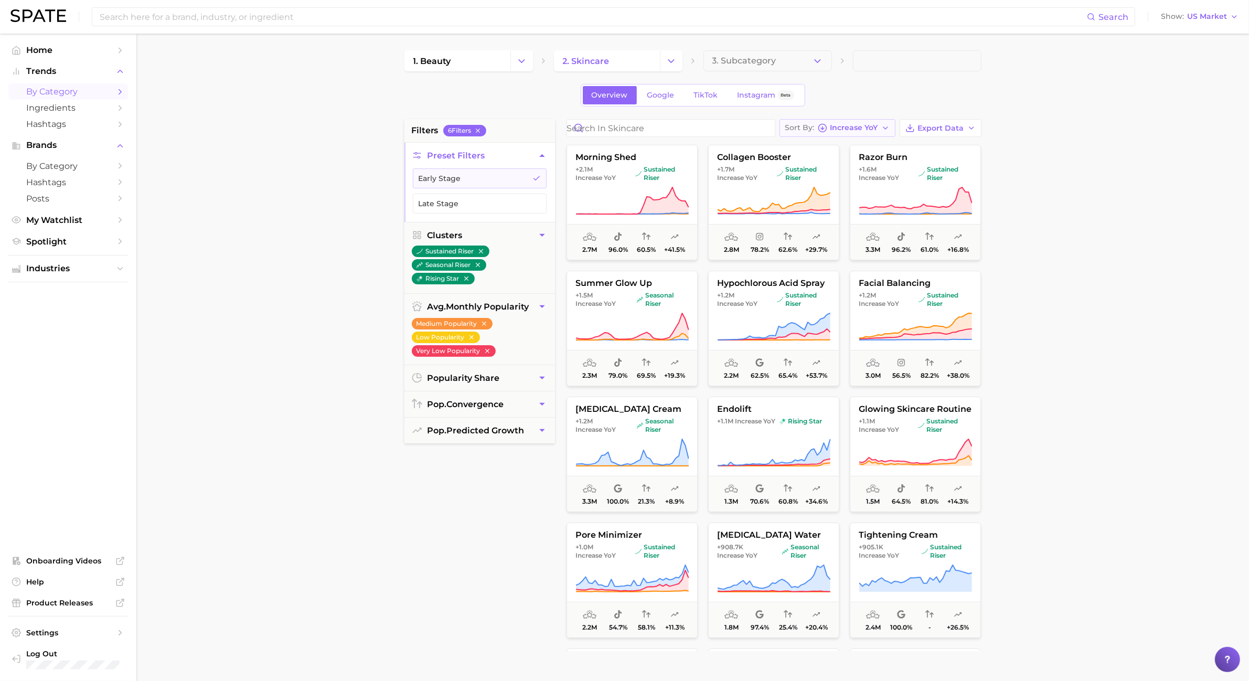
click at [881, 126] on button "Sort By Increase YoY" at bounding box center [838, 128] width 116 height 18
click at [879, 163] on button "YoY high to low" at bounding box center [842, 166] width 125 height 19
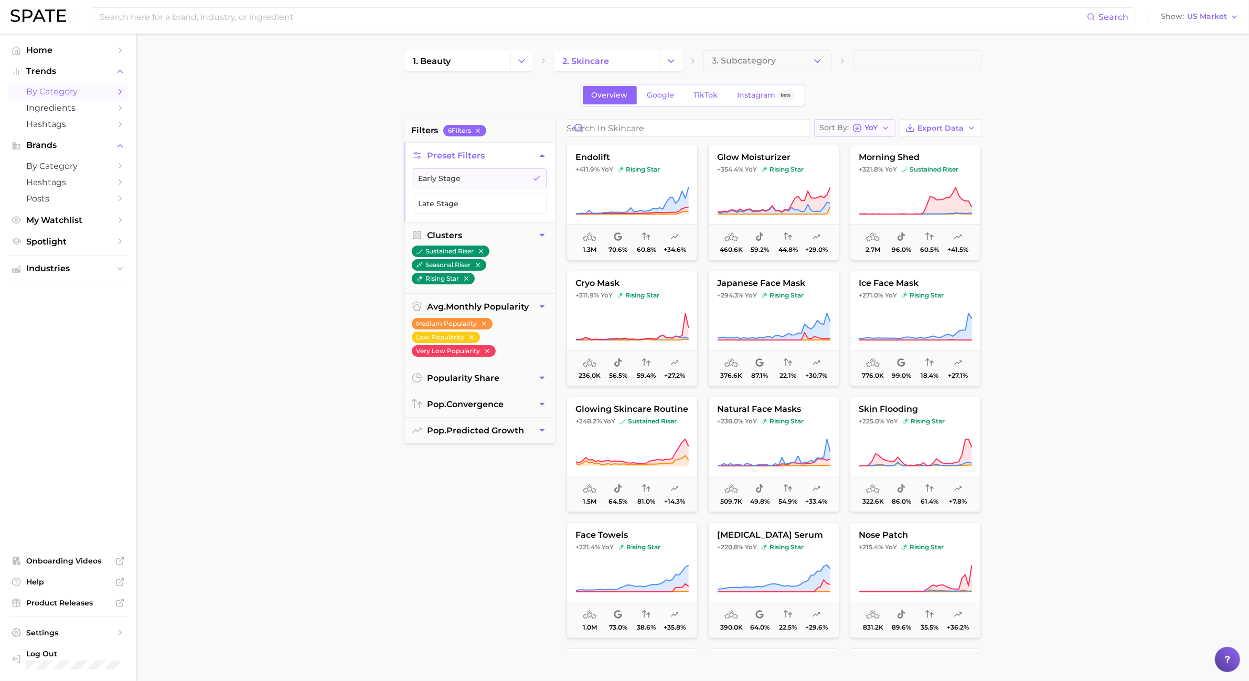
click at [878, 135] on button "Sort By [PERSON_NAME]" at bounding box center [854, 128] width 81 height 18
click at [880, 179] on button "Increase YoY high to low" at bounding box center [876, 185] width 125 height 19
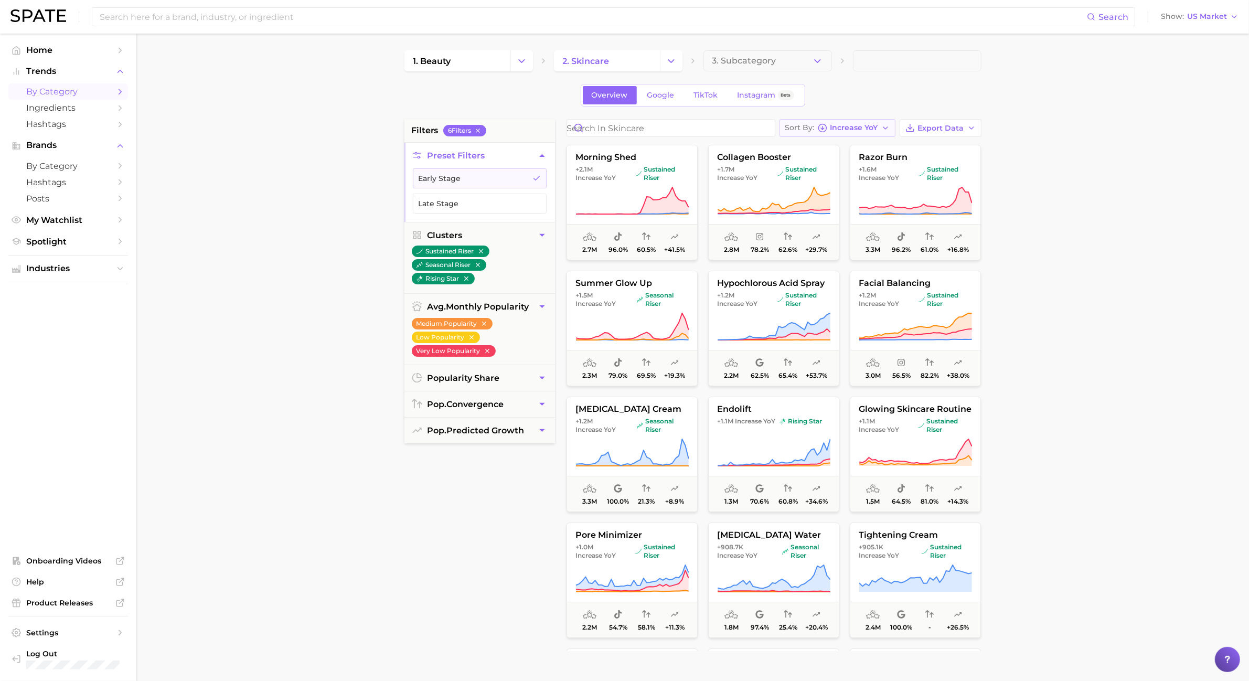
click at [866, 134] on button "Sort By Increase YoY" at bounding box center [838, 128] width 116 height 18
click at [866, 197] on button "QoQ high to low" at bounding box center [842, 204] width 125 height 19
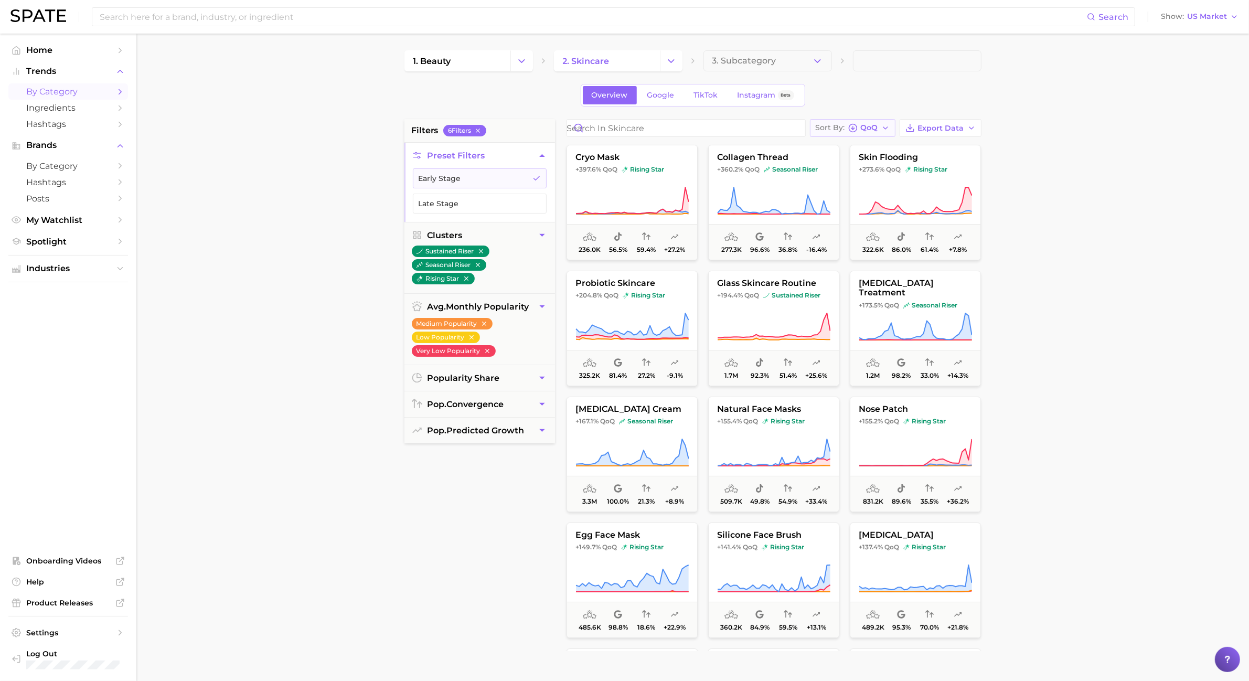
click at [862, 124] on div "Sort By QoQ" at bounding box center [847, 127] width 62 height 9
click at [999, 302] on main "1. beauty 2. skincare 3. Subcategory Overview Google TikTok Instagram Beta filt…" at bounding box center [692, 432] width 1113 height 796
click at [895, 124] on button "Sort By QoQ" at bounding box center [853, 128] width 86 height 18
click at [880, 168] on span "YoY high to low" at bounding box center [859, 166] width 62 height 9
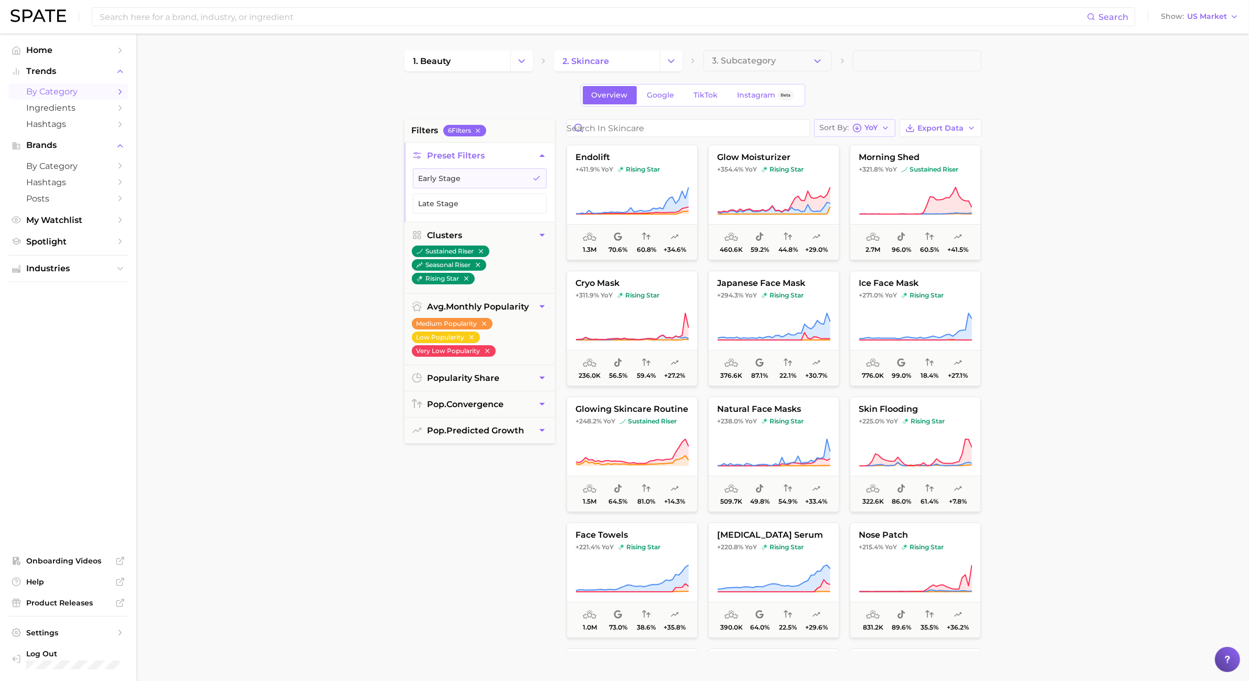
click at [885, 122] on button "Sort By [PERSON_NAME]" at bounding box center [854, 128] width 81 height 18
click at [883, 146] on span "Popularity high to low" at bounding box center [876, 147] width 89 height 9
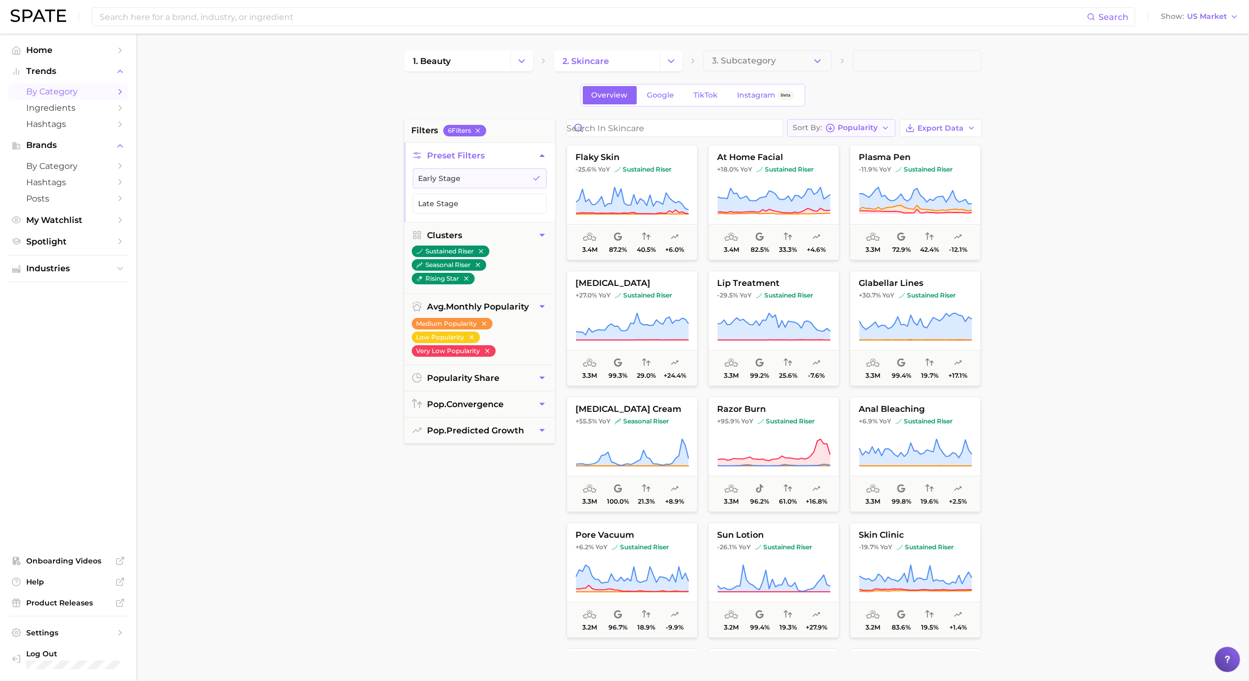
click at [878, 130] on span "Popularity" at bounding box center [859, 128] width 40 height 6
click at [999, 246] on main "1. beauty 2. skincare 3. Subcategory Overview Google TikTok Instagram Beta filt…" at bounding box center [692, 432] width 1113 height 796
click at [507, 200] on button "Late Stage" at bounding box center [480, 204] width 134 height 20
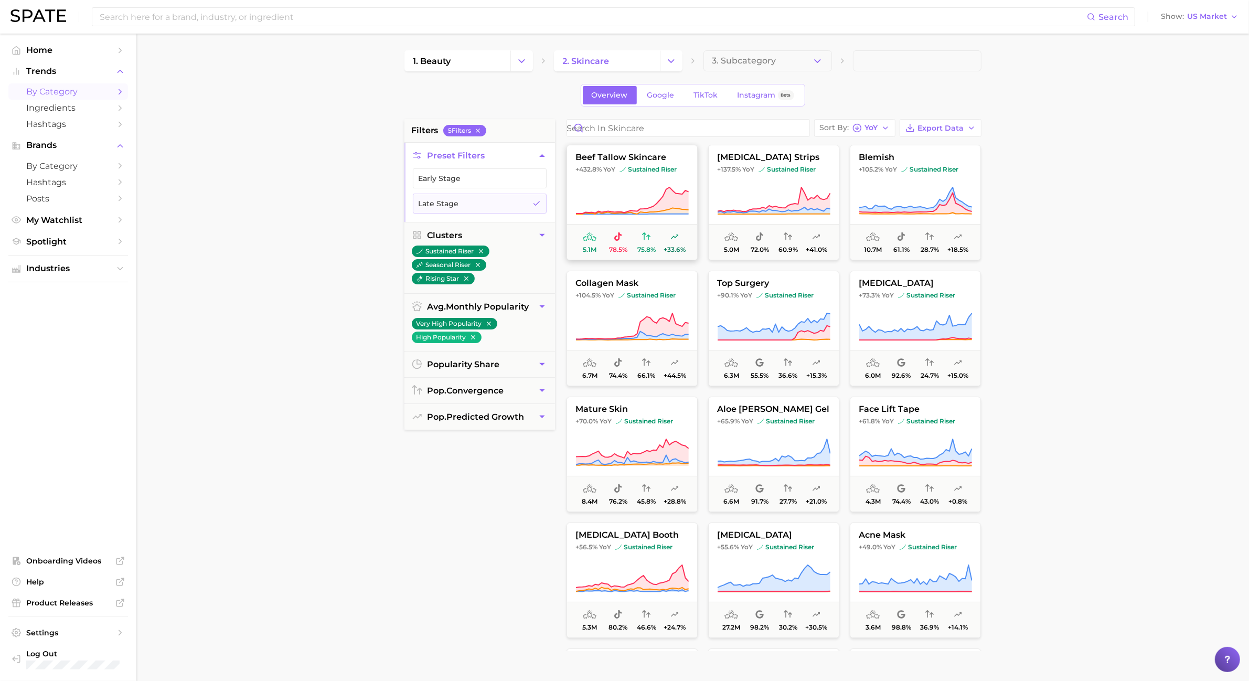
click at [656, 187] on icon at bounding box center [632, 200] width 113 height 29
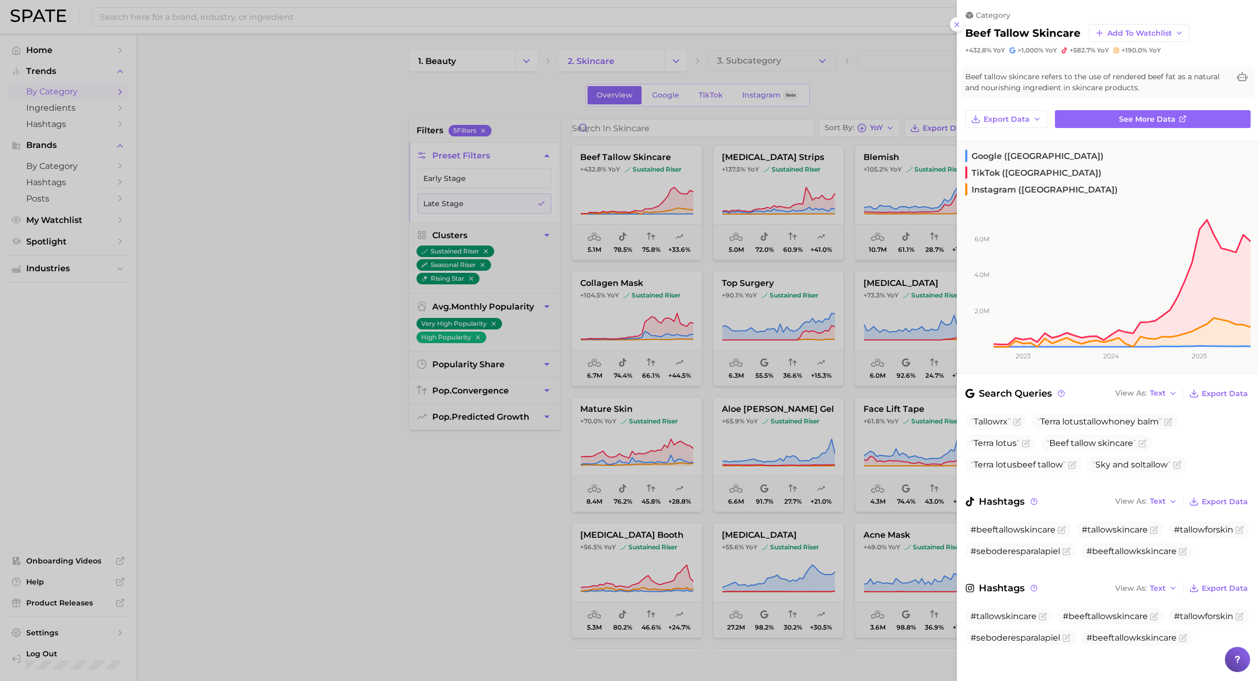
click at [780, 202] on div at bounding box center [629, 340] width 1259 height 681
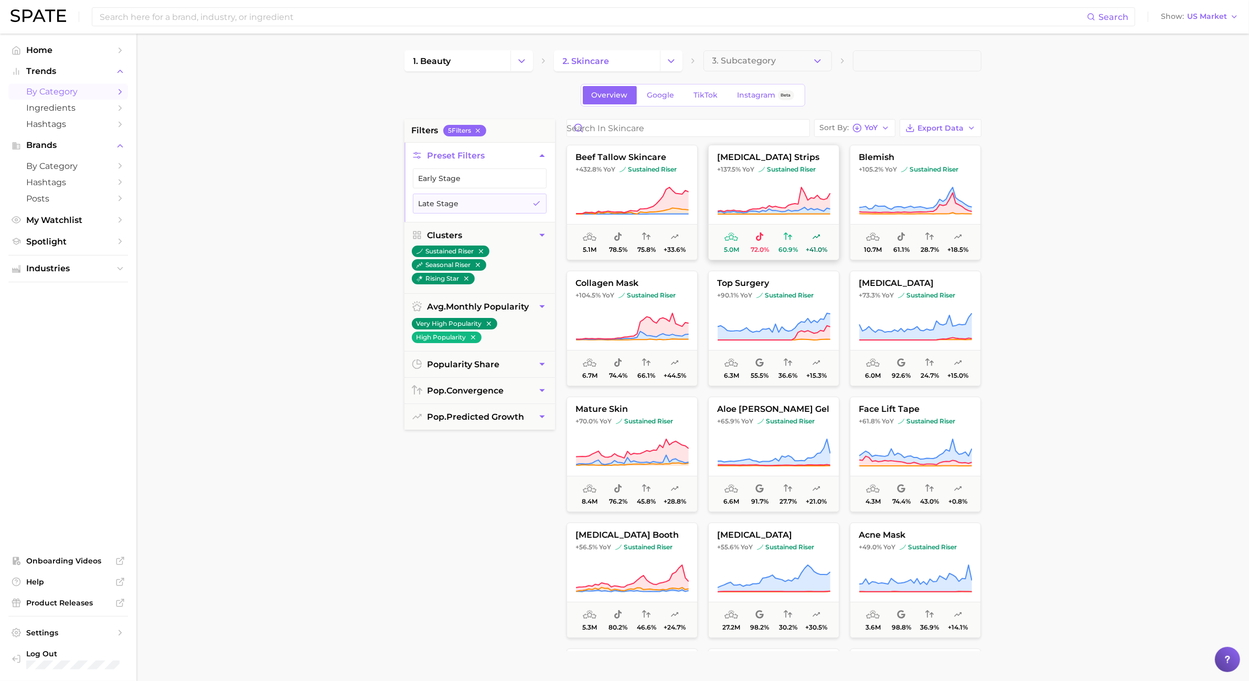
click at [777, 195] on icon at bounding box center [773, 200] width 113 height 29
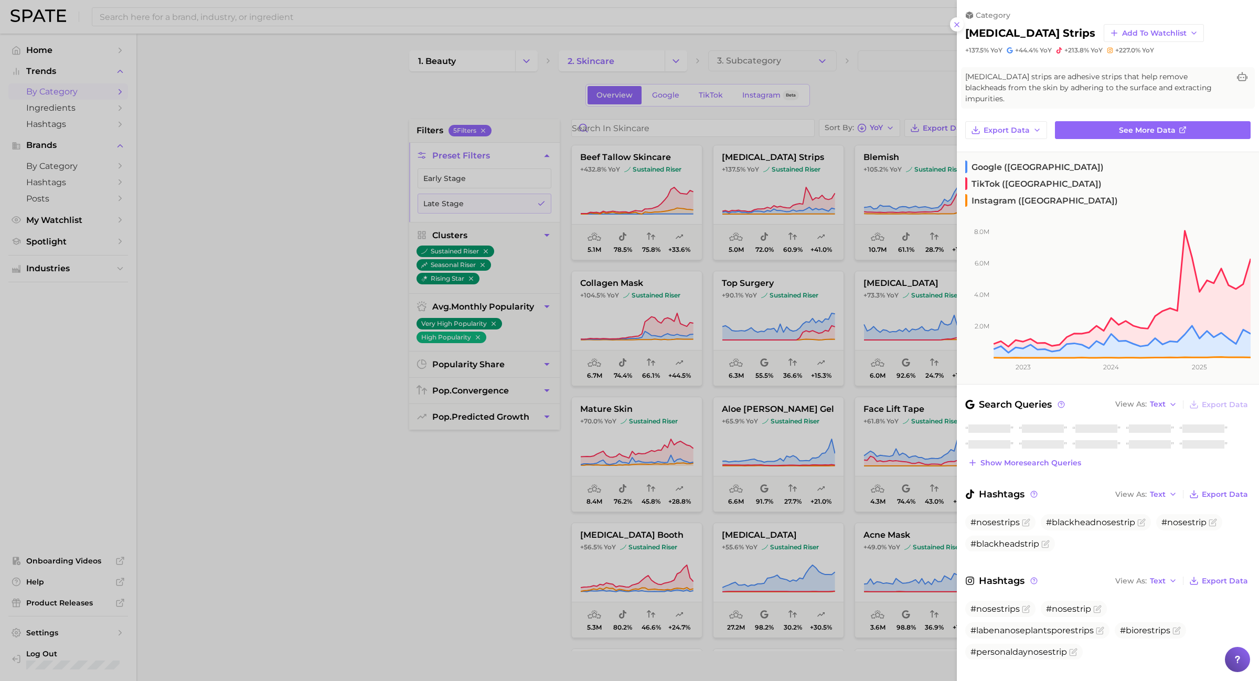
click at [906, 200] on div at bounding box center [629, 340] width 1259 height 681
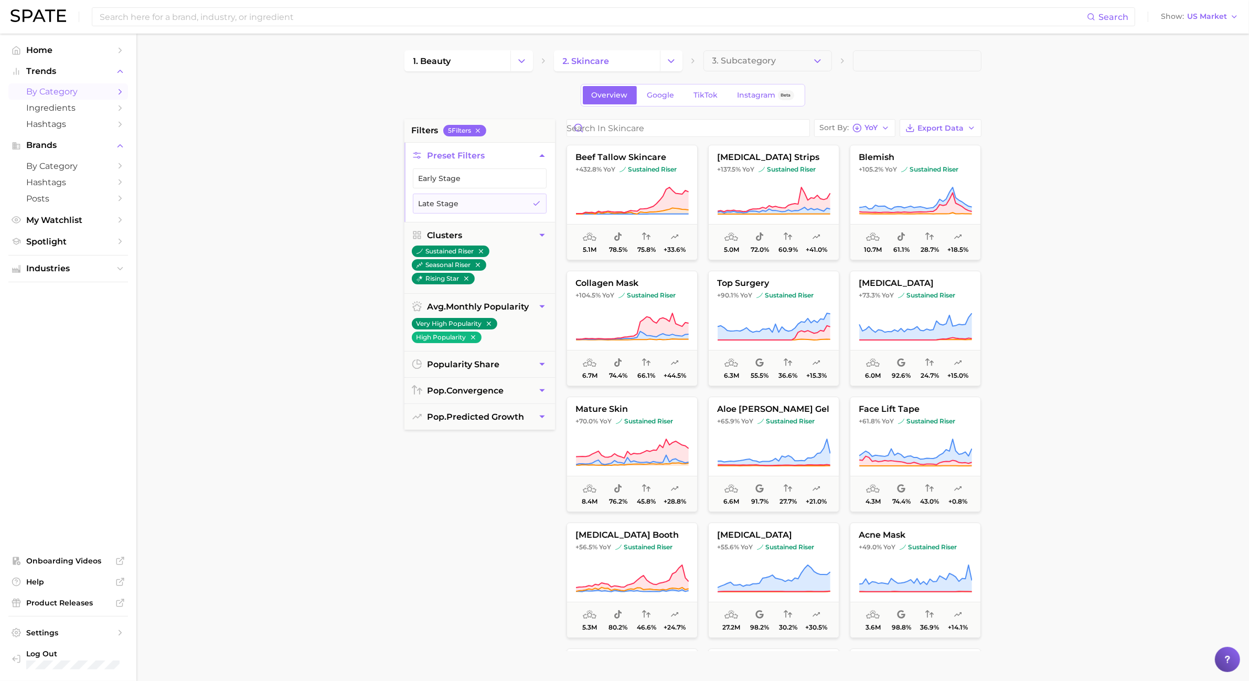
click at [906, 200] on icon at bounding box center [915, 200] width 113 height 29
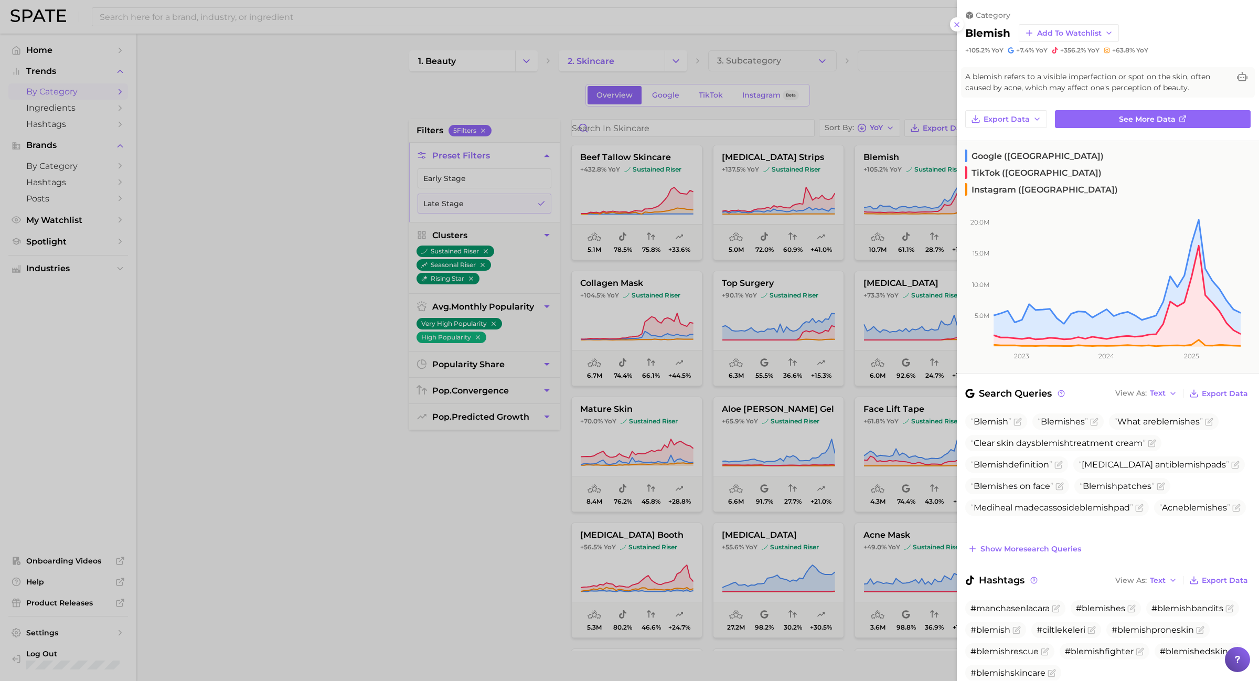
click at [906, 200] on div at bounding box center [629, 340] width 1259 height 681
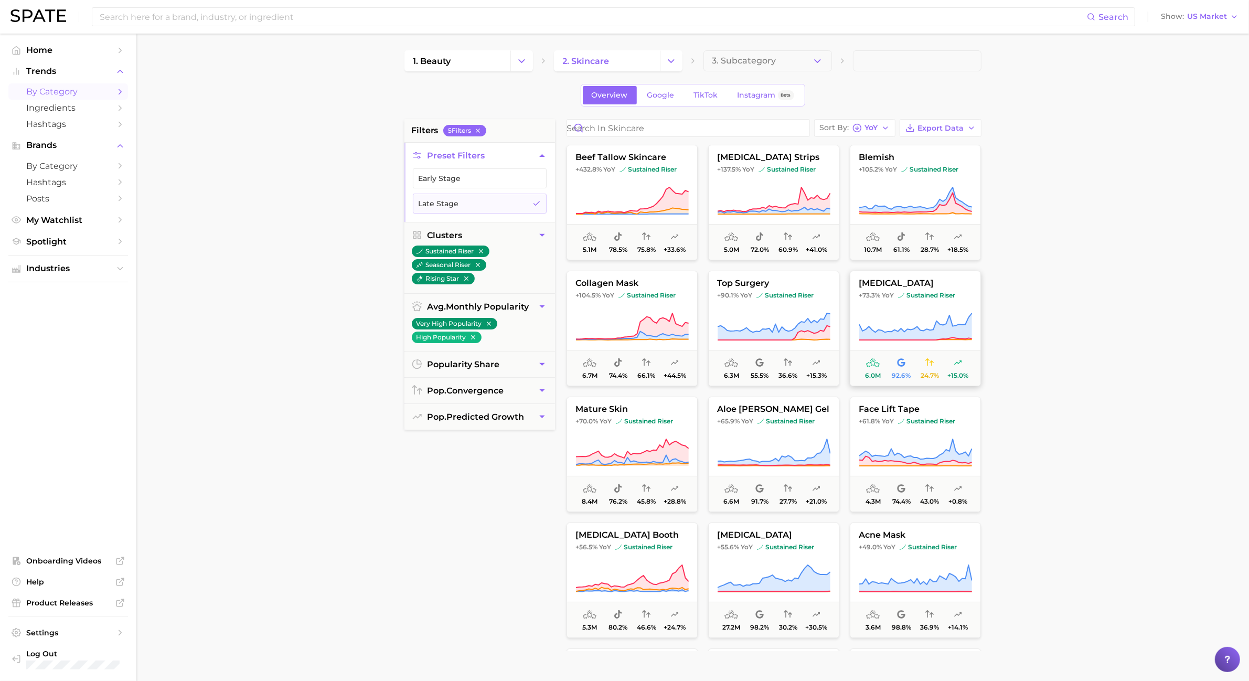
click at [866, 321] on icon at bounding box center [915, 326] width 113 height 29
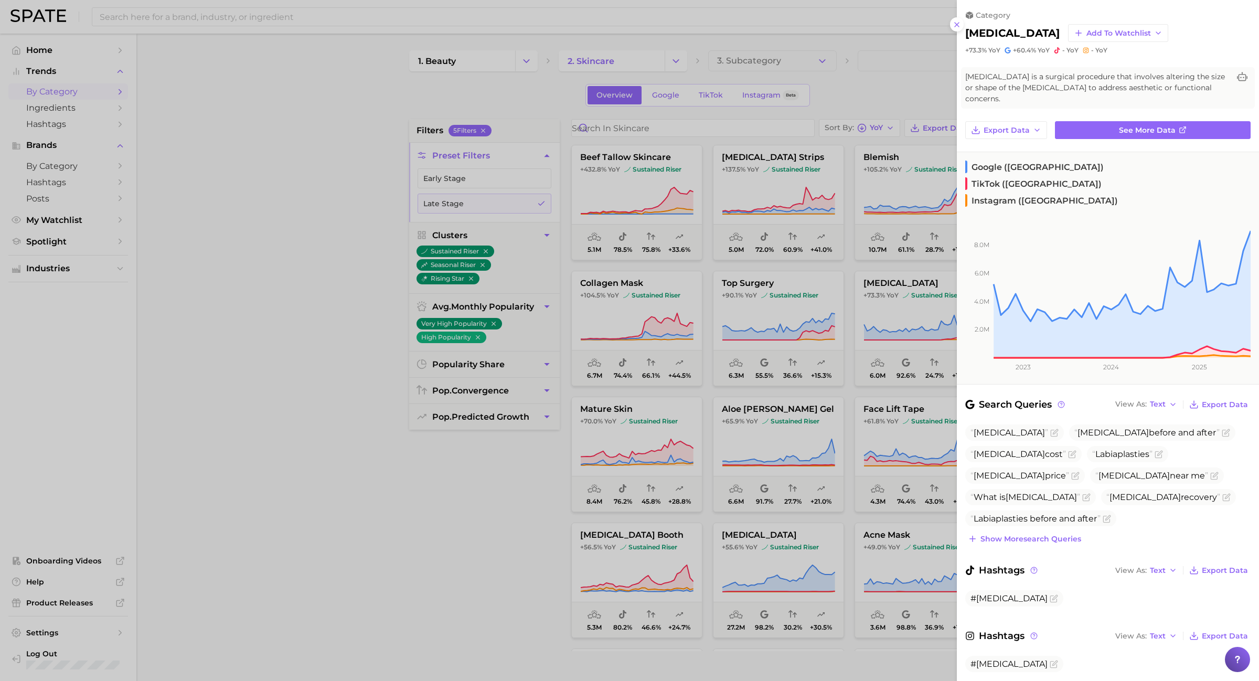
click at [703, 232] on div at bounding box center [629, 340] width 1259 height 681
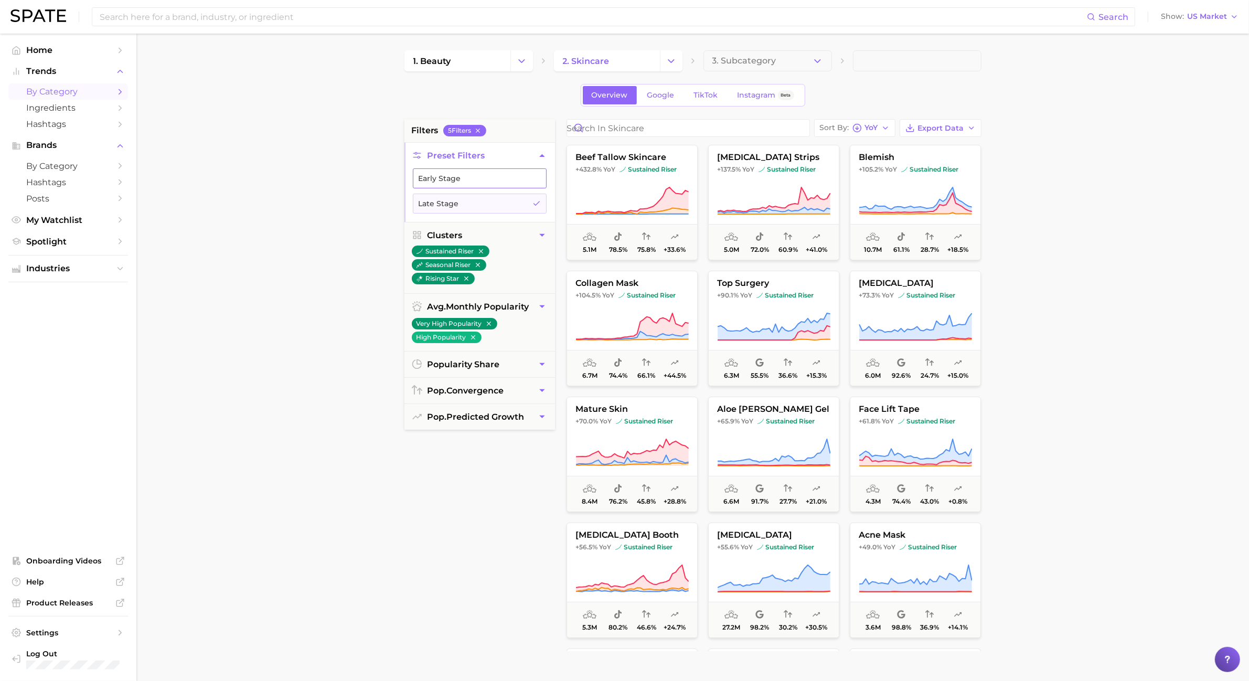
click at [538, 187] on button "Early Stage" at bounding box center [480, 178] width 134 height 20
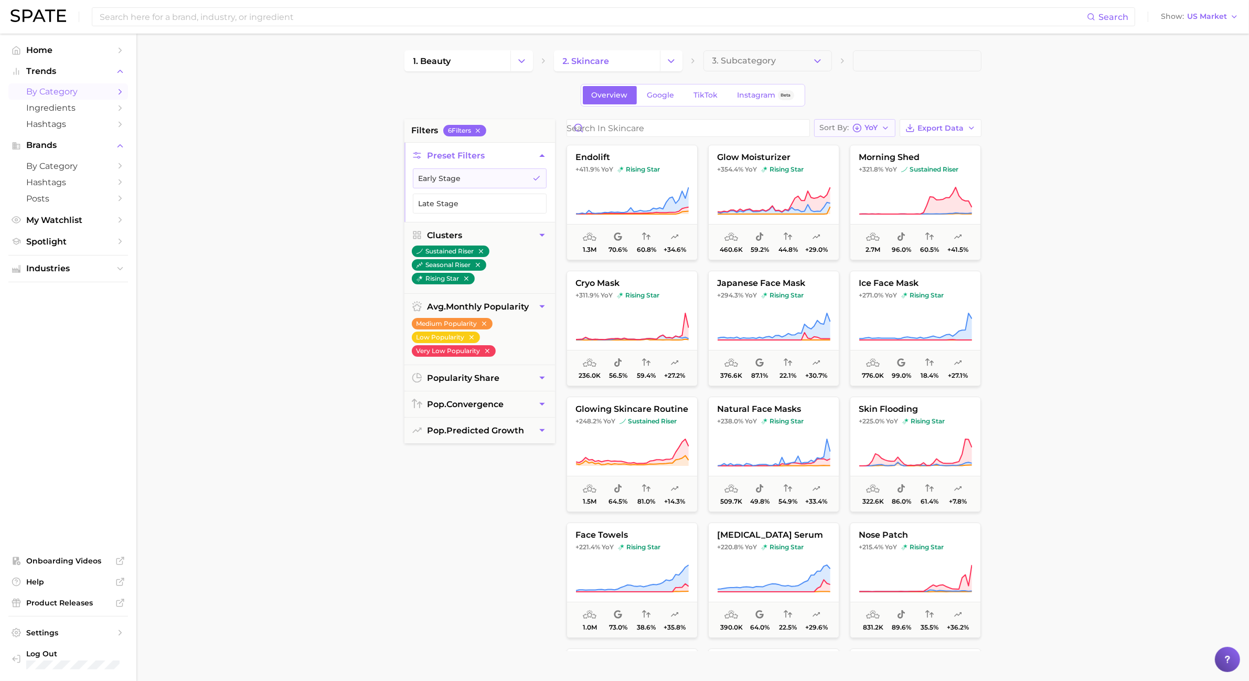
click at [879, 129] on button "Sort By [PERSON_NAME]" at bounding box center [854, 128] width 81 height 18
click at [872, 250] on button "MoM high to low" at bounding box center [876, 241] width 125 height 19
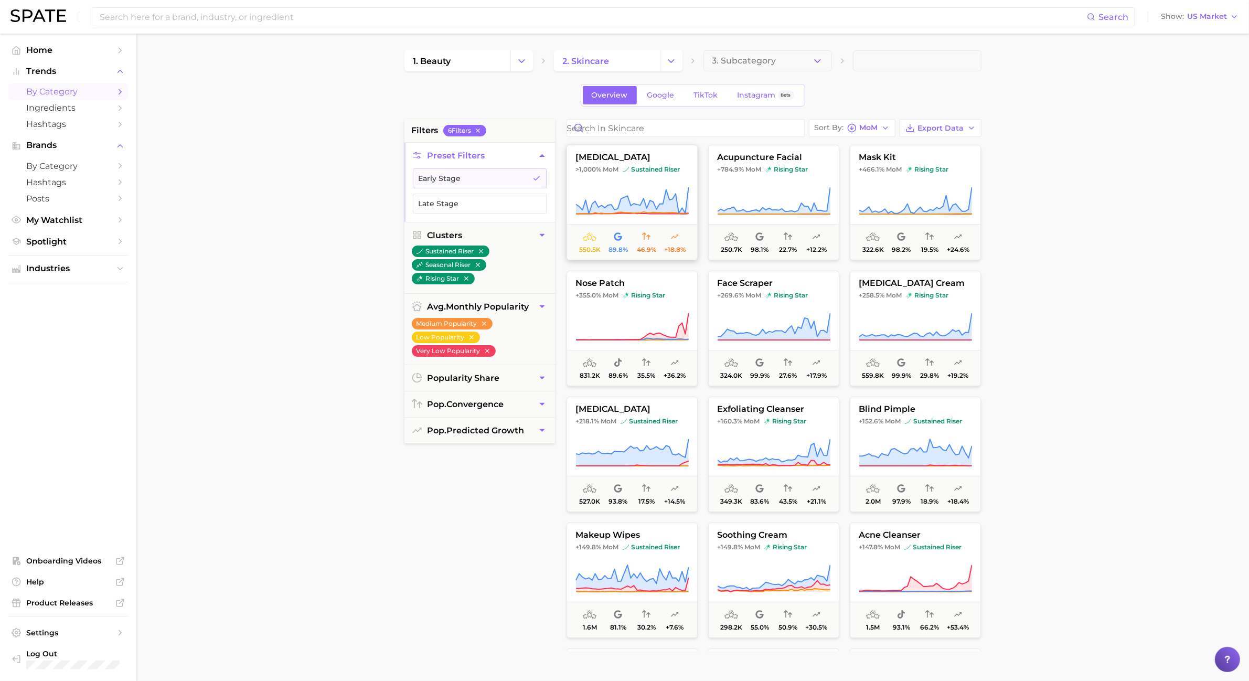
click at [655, 158] on span "[MEDICAL_DATA]" at bounding box center [632, 157] width 130 height 9
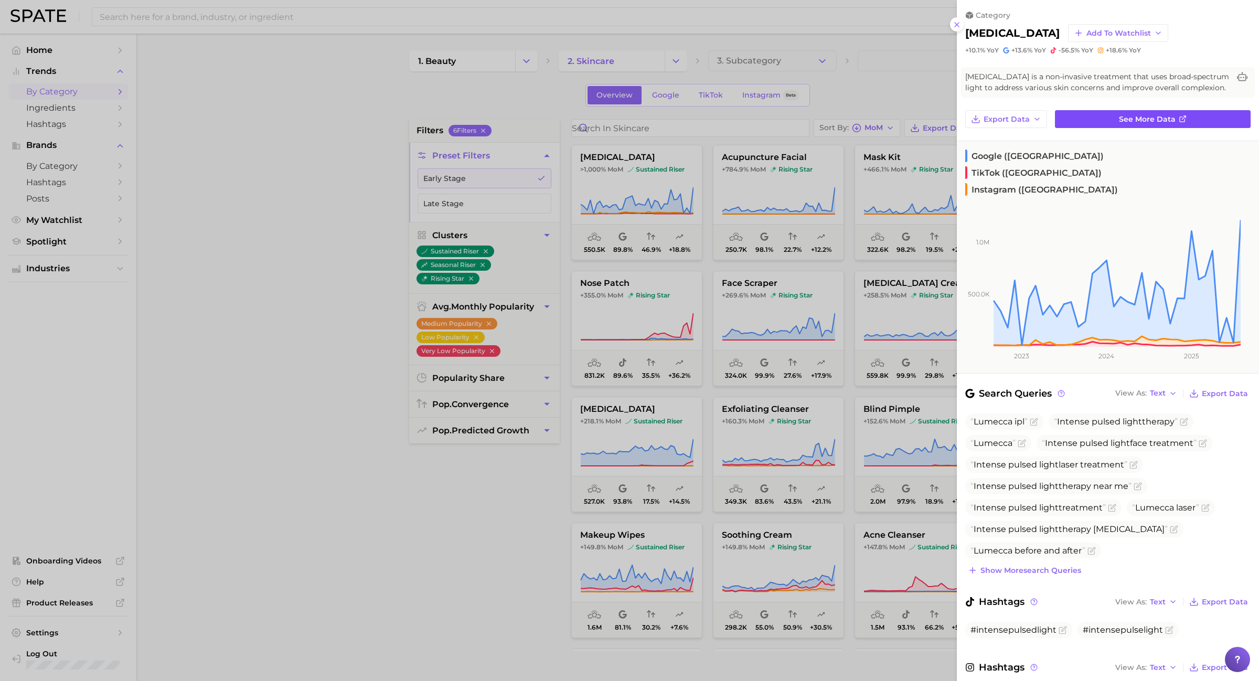
click at [1189, 128] on link "See more data" at bounding box center [1153, 119] width 196 height 18
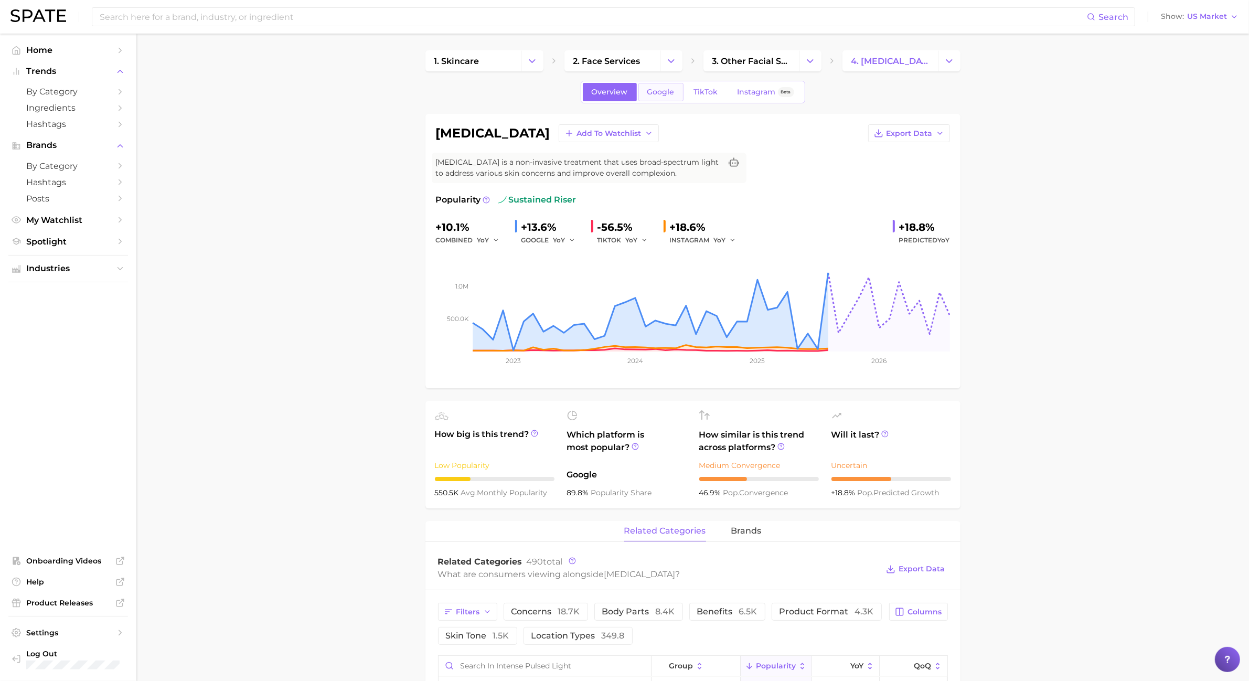
click at [651, 90] on span "Google" at bounding box center [661, 92] width 27 height 9
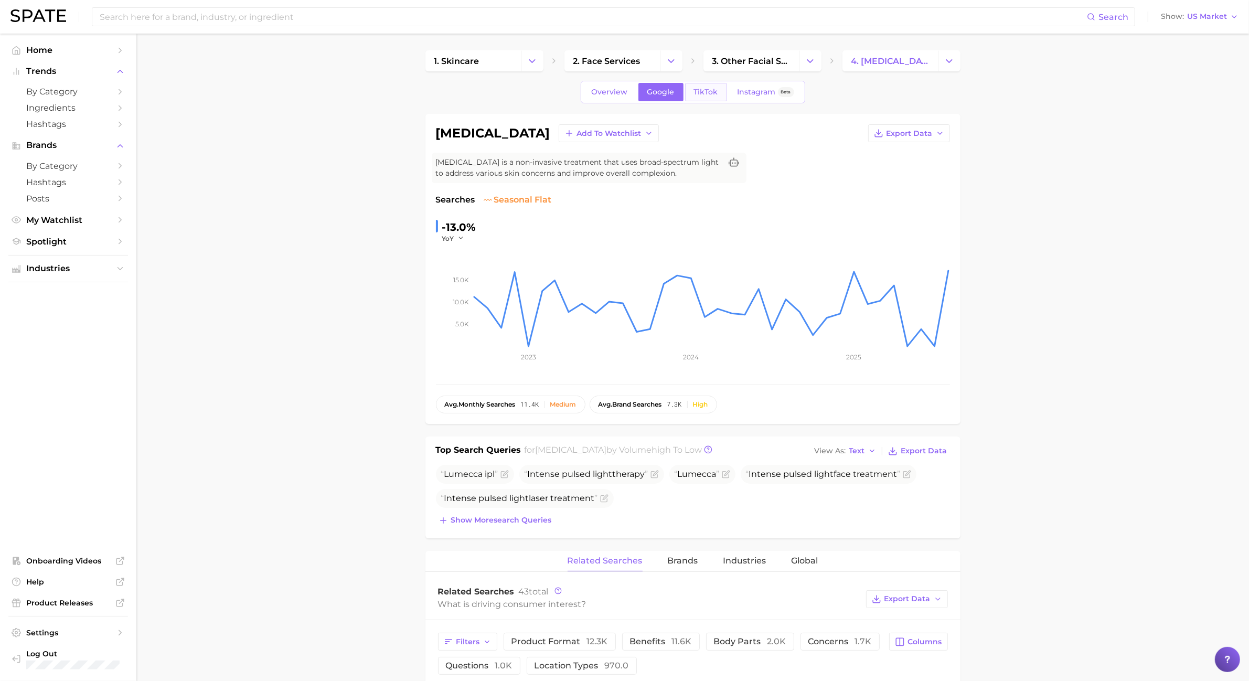
click at [698, 91] on span "TikTok" at bounding box center [706, 92] width 24 height 9
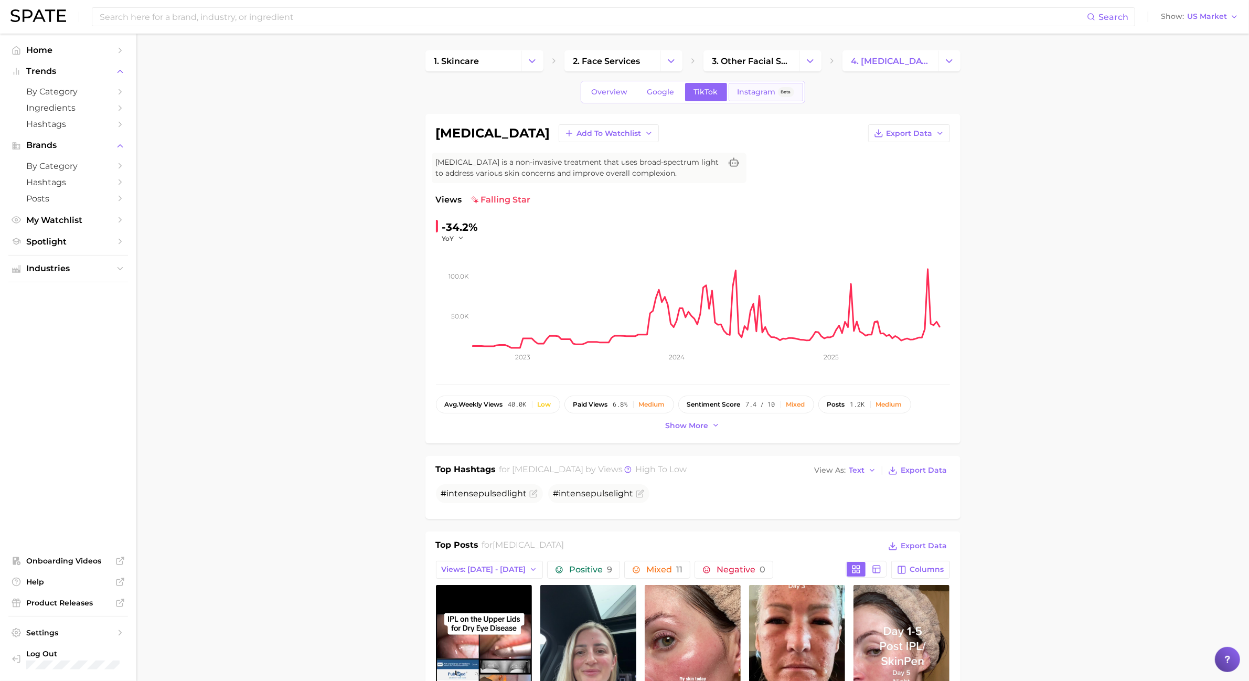
click at [740, 93] on span "Instagram" at bounding box center [757, 92] width 38 height 9
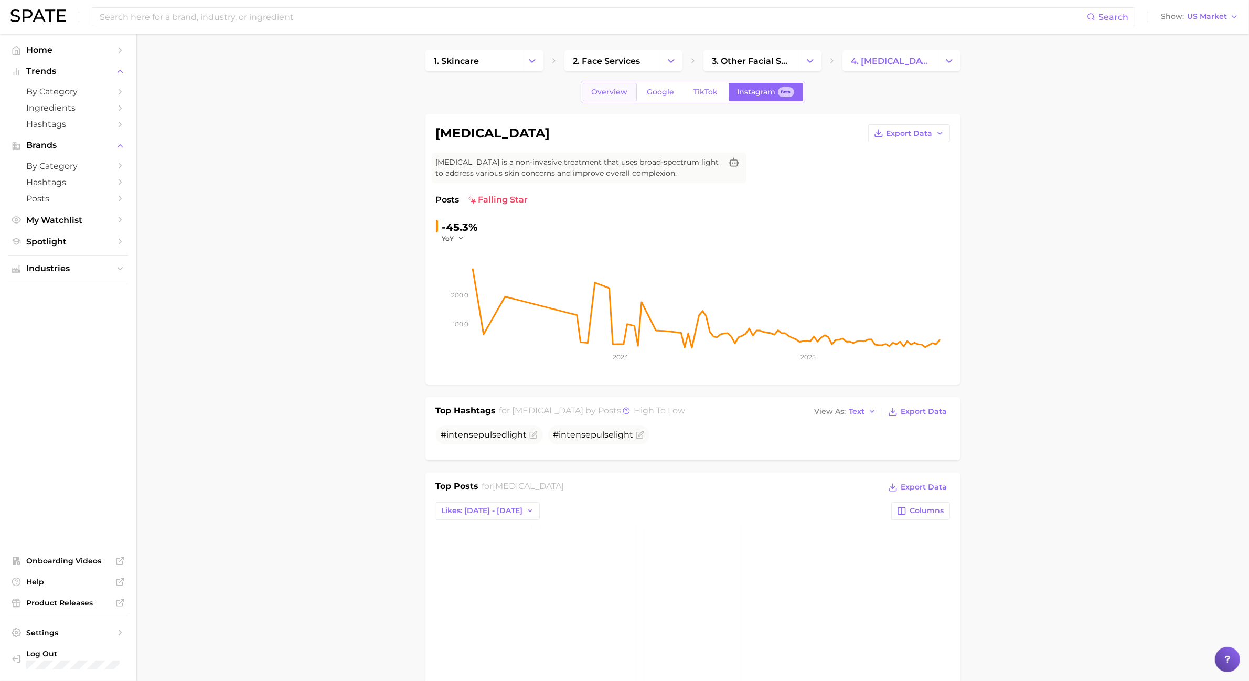
click at [616, 93] on span "Overview" at bounding box center [610, 92] width 36 height 9
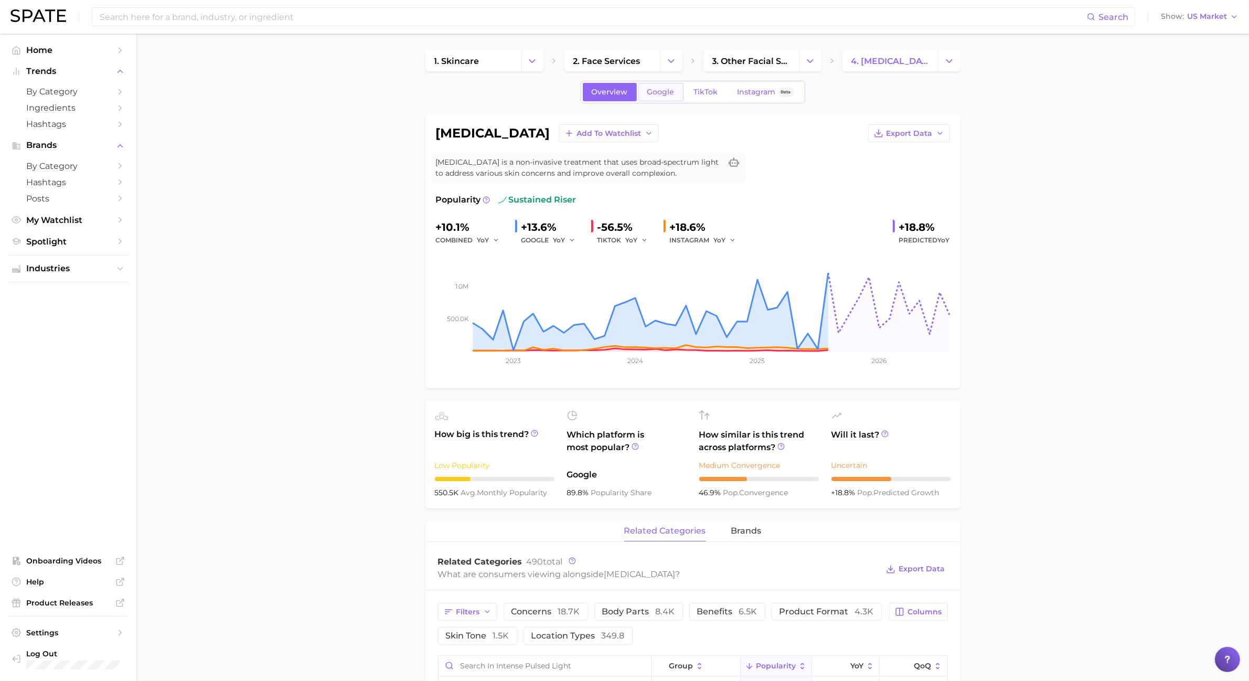
click at [662, 86] on link "Google" at bounding box center [661, 92] width 45 height 18
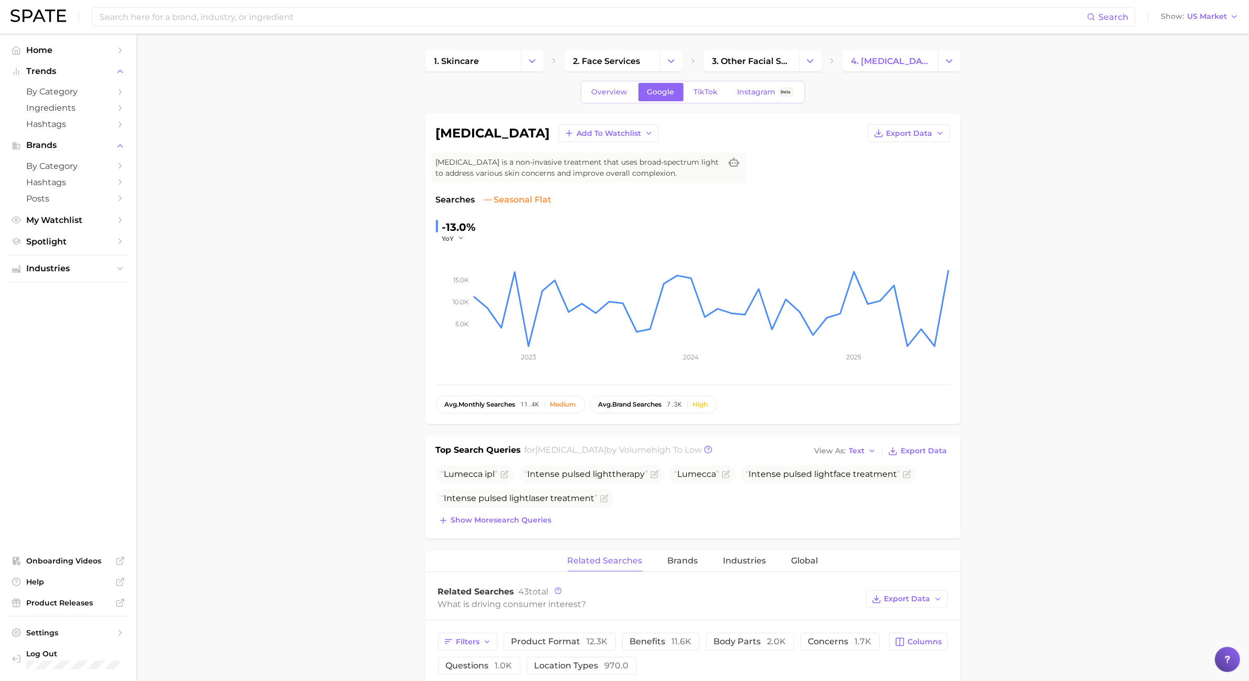
click at [442, 243] on icon "5.0k 10.0k 15.0k 2023 2024 2025" at bounding box center [693, 308] width 514 height 131
click at [447, 241] on span "YoY" at bounding box center [448, 238] width 12 height 9
click at [463, 294] on span "MoM" at bounding box center [457, 291] width 18 height 9
click at [457, 239] on span "MoM" at bounding box center [450, 238] width 16 height 9
click at [458, 255] on span "YoY" at bounding box center [454, 253] width 13 height 9
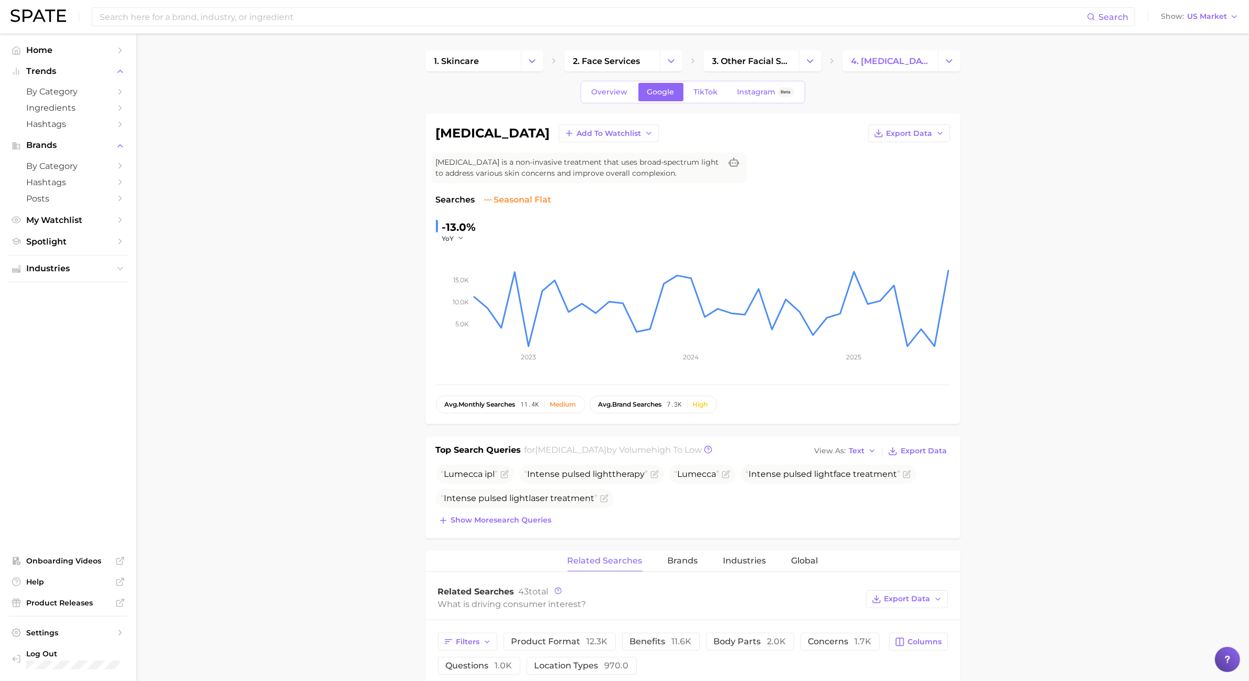
click at [711, 88] on span "TikTok" at bounding box center [706, 92] width 24 height 9
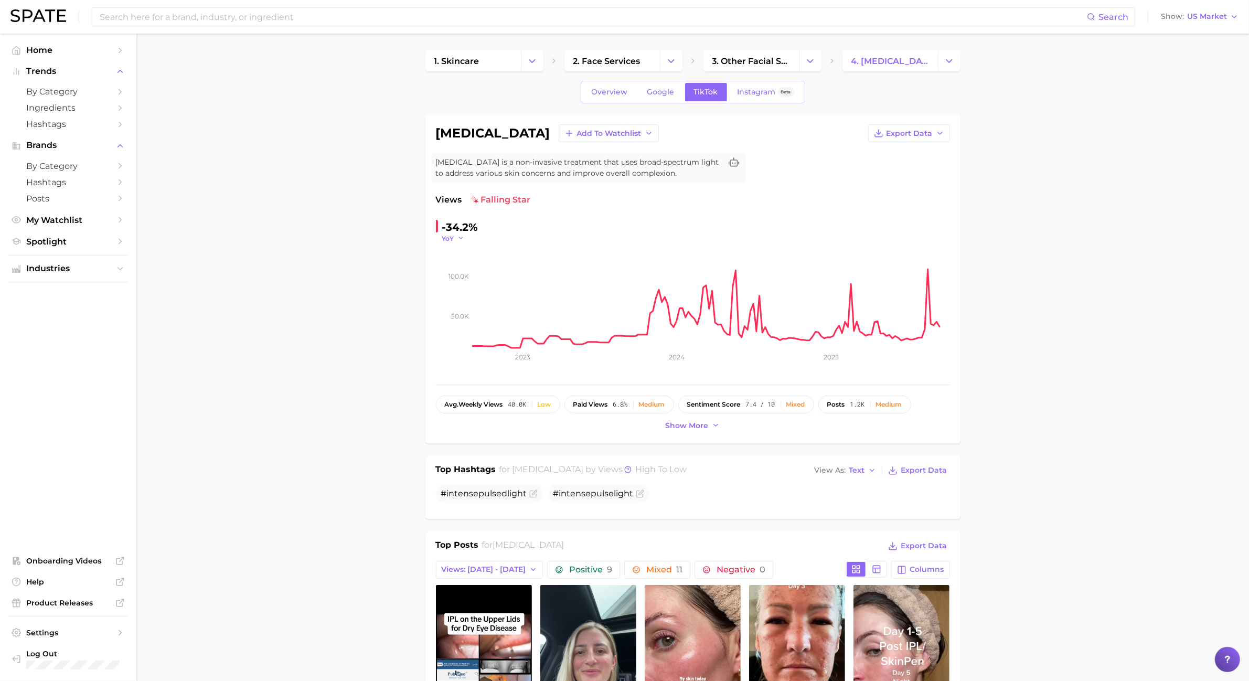
click at [450, 240] on span "YoY" at bounding box center [448, 238] width 12 height 9
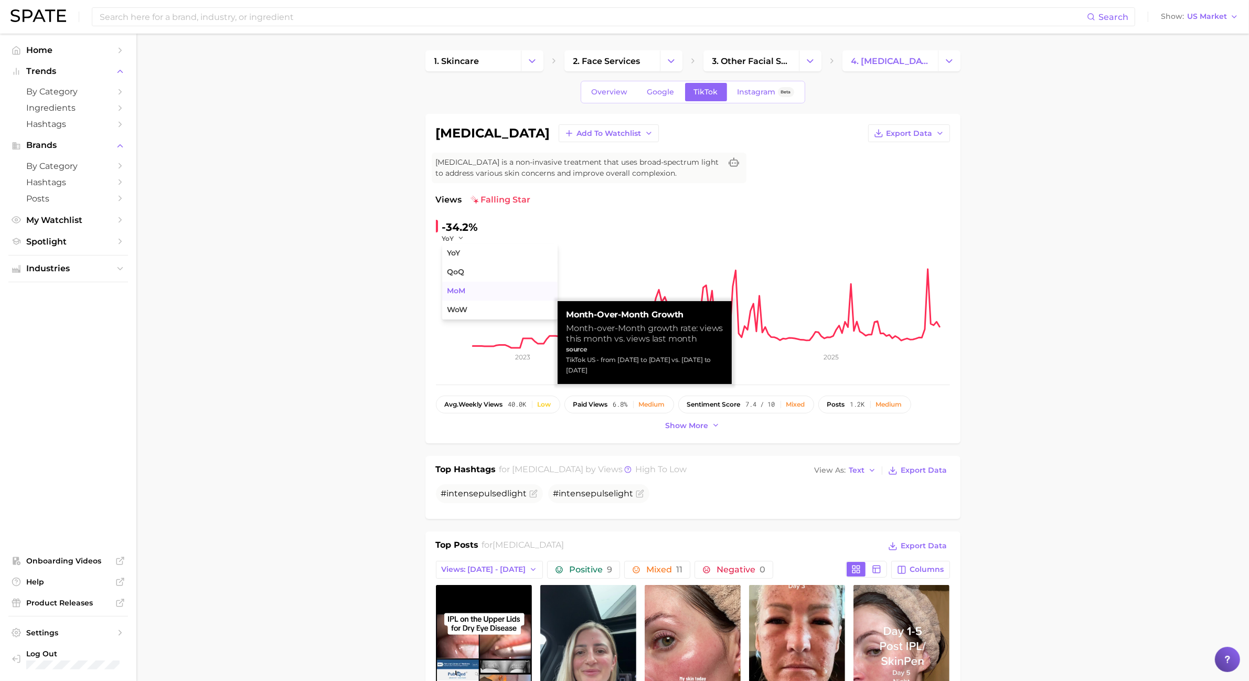
click at [463, 289] on span "MoM" at bounding box center [457, 291] width 18 height 9
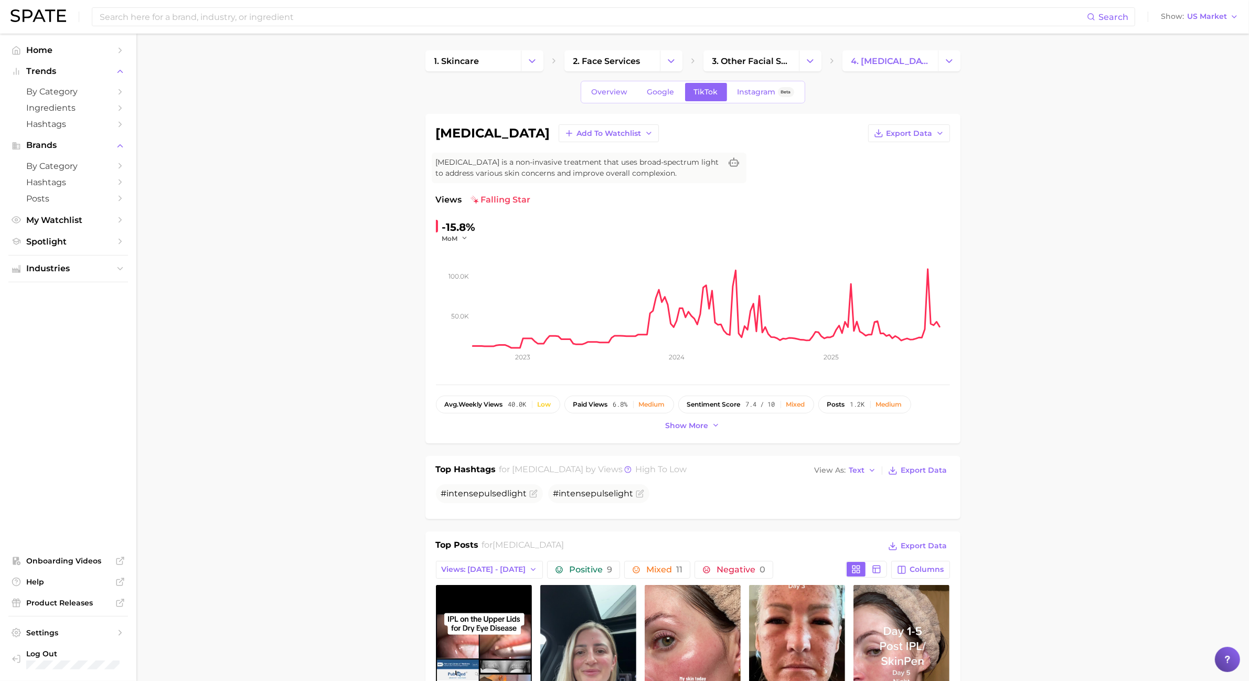
click at [454, 216] on div "Views falling star -15.8% MoM [DEMOGRAPHIC_DATA].0k 100.0k 2023 2024 2025" at bounding box center [693, 284] width 514 height 181
click at [453, 239] on span "MoM" at bounding box center [450, 238] width 16 height 9
click at [470, 311] on button "WoW" at bounding box center [499, 310] width 115 height 19
click at [595, 96] on span "Overview" at bounding box center [610, 92] width 36 height 9
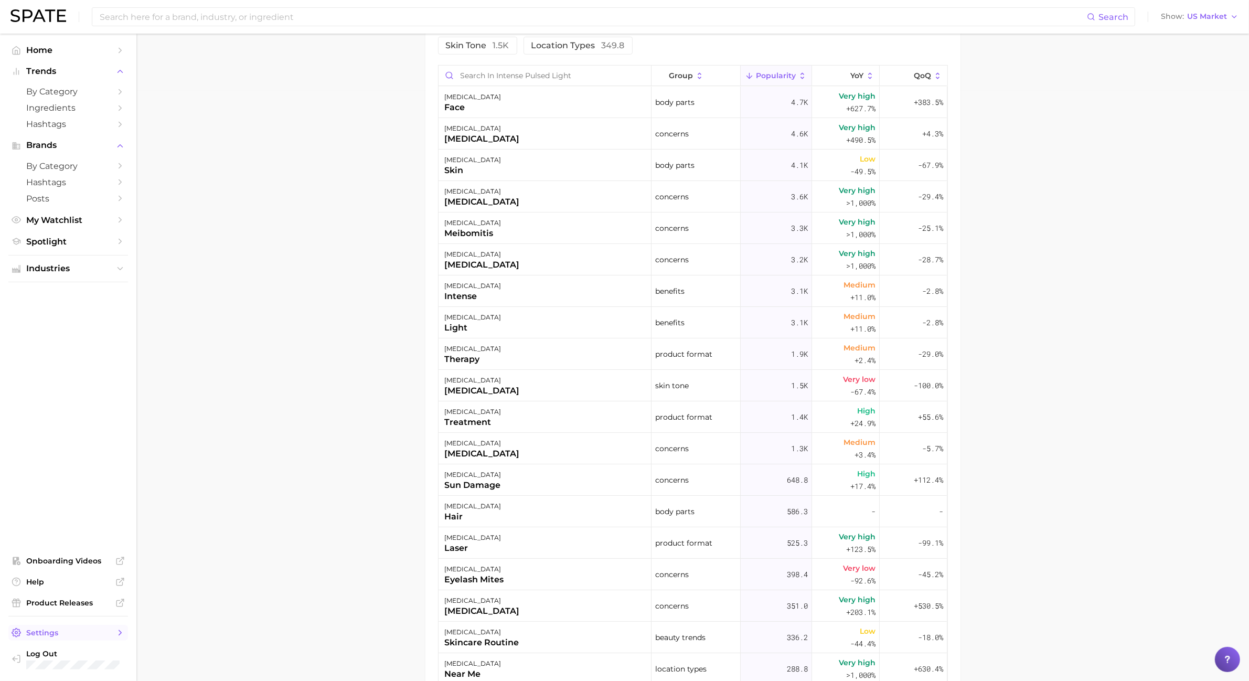
click at [68, 631] on span "Settings" at bounding box center [68, 632] width 84 height 9
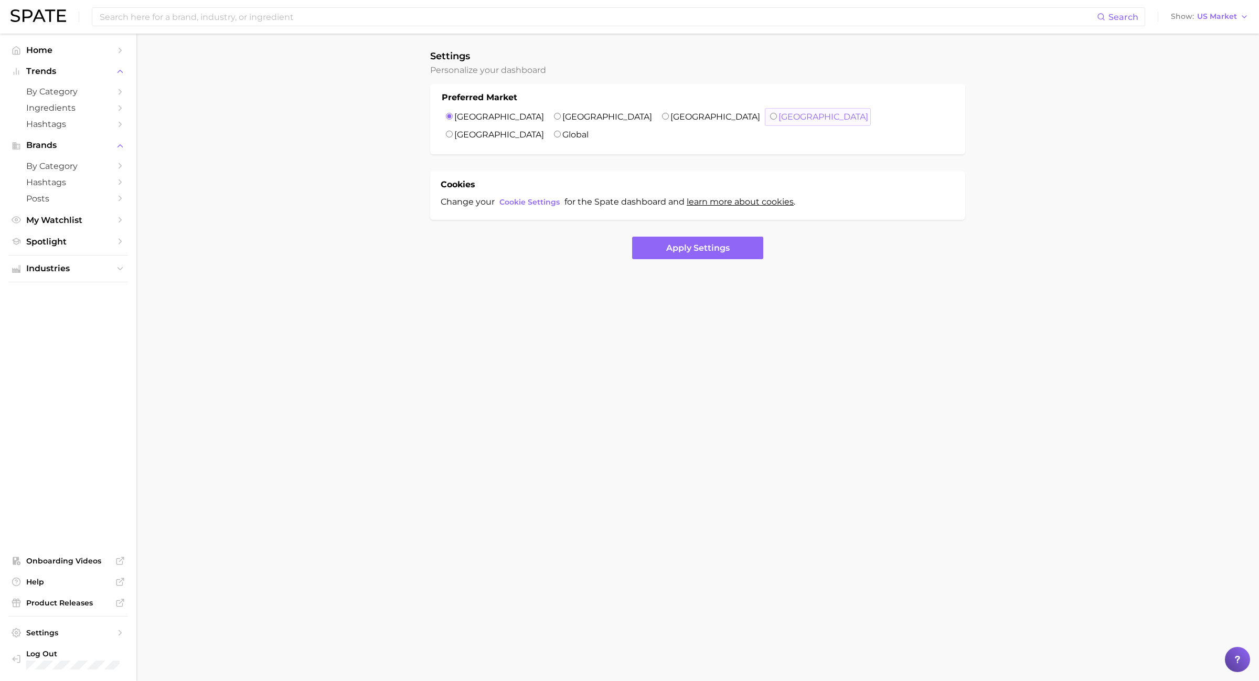
click at [779, 117] on label "[GEOGRAPHIC_DATA]" at bounding box center [824, 117] width 90 height 10
click at [770, 117] on input "[GEOGRAPHIC_DATA]" at bounding box center [773, 116] width 7 height 7
radio input "true"
click at [392, 293] on main "Settings Personalize your dashboard Preferred Market [GEOGRAPHIC_DATA] [GEOGRAP…" at bounding box center [697, 173] width 1123 height 278
click at [84, 46] on span "Home" at bounding box center [68, 50] width 84 height 10
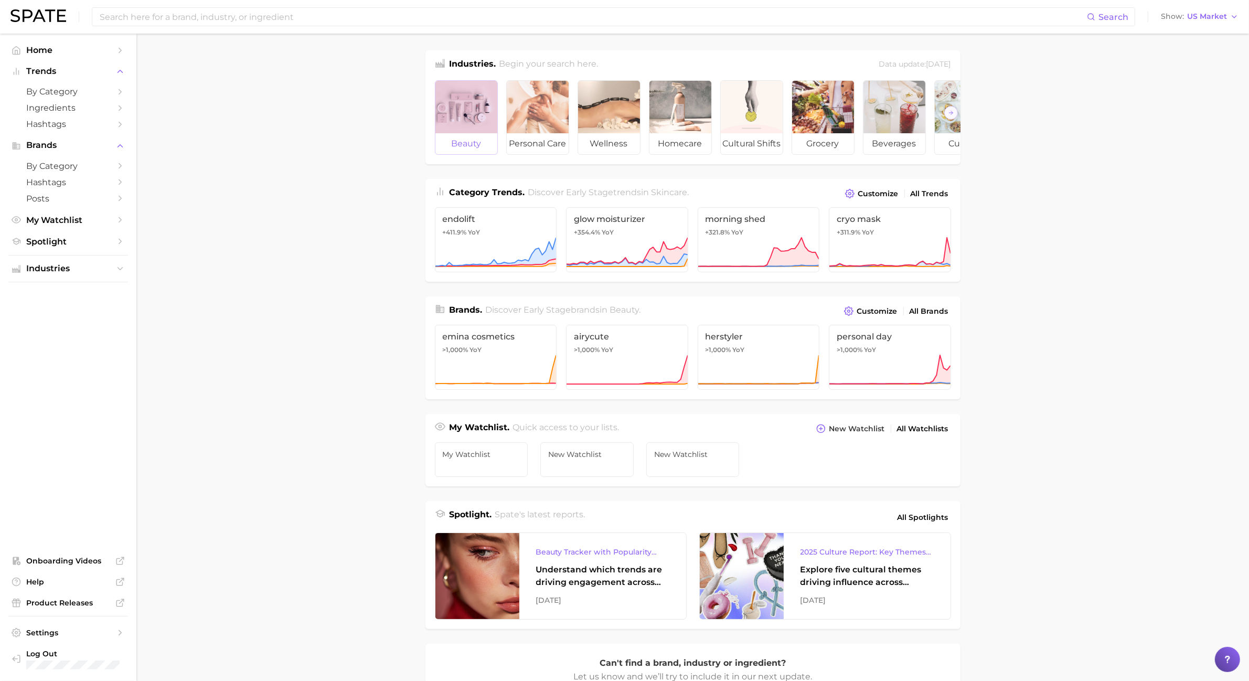
click at [484, 135] on span "beauty" at bounding box center [467, 143] width 62 height 21
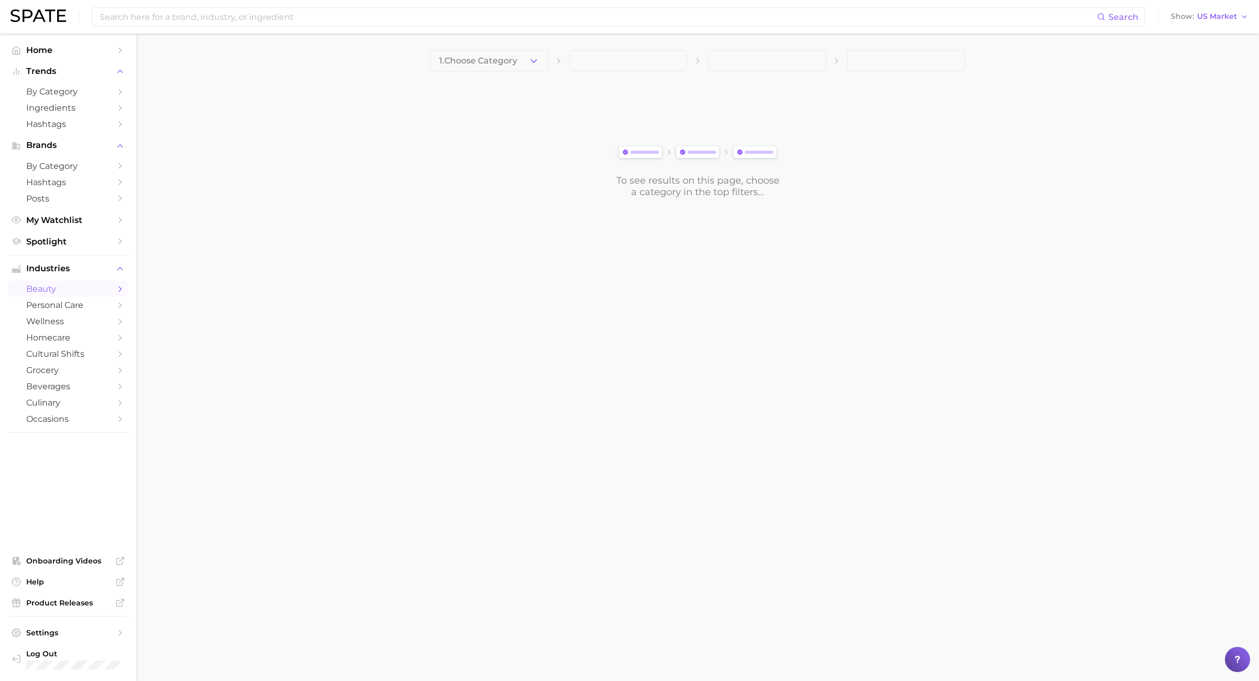
click at [541, 35] on main "1. Choose Category To see results on this page, choose a category in the top fi…" at bounding box center [697, 142] width 1123 height 217
click at [535, 50] on main "1. Choose Category To see results on this page, choose a category in the top fi…" at bounding box center [697, 142] width 1123 height 217
click at [539, 61] on icon "button" at bounding box center [533, 61] width 11 height 11
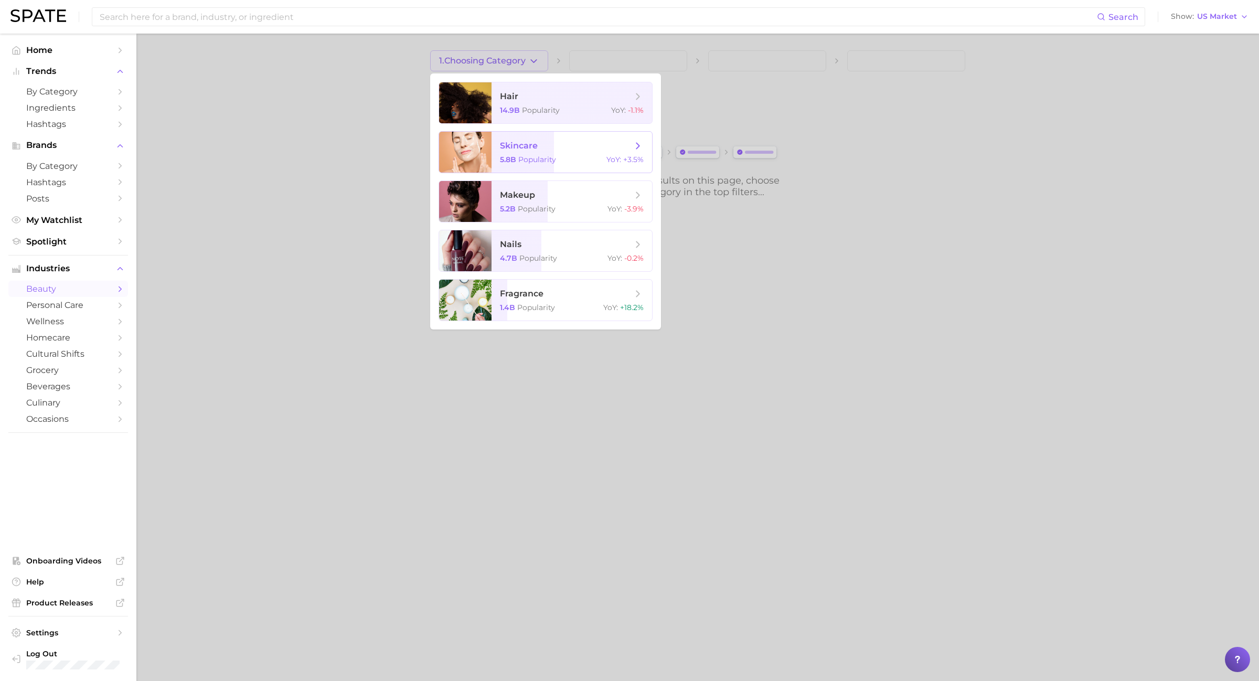
click at [515, 142] on span "skincare" at bounding box center [519, 146] width 38 height 10
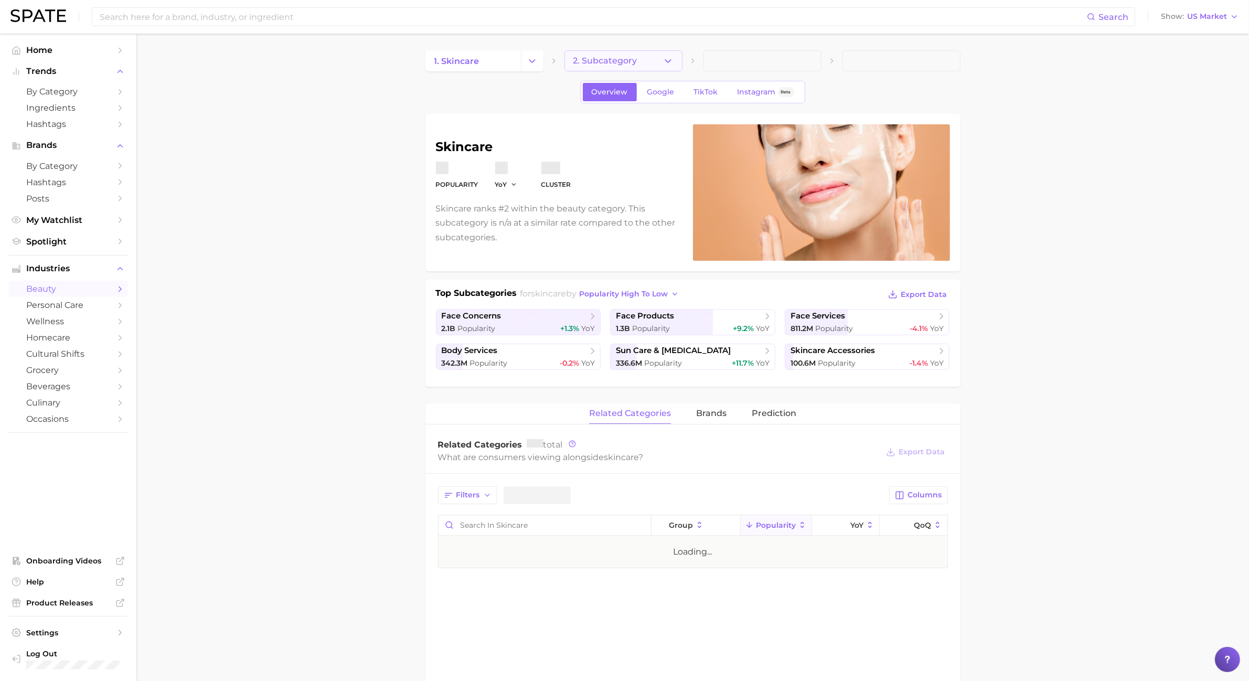
click at [609, 58] on span "2. Subcategory" at bounding box center [606, 60] width 64 height 9
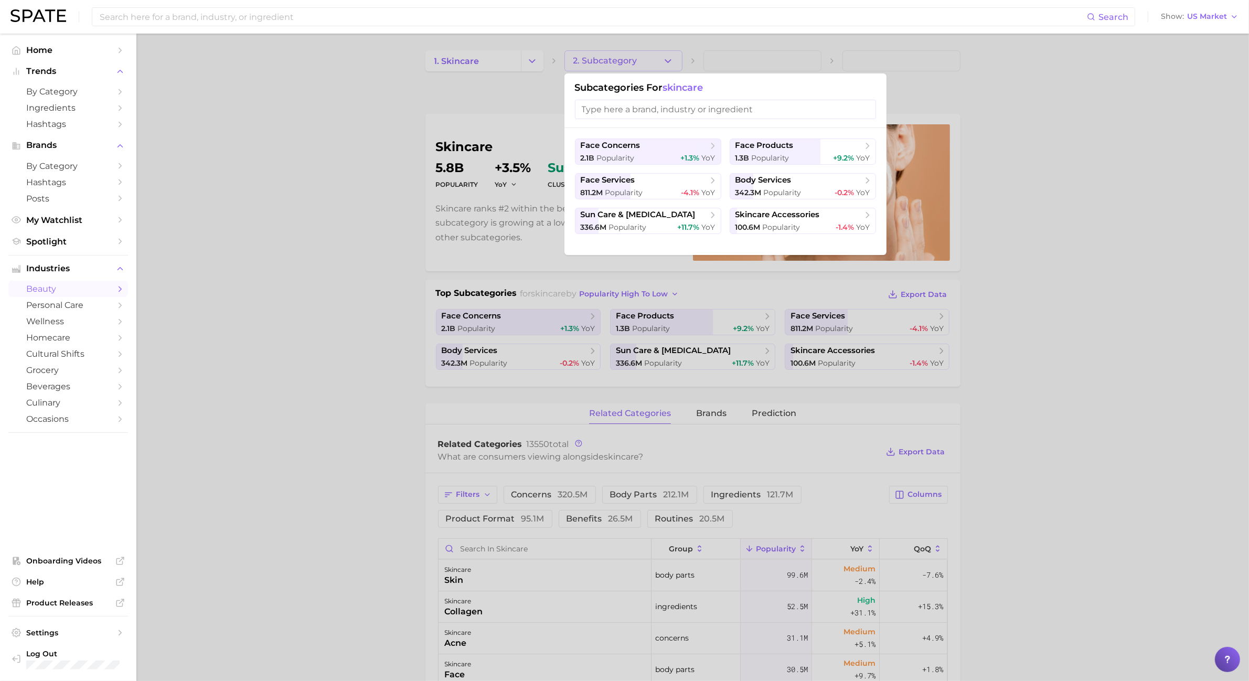
drag, startPoint x: 423, startPoint y: 214, endPoint x: 416, endPoint y: 242, distance: 28.8
click at [425, 226] on div at bounding box center [624, 340] width 1249 height 681
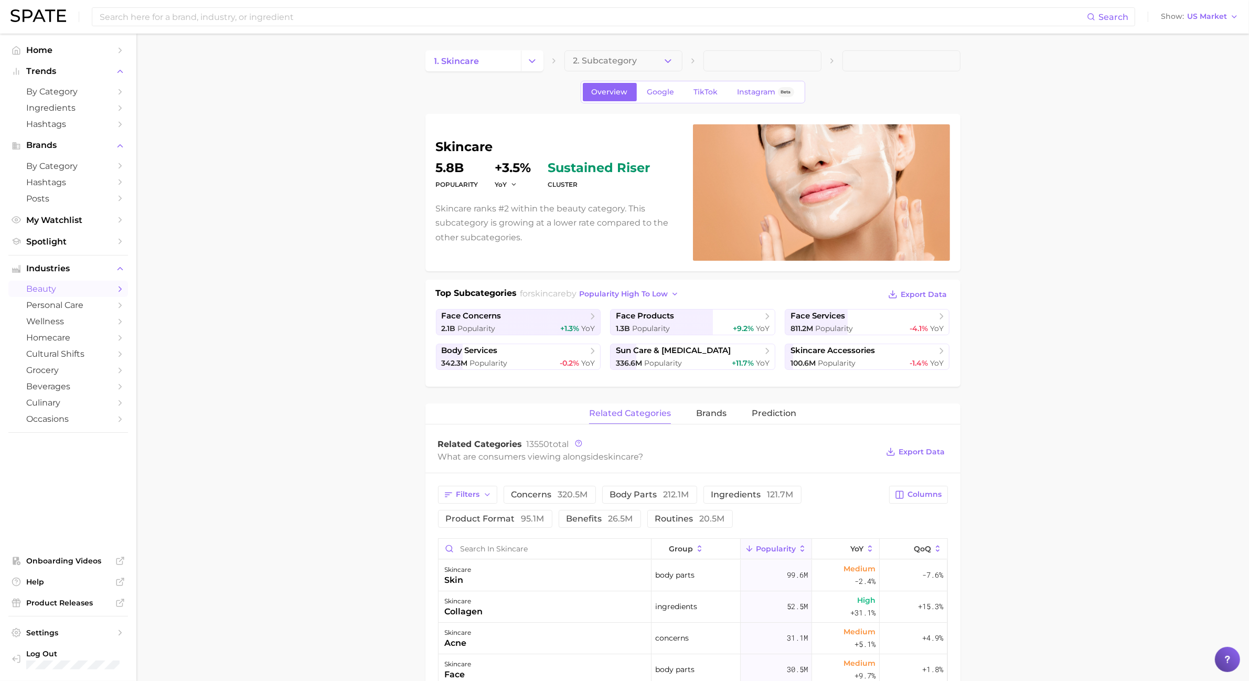
click at [361, 269] on main "1. skincare 2. Subcategory Overview Google TikTok Instagram Beta skincare Popul…" at bounding box center [692, 659] width 1113 height 1251
click at [680, 289] on button "popularity high to low" at bounding box center [629, 294] width 105 height 14
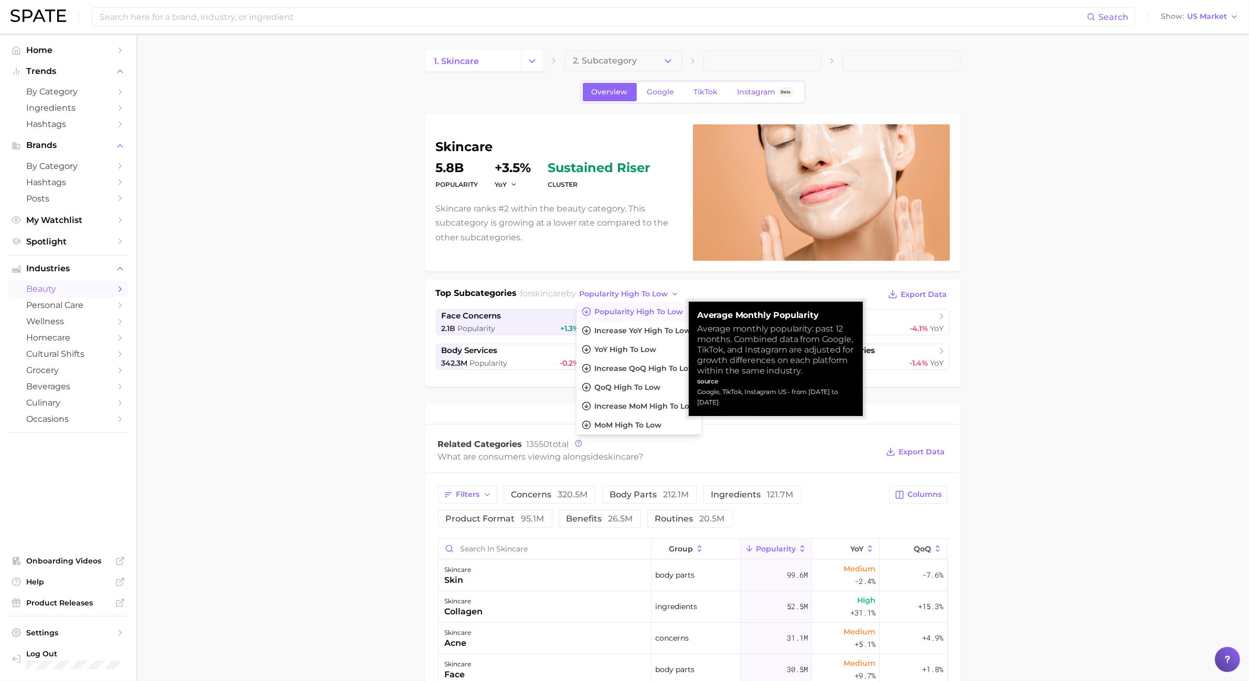
click at [277, 335] on main "1. skincare 2. Subcategory Overview Google TikTok Instagram Beta skincare Popul…" at bounding box center [692, 659] width 1113 height 1251
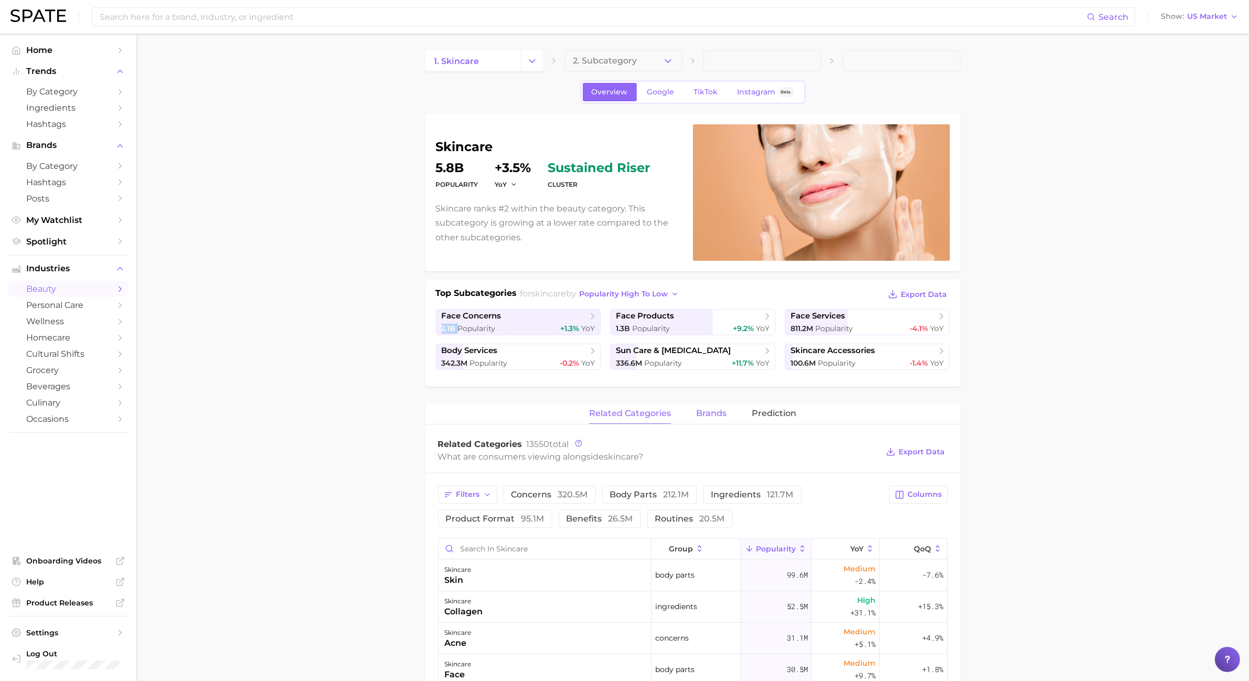
click at [714, 412] on span "brands" at bounding box center [711, 413] width 30 height 9
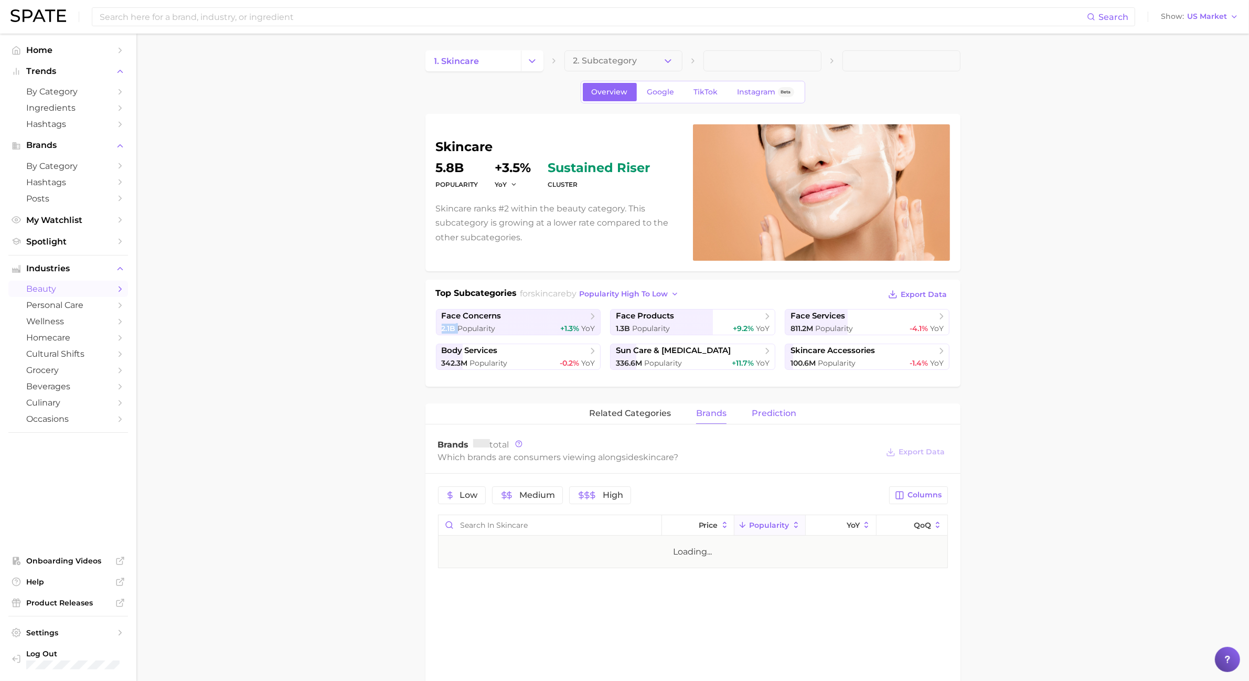
click at [765, 422] on button "Prediction" at bounding box center [774, 414] width 45 height 20
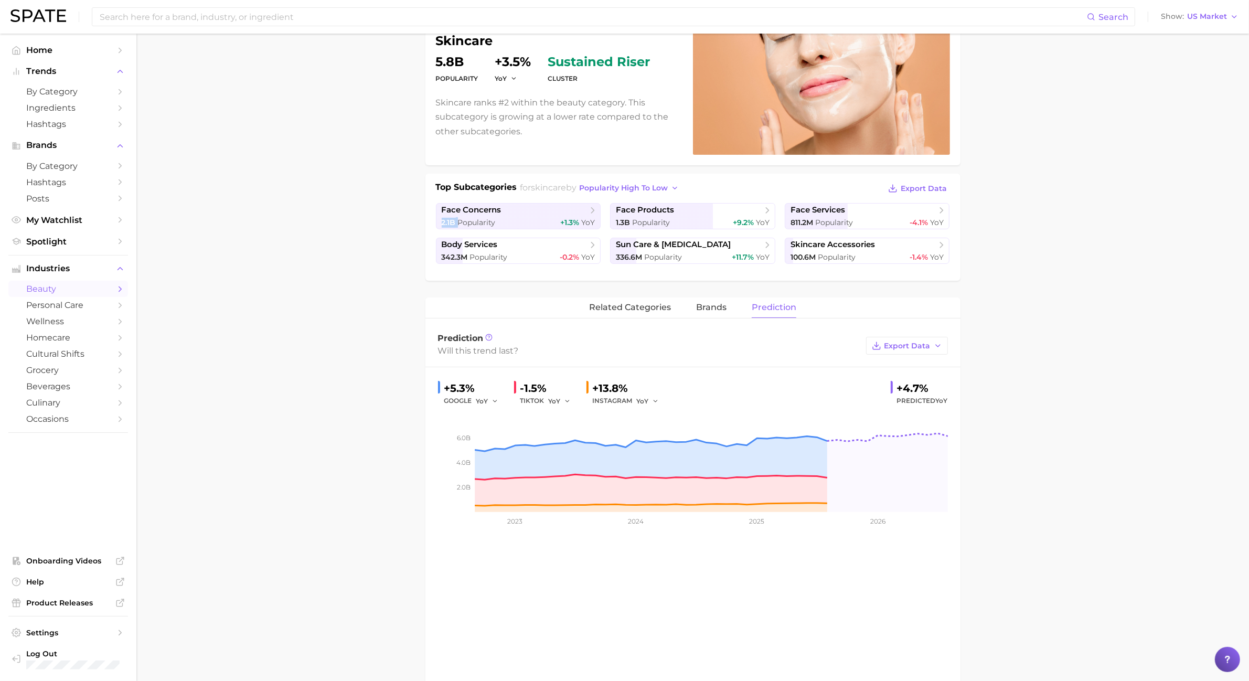
scroll to position [262, 0]
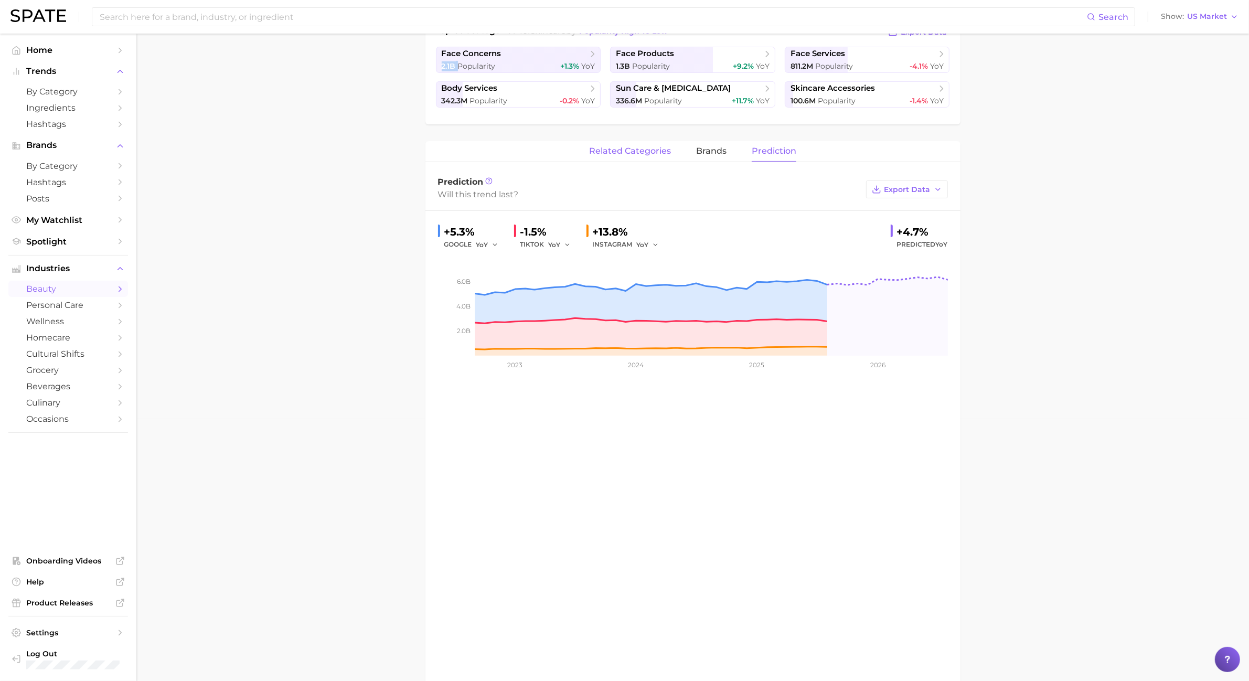
click at [591, 158] on button "related categories" at bounding box center [630, 151] width 82 height 20
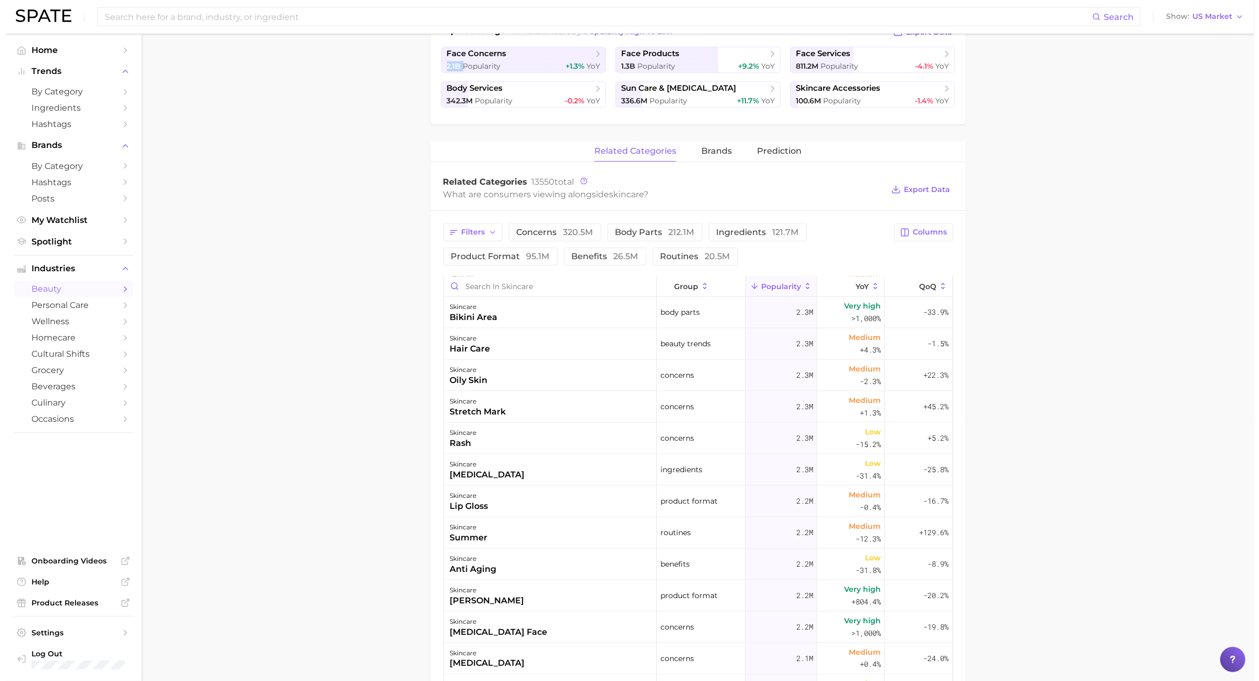
scroll to position [2165, 0]
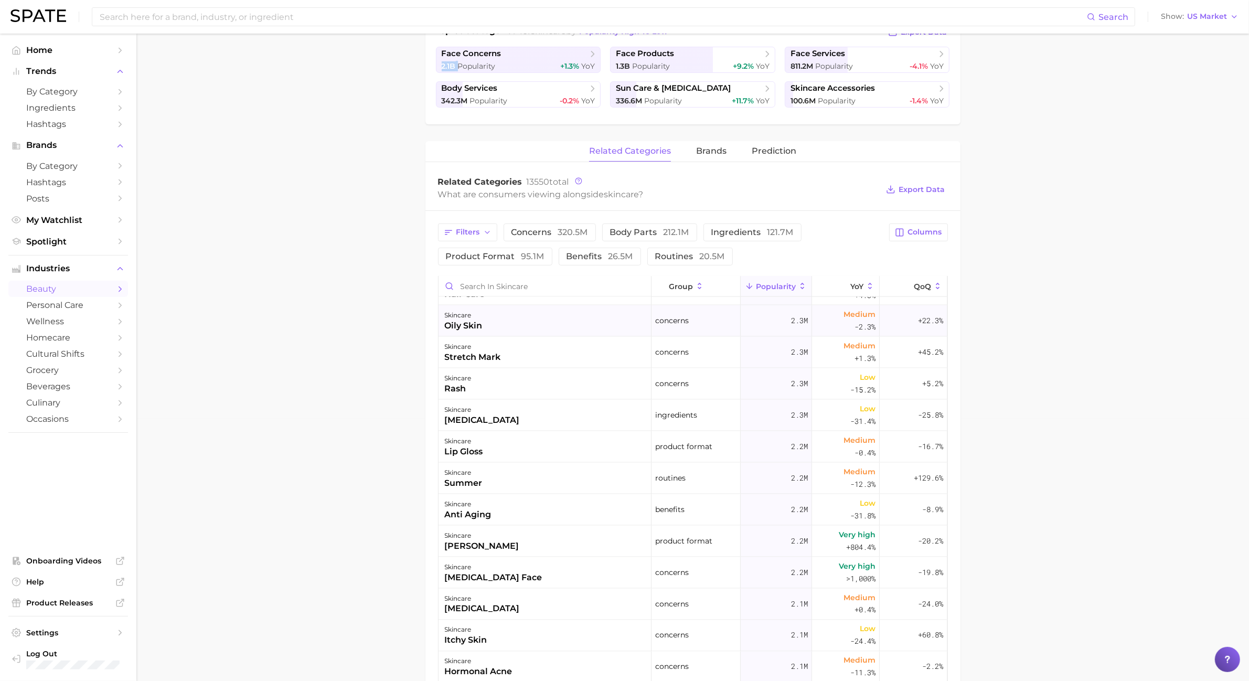
click at [505, 330] on div "skincare oily skin" at bounding box center [545, 320] width 213 height 31
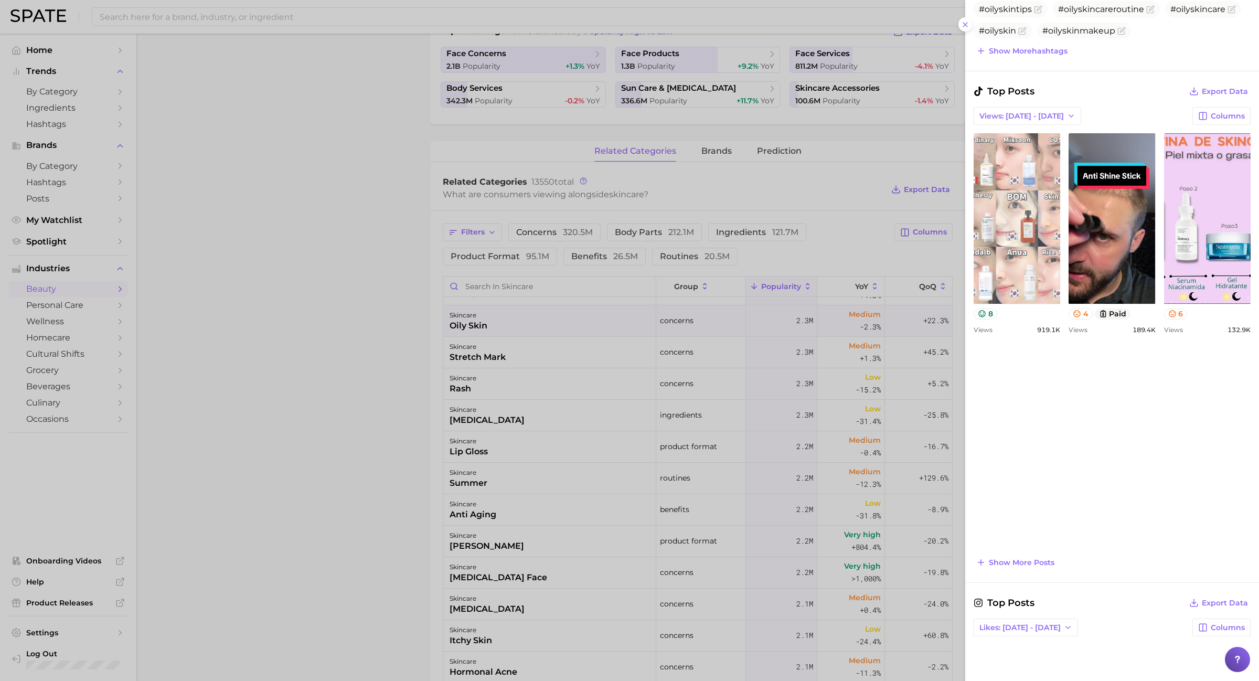
scroll to position [459, 0]
click at [1037, 207] on link "view post on TikTok" at bounding box center [1017, 217] width 87 height 171
